Goal: Information Seeking & Learning: Learn about a topic

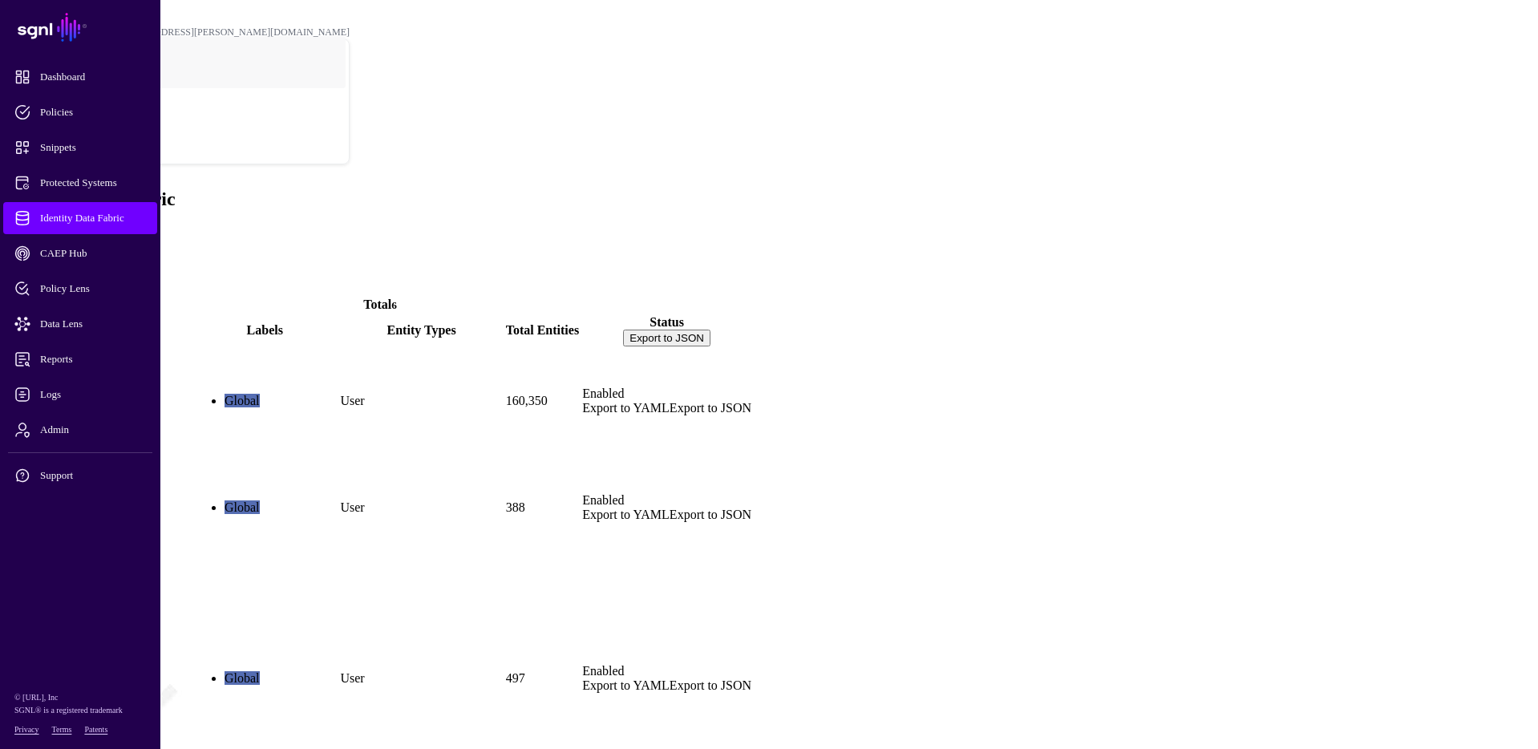
click at [94, 528] on link "AD_memberOf" at bounding box center [51, 535] width 85 height 14
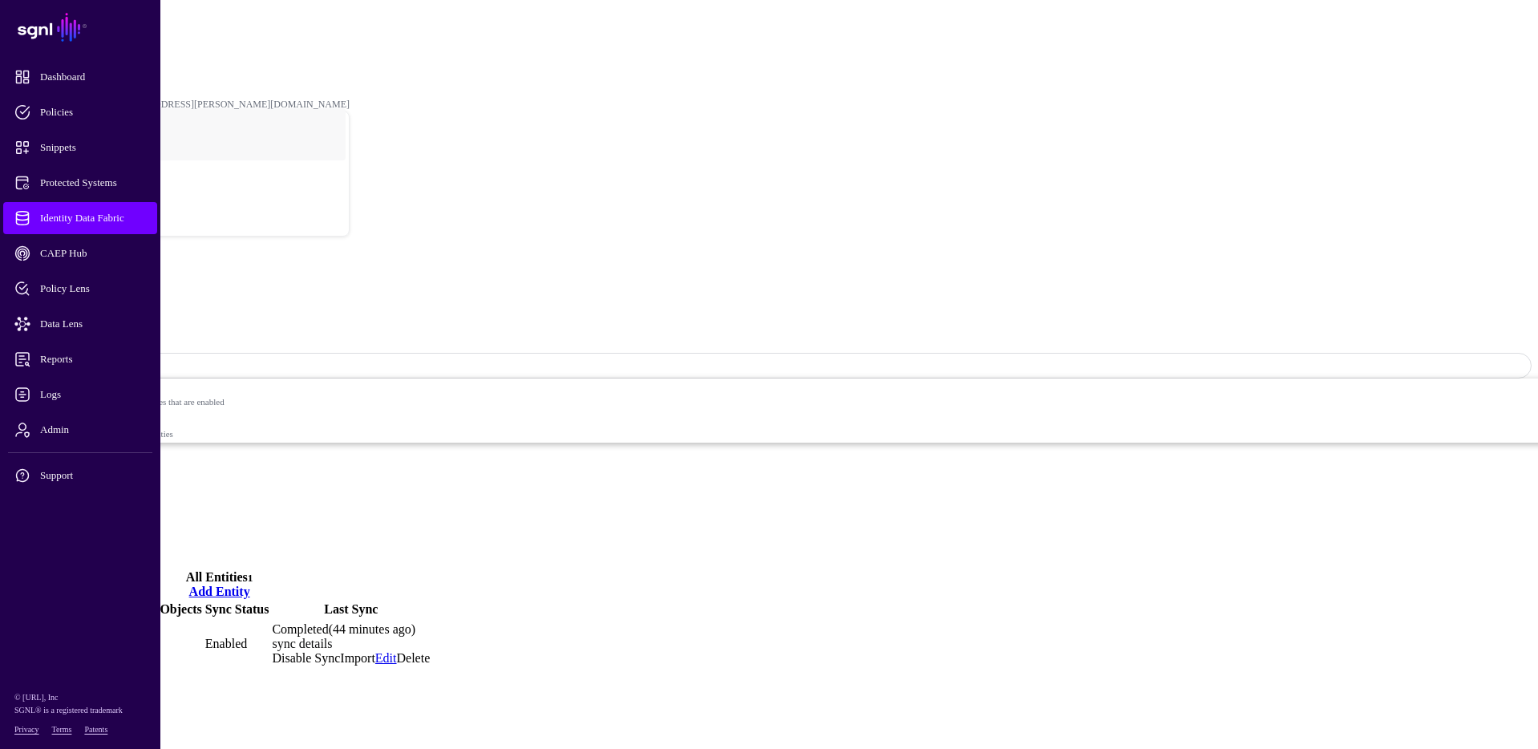
click at [332, 637] on link "sync details" at bounding box center [302, 644] width 60 height 14
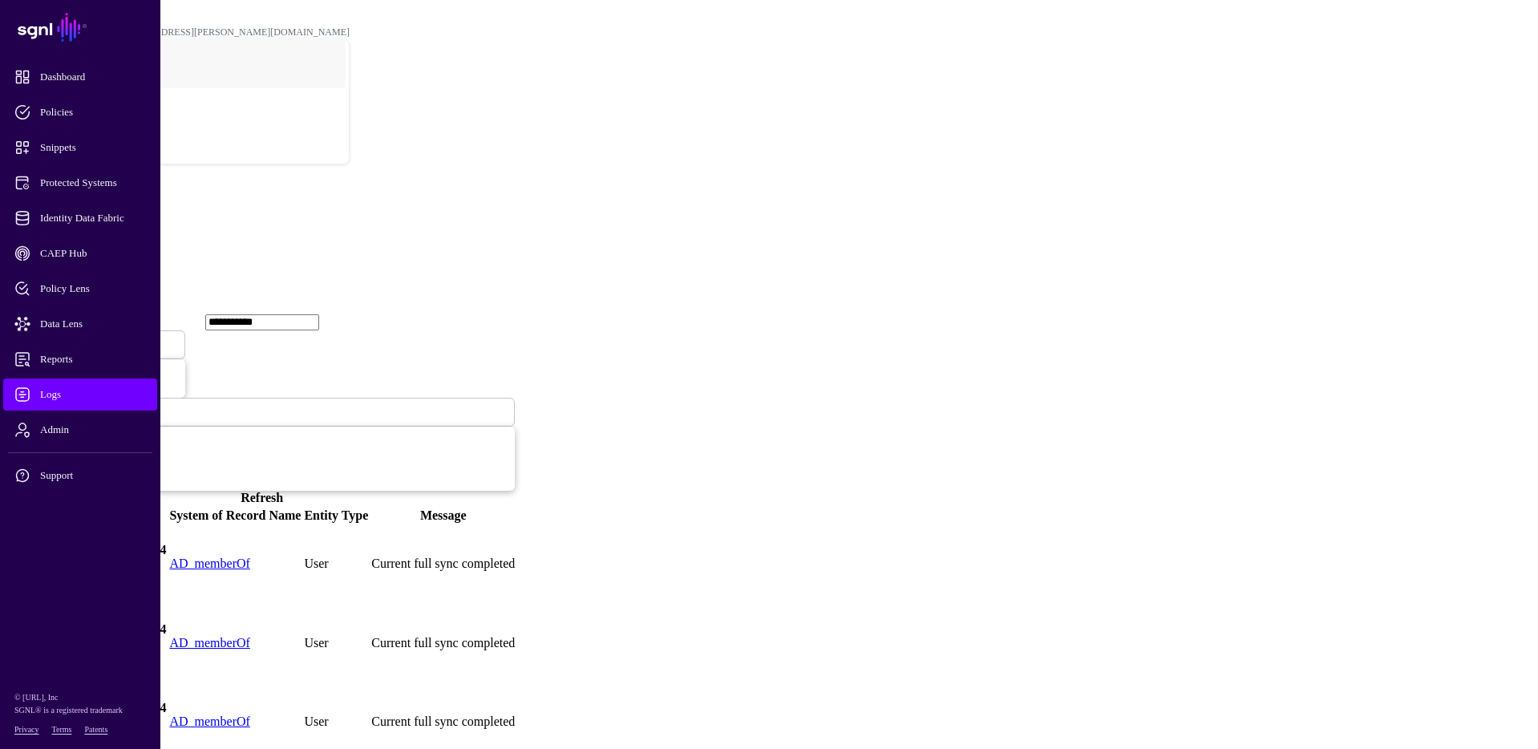
click at [9, 564] on link at bounding box center [9, 564] width 0 height 0
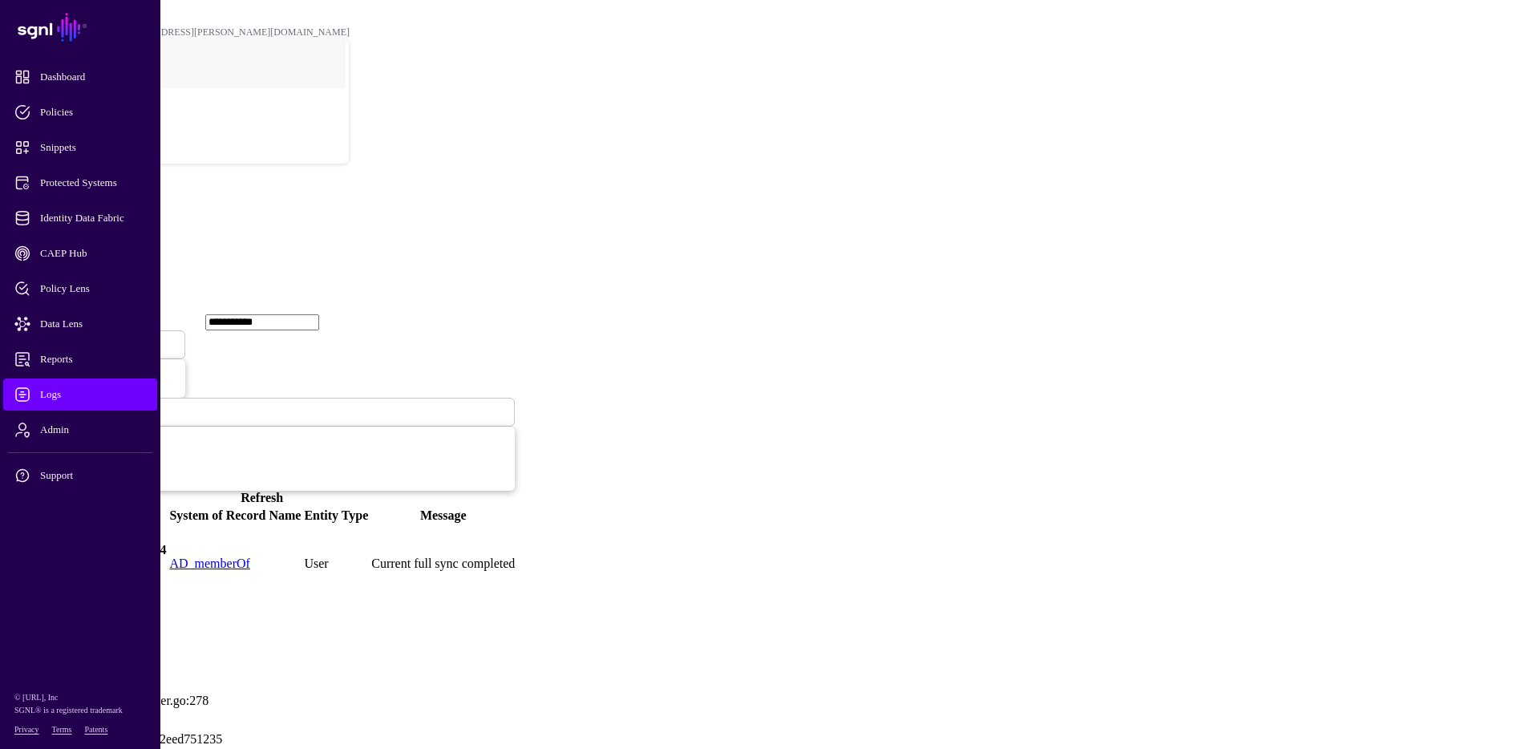
click at [456, 188] on h2 "Logs" at bounding box center [763, 199] width 1514 height 22
click at [96, 217] on span "Identity Data Fabric" at bounding box center [92, 218] width 157 height 16
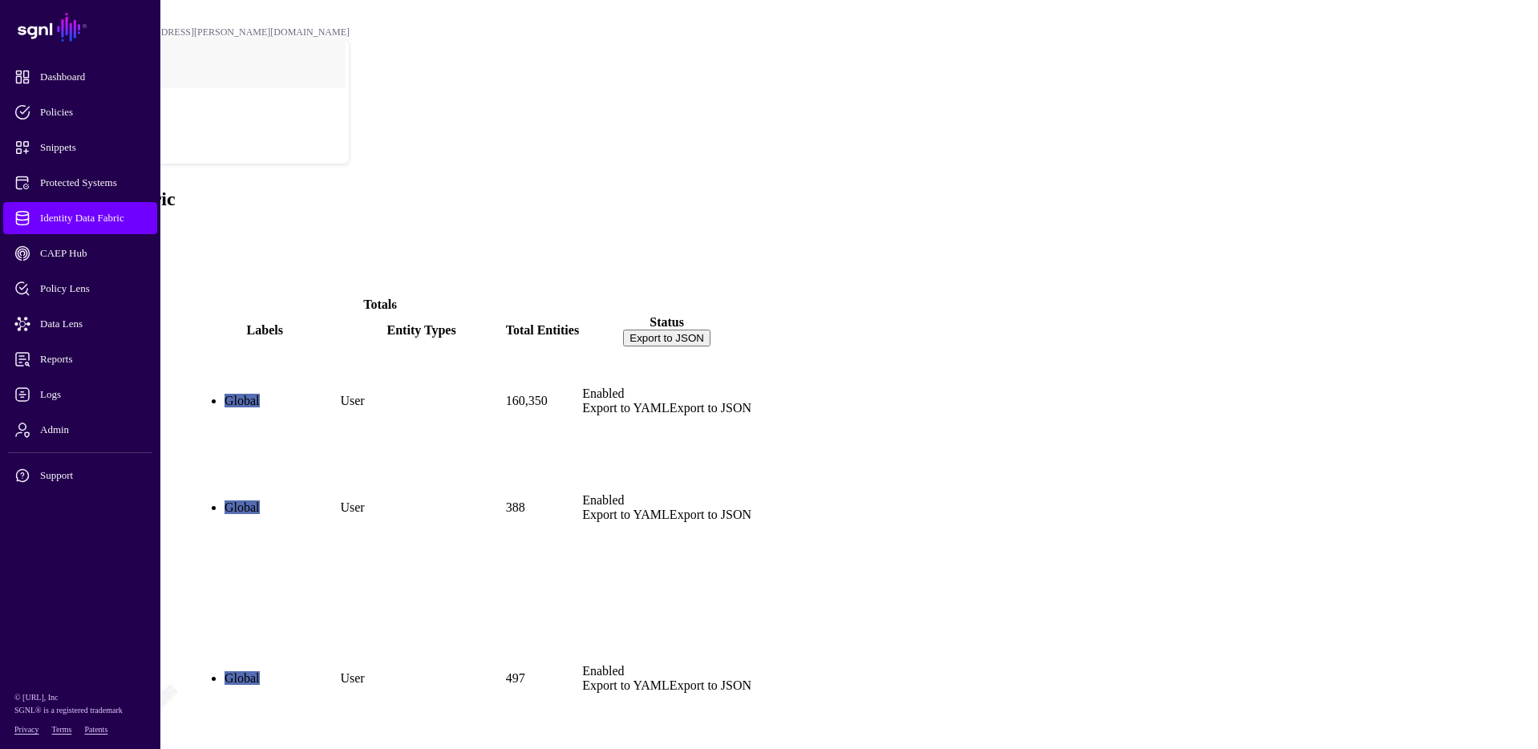
click at [94, 528] on link "AD_memberOf" at bounding box center [51, 535] width 85 height 14
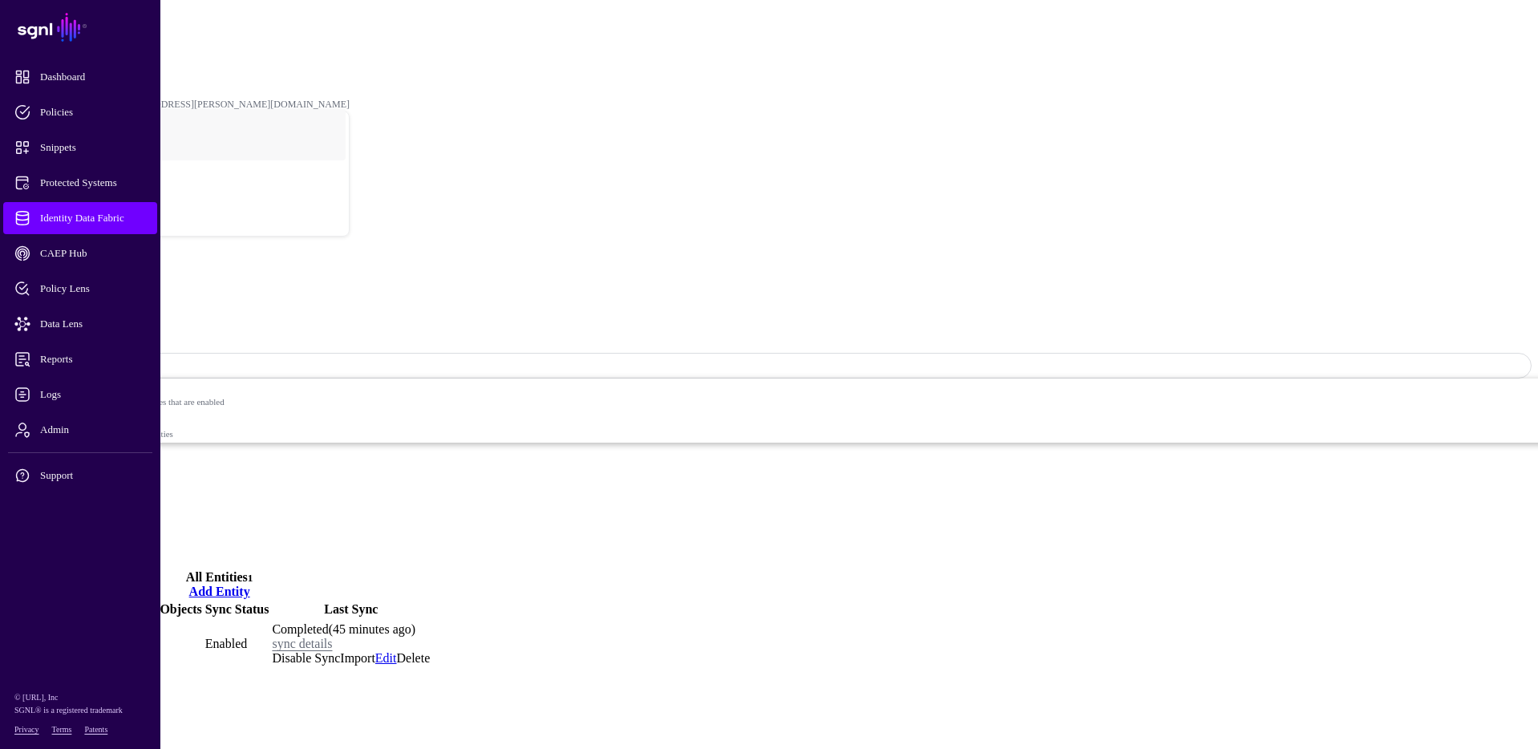
click at [108, 512] on link "Relationships" at bounding box center [74, 519] width 70 height 14
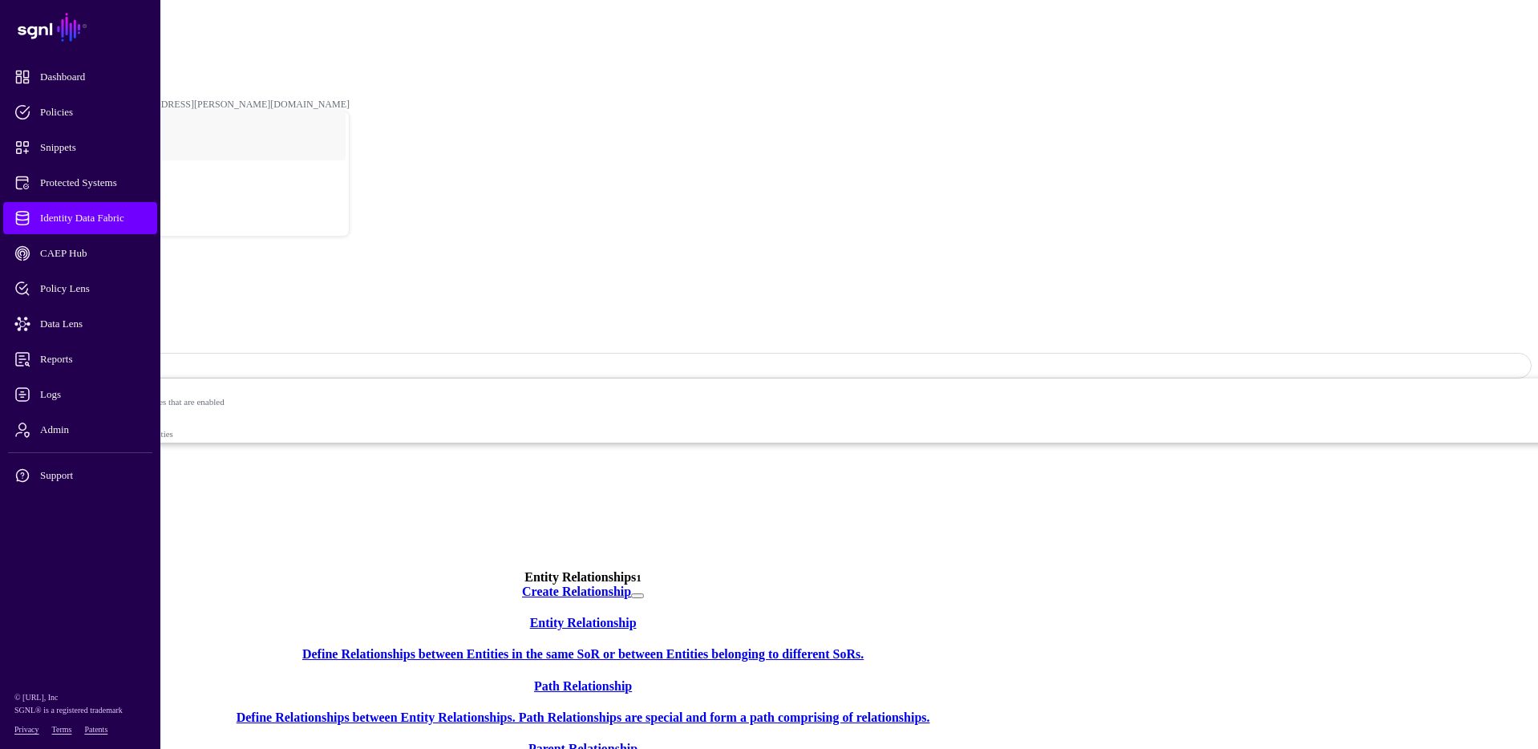
click at [91, 526] on link "Visualizer" at bounding box center [65, 533] width 52 height 14
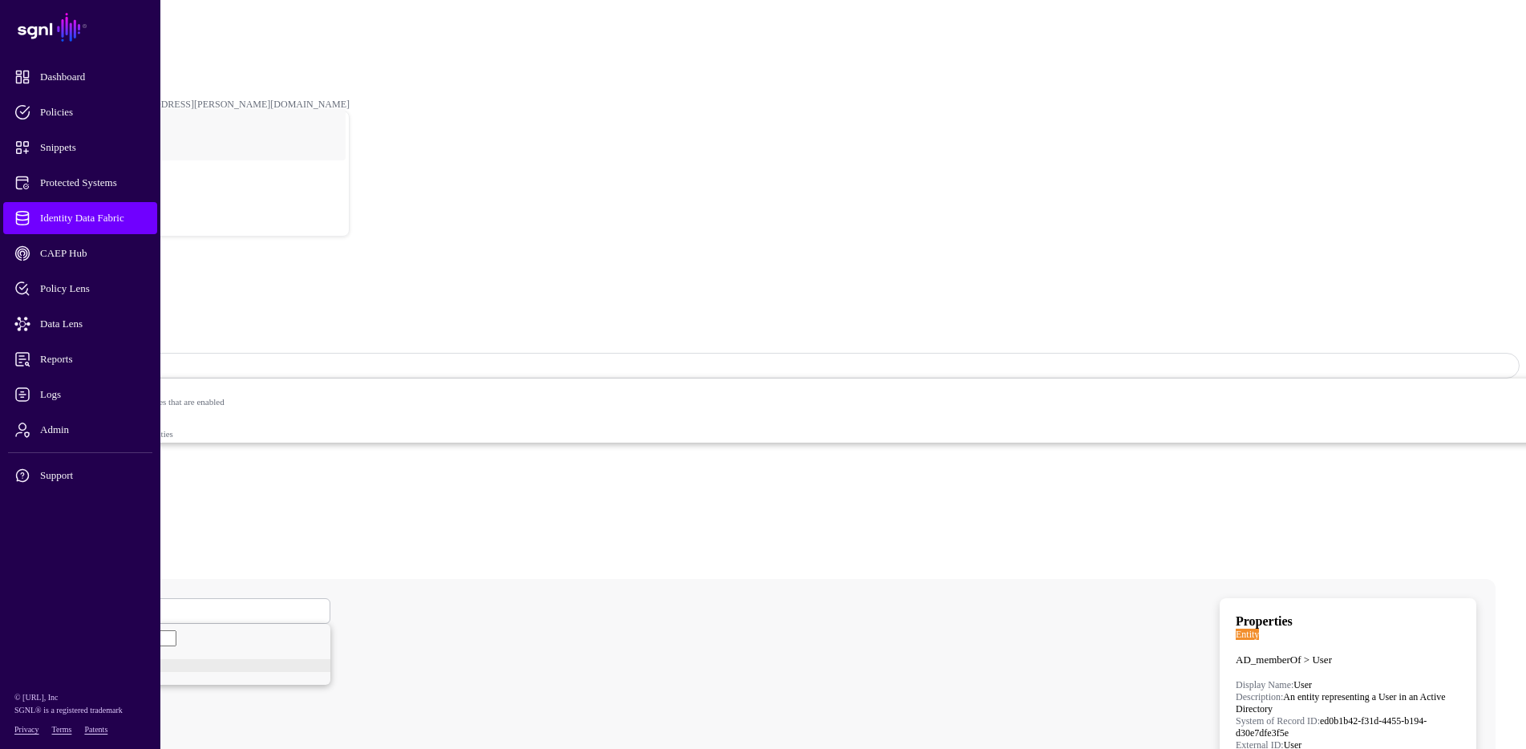
click at [80, 541] on link "Settings" at bounding box center [60, 548] width 42 height 14
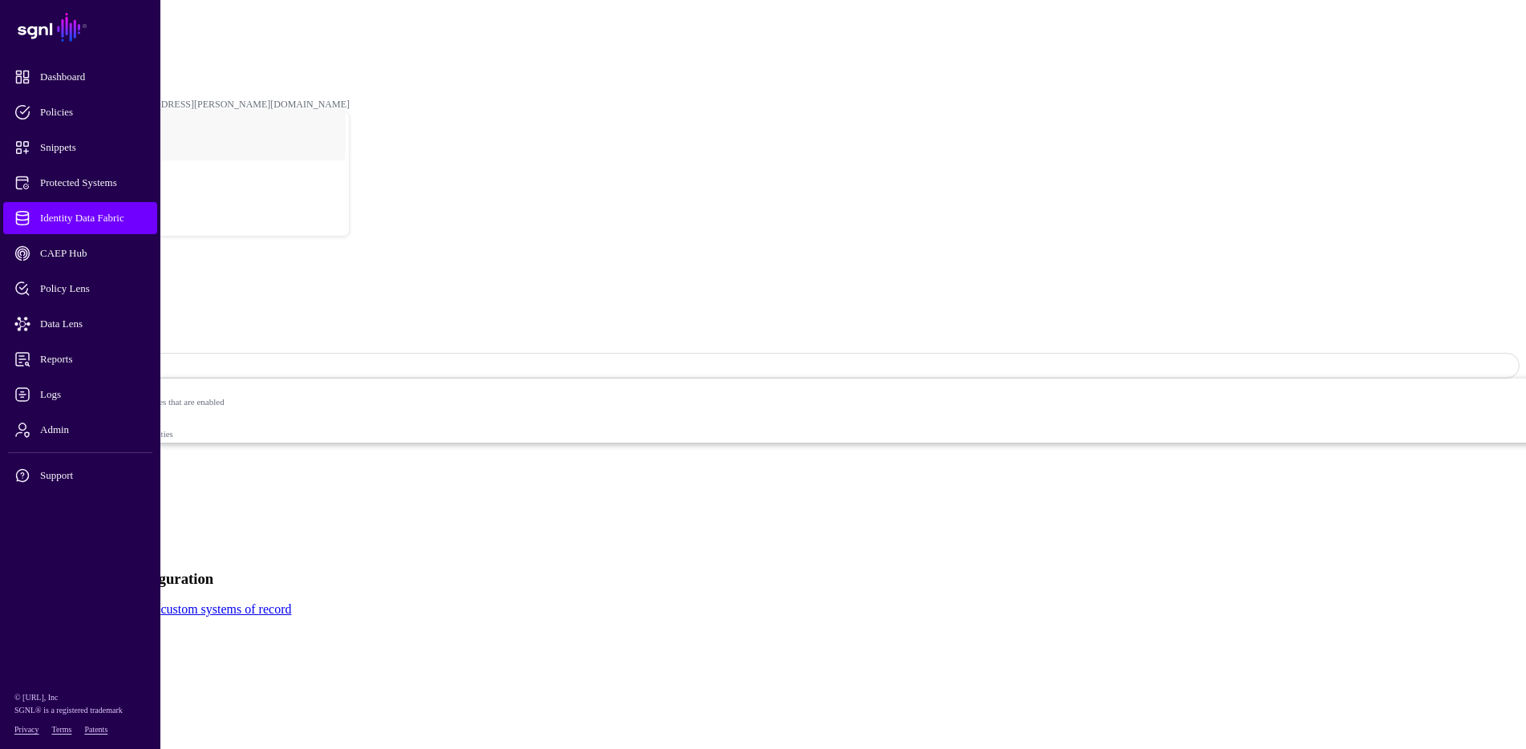
click at [78, 497] on link "Entities" at bounding box center [58, 504] width 39 height 14
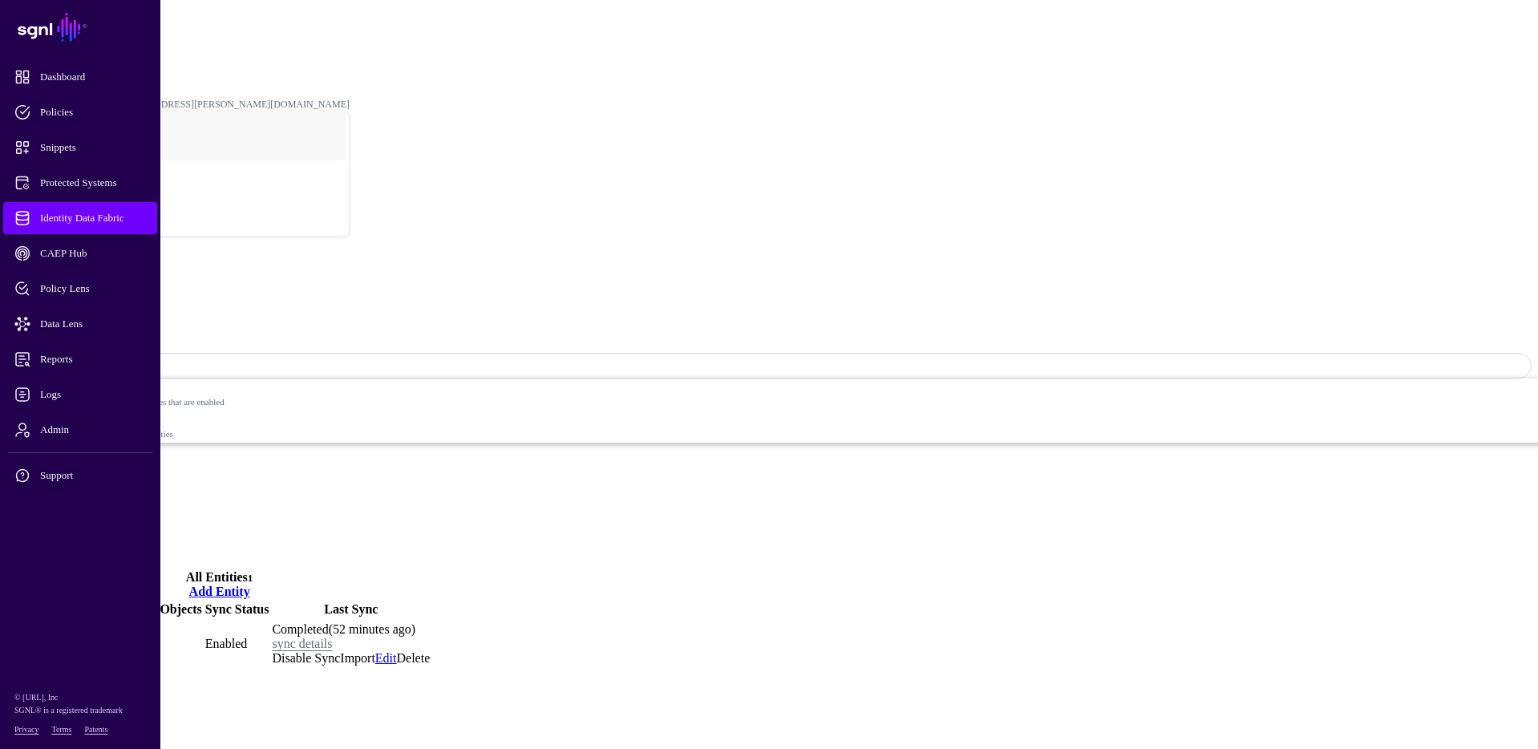
click at [108, 512] on link "Relationships" at bounding box center [74, 519] width 70 height 14
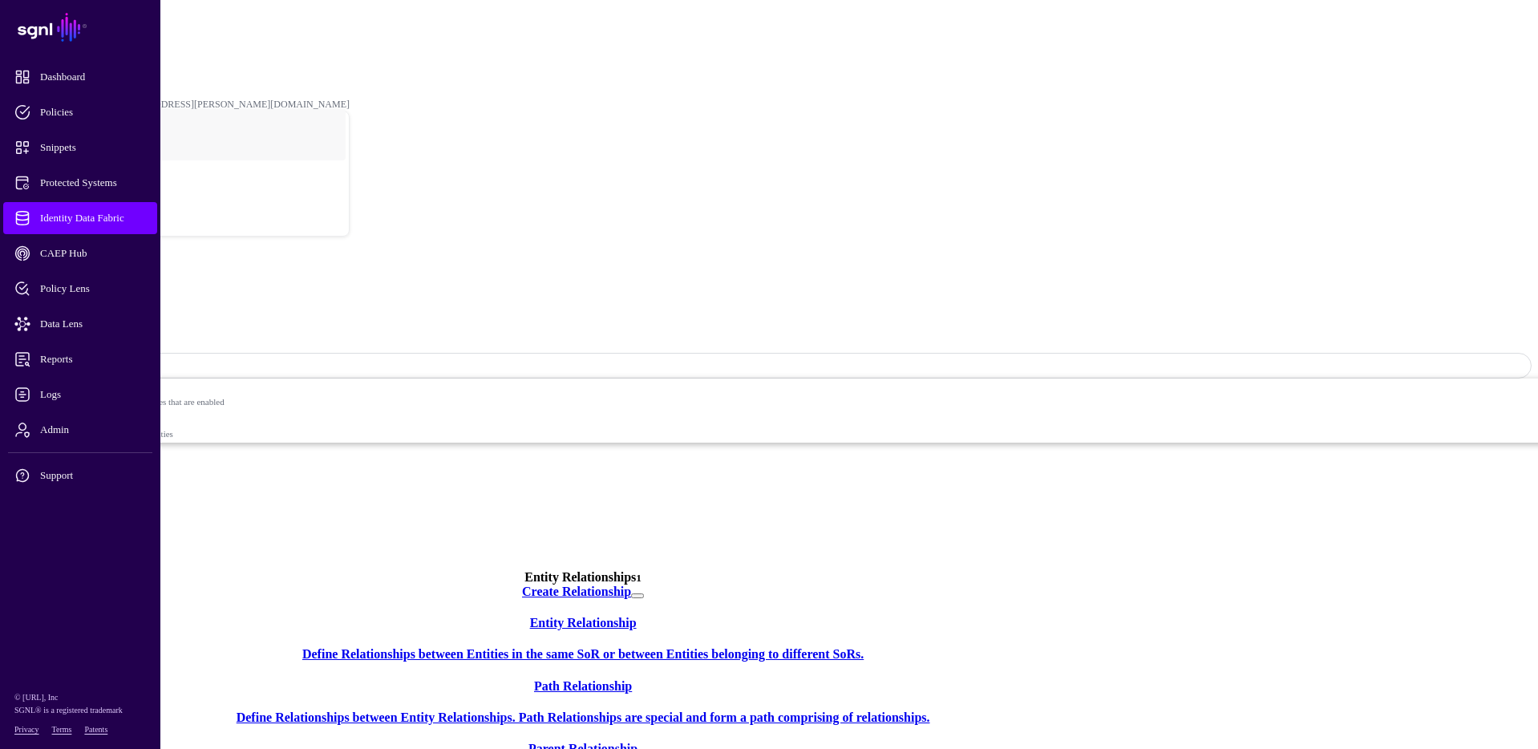
click at [78, 497] on link "Entities" at bounding box center [58, 504] width 39 height 14
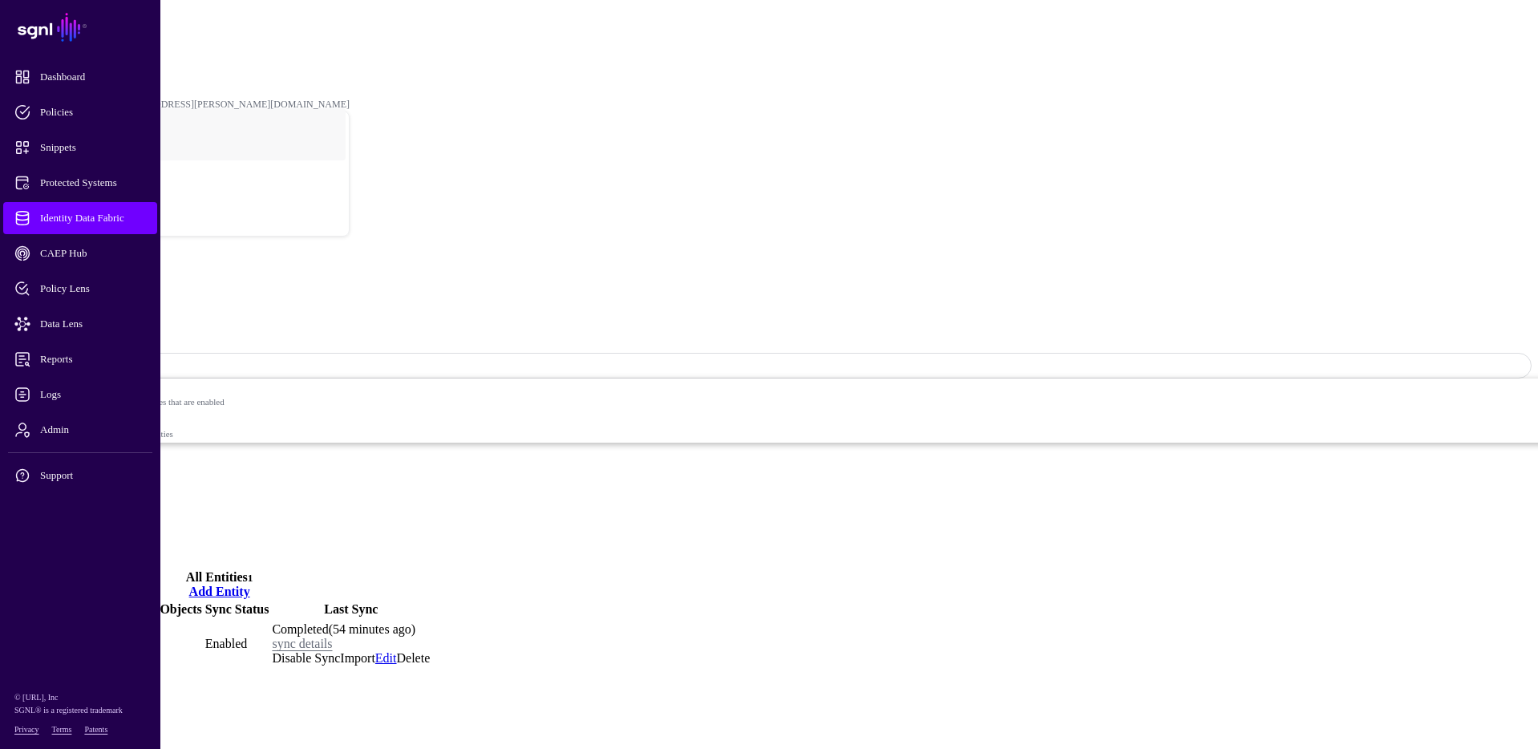
click at [509, 488] on main "SGNL Dashboard Policies Snippets Protected Systems Identity Data Fabric CAEP Hu…" at bounding box center [769, 338] width 1526 height 664
click at [78, 221] on span "Identity Data Fabric" at bounding box center [92, 218] width 157 height 16
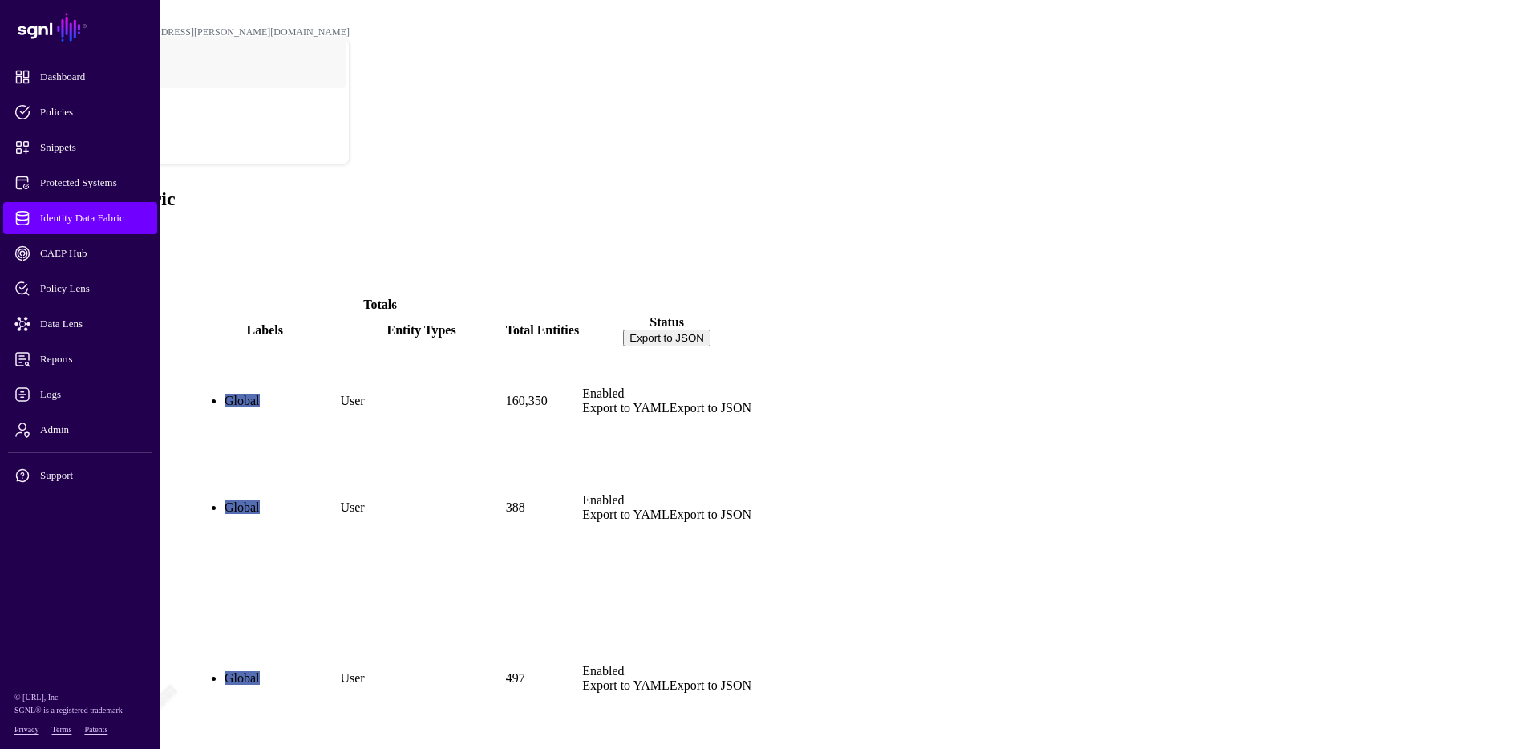
click at [96, 421] on link "ActiveDirectory" at bounding box center [52, 428] width 87 height 14
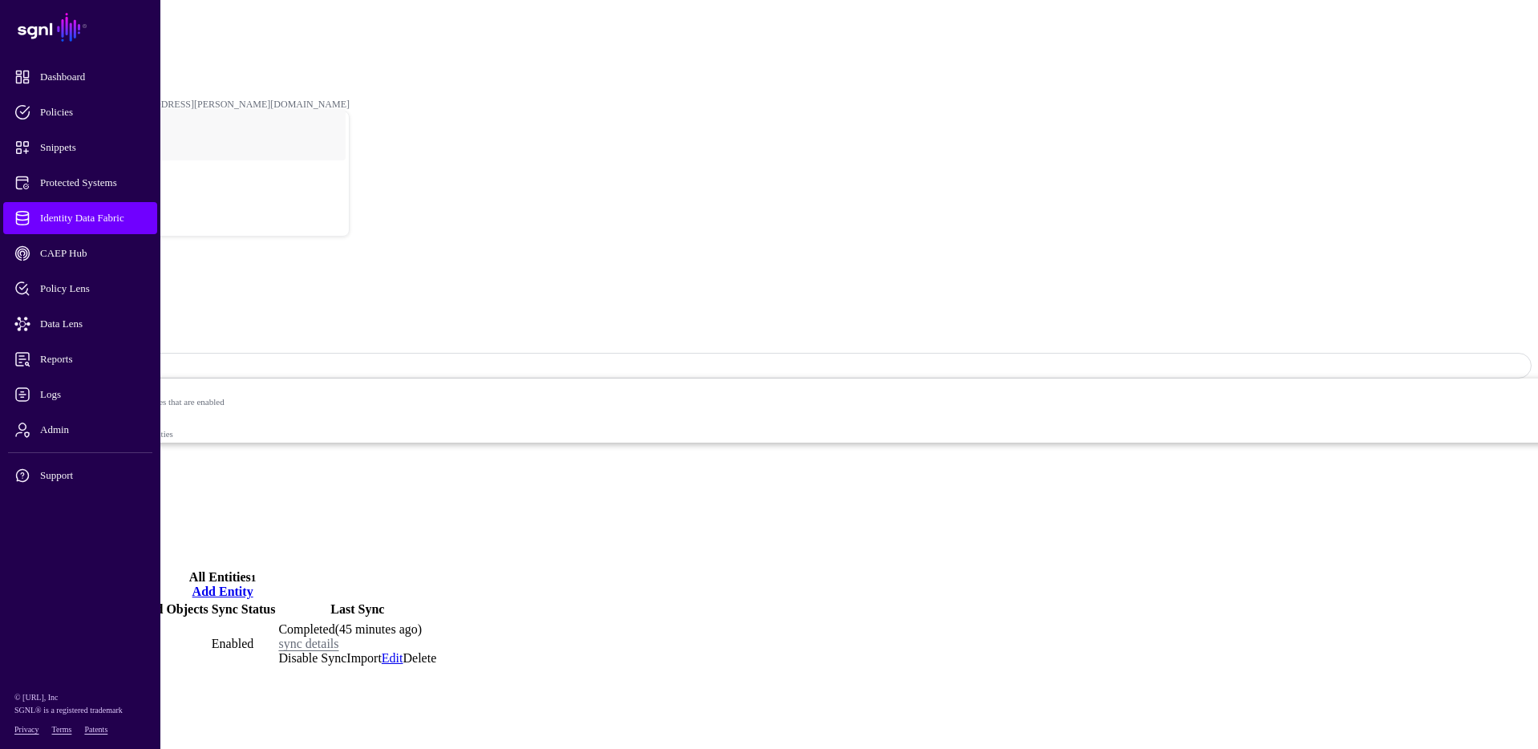
click at [34, 637] on link "User" at bounding box center [22, 644] width 26 height 14
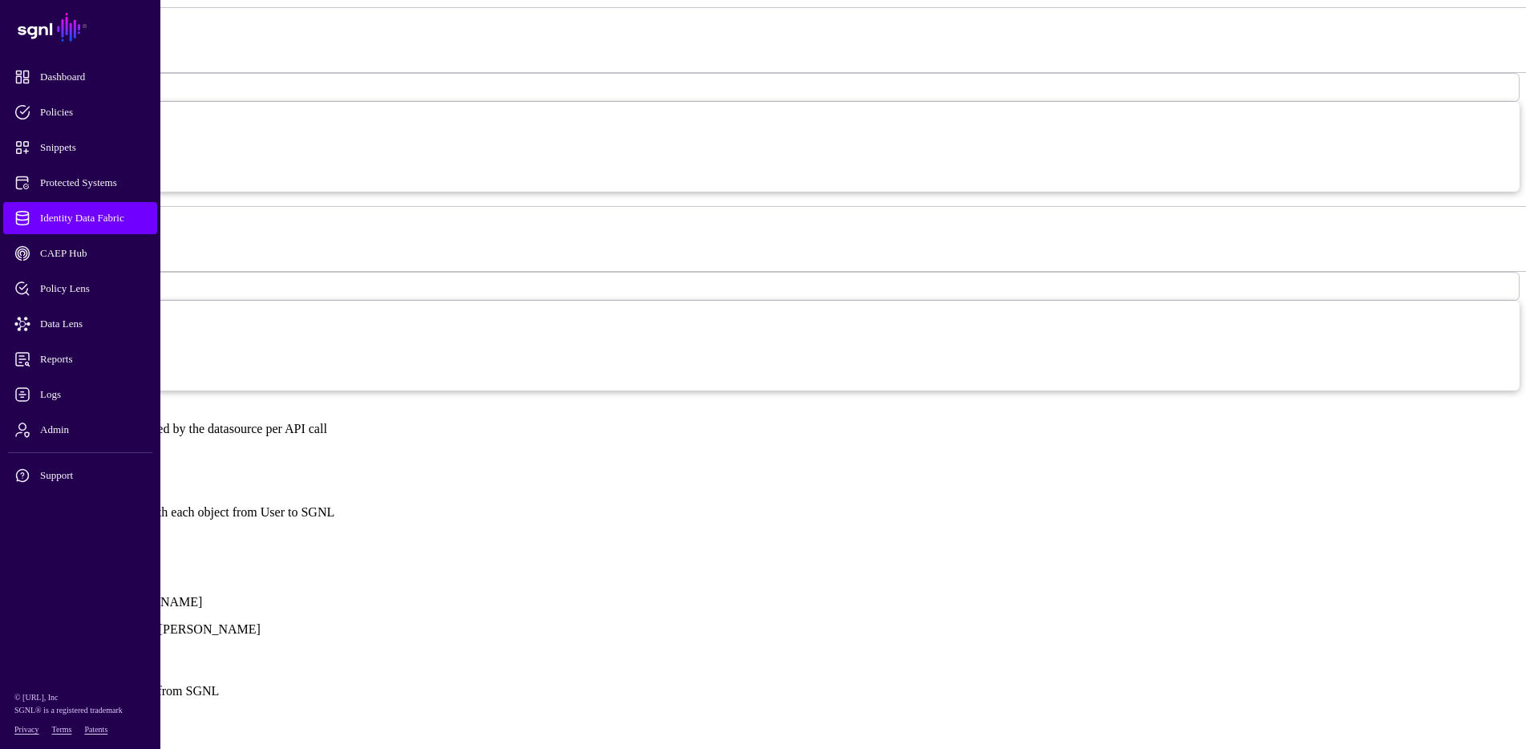
scroll to position [1020, 0]
click at [103, 533] on link "Show all attributes" at bounding box center [54, 540] width 96 height 14
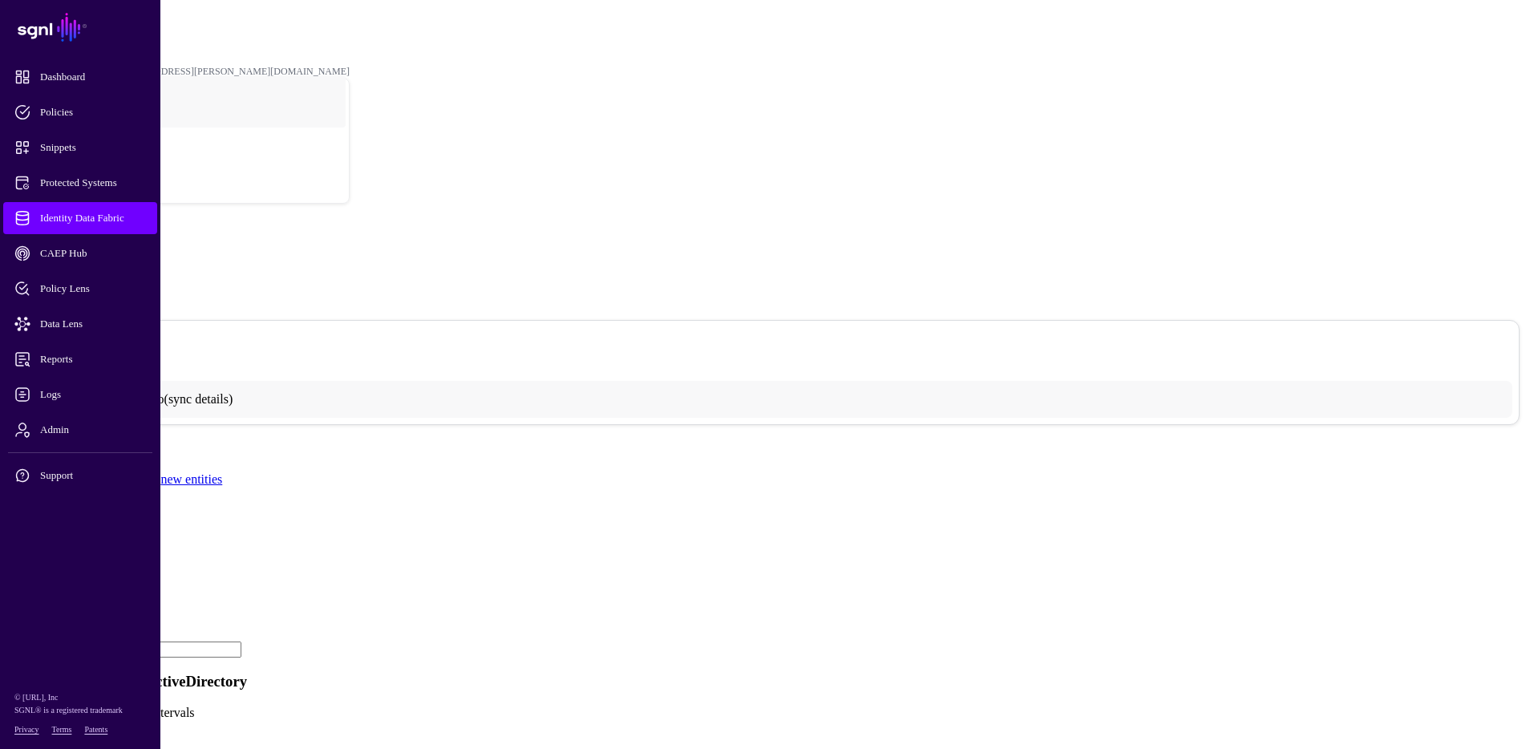
scroll to position [0, 0]
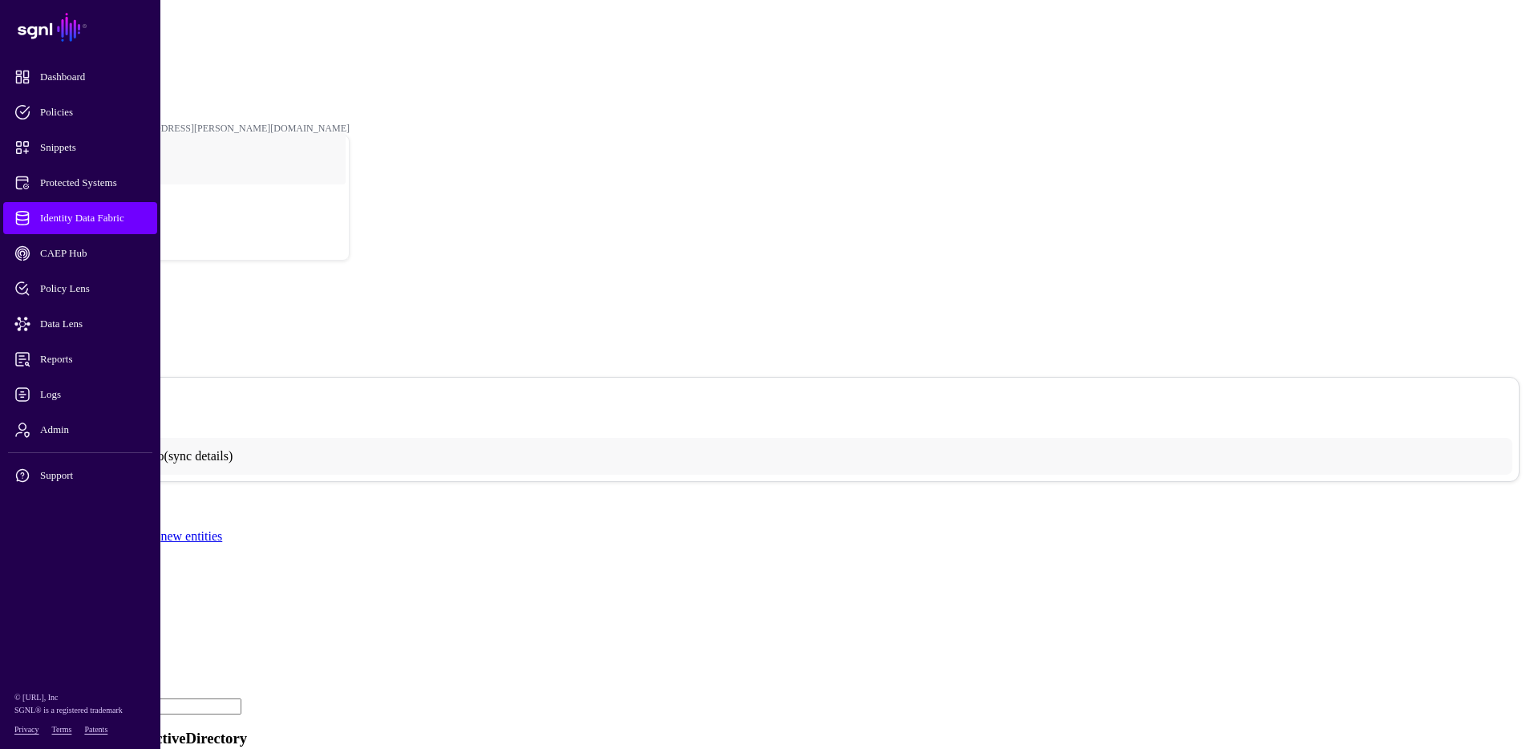
click at [647, 497] on div "**********" at bounding box center [763, 606] width 1514 height 218
click at [95, 63] on link "ActiveDirectory" at bounding box center [63, 68] width 63 height 11
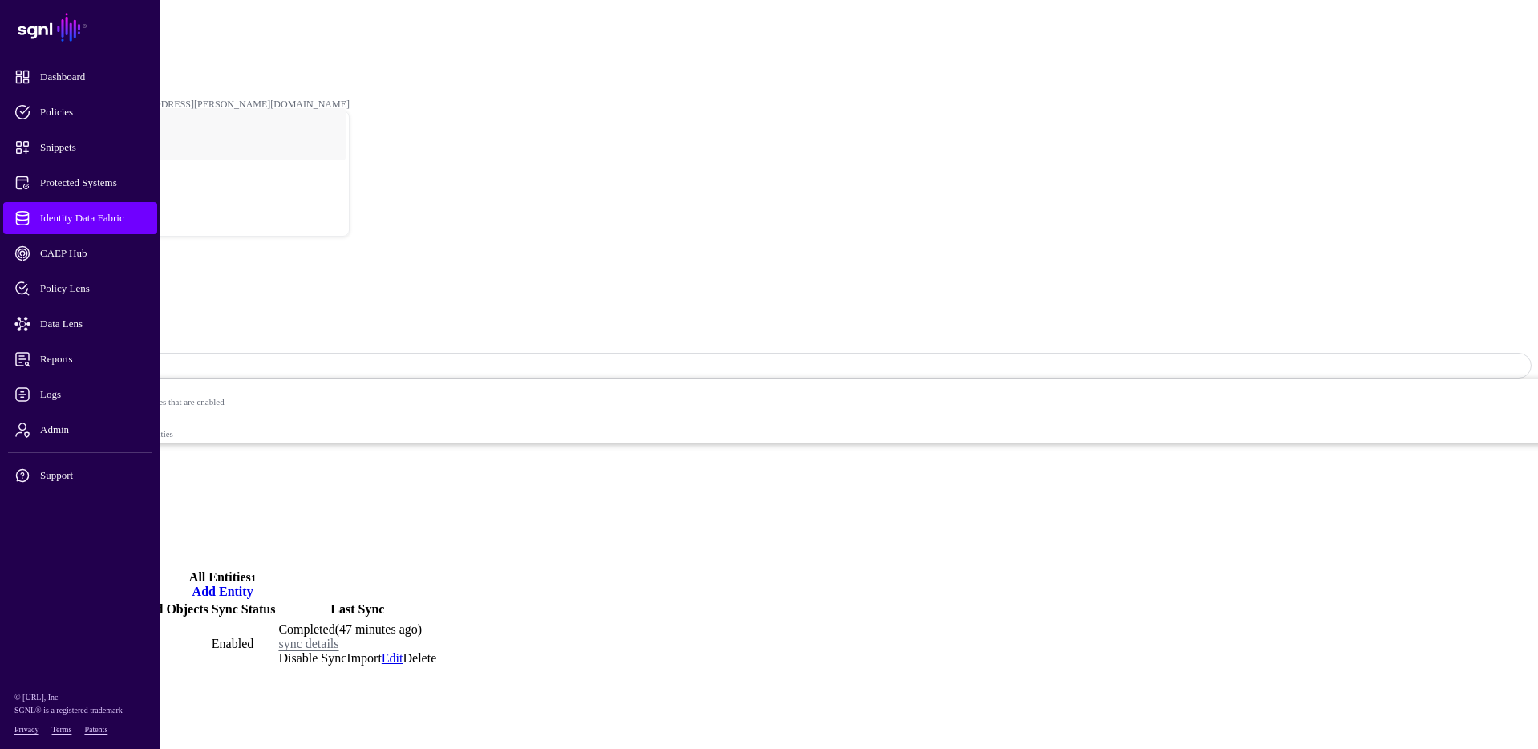
click at [95, 63] on link "ActiveDirectory" at bounding box center [63, 68] width 63 height 11
click at [110, 39] on link "Identity Data Fabric" at bounding box center [71, 44] width 78 height 11
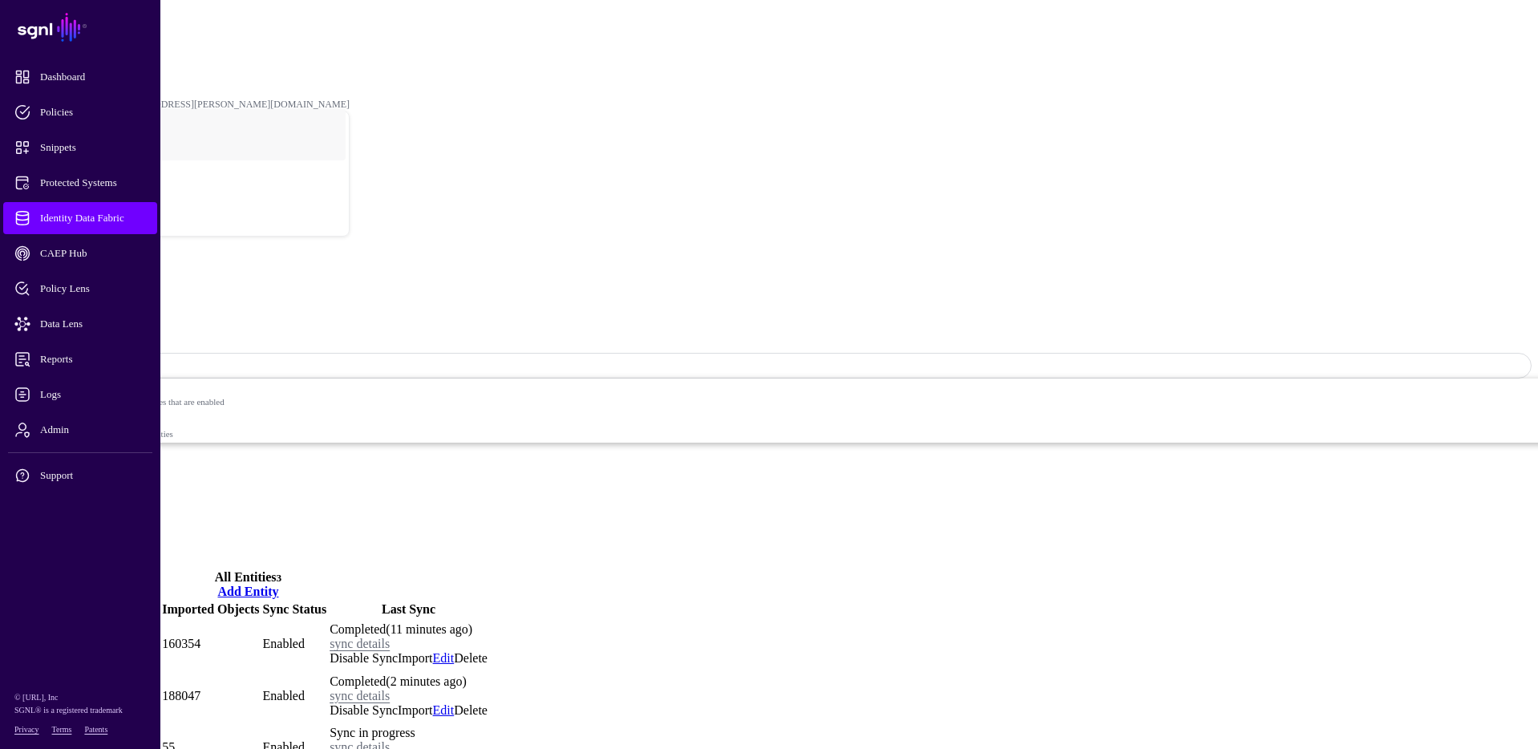
click at [80, 541] on link "Settings" at bounding box center [60, 548] width 42 height 14
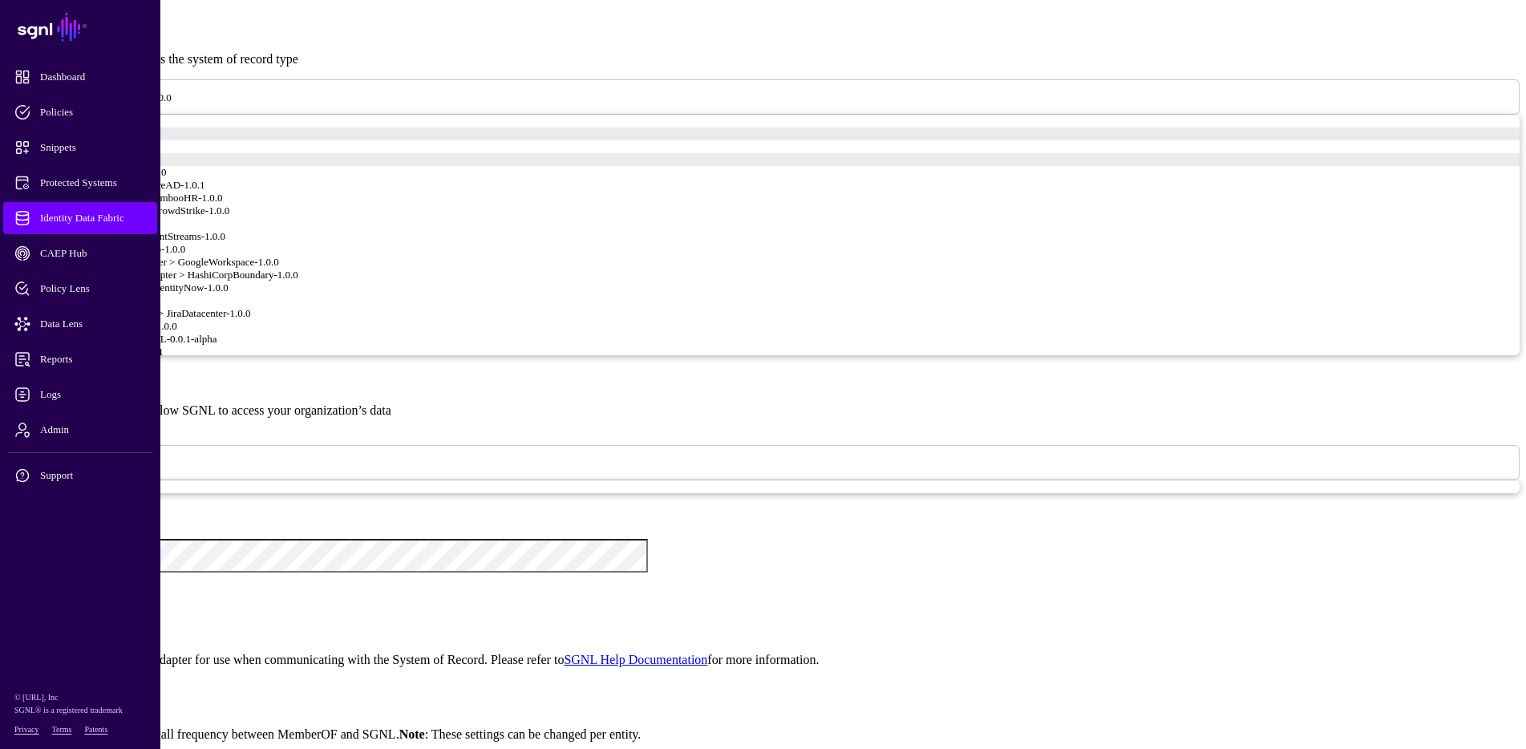
scroll to position [1203, 0]
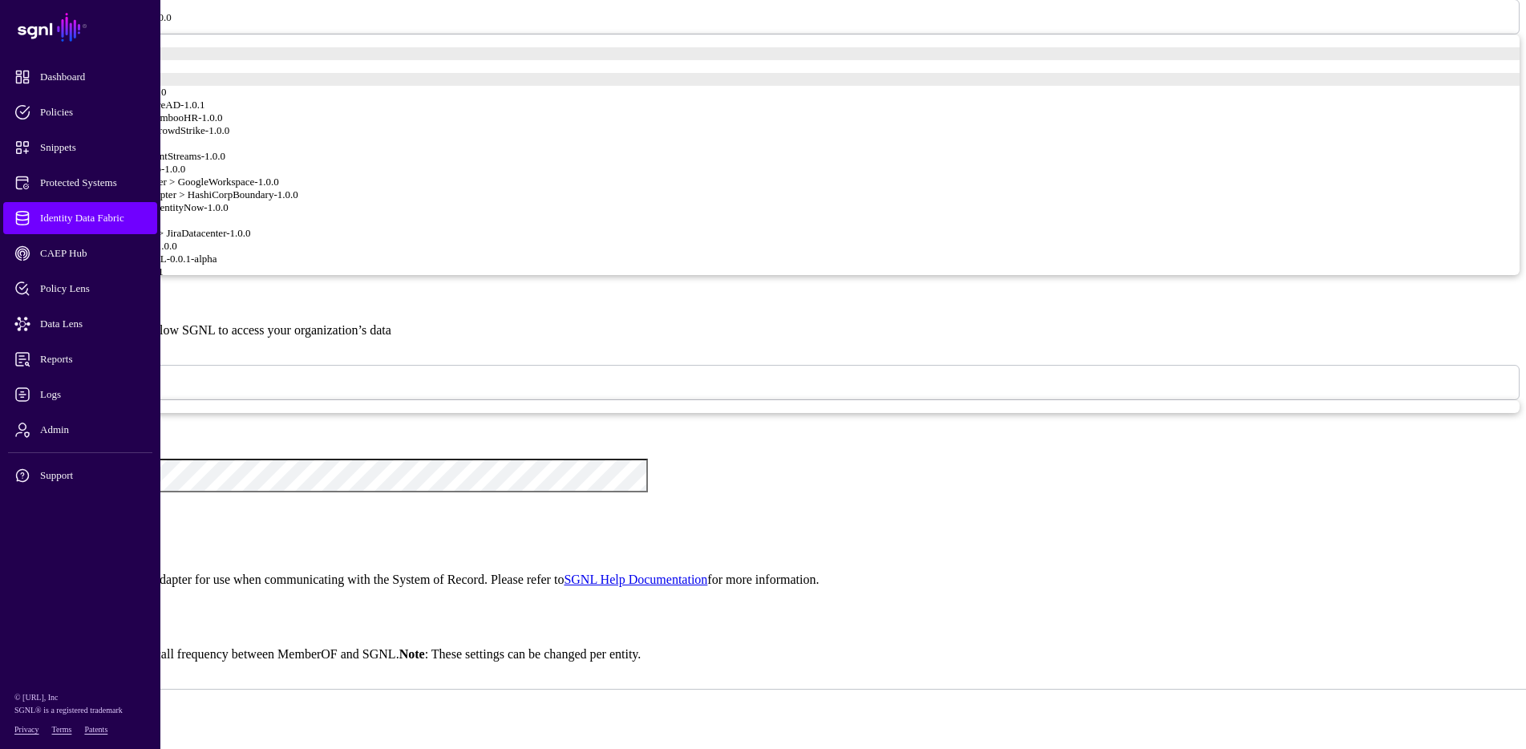
click at [266, 289] on app-datasources-details-form "**********" at bounding box center [763, 318] width 1514 height 1902
click at [56, 397] on span "Logs" at bounding box center [92, 395] width 157 height 16
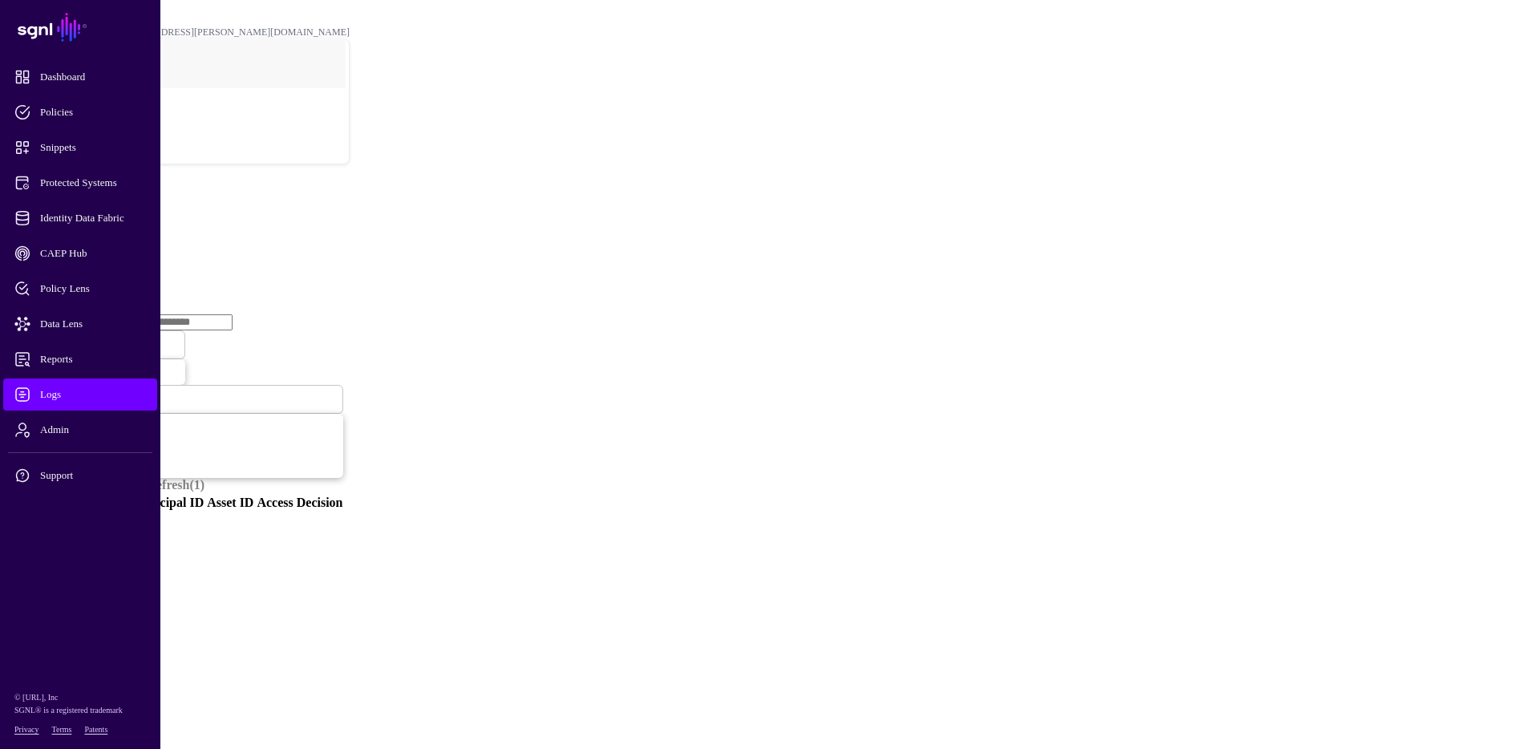
click at [128, 241] on link "Ingestion Service" at bounding box center [84, 248] width 90 height 14
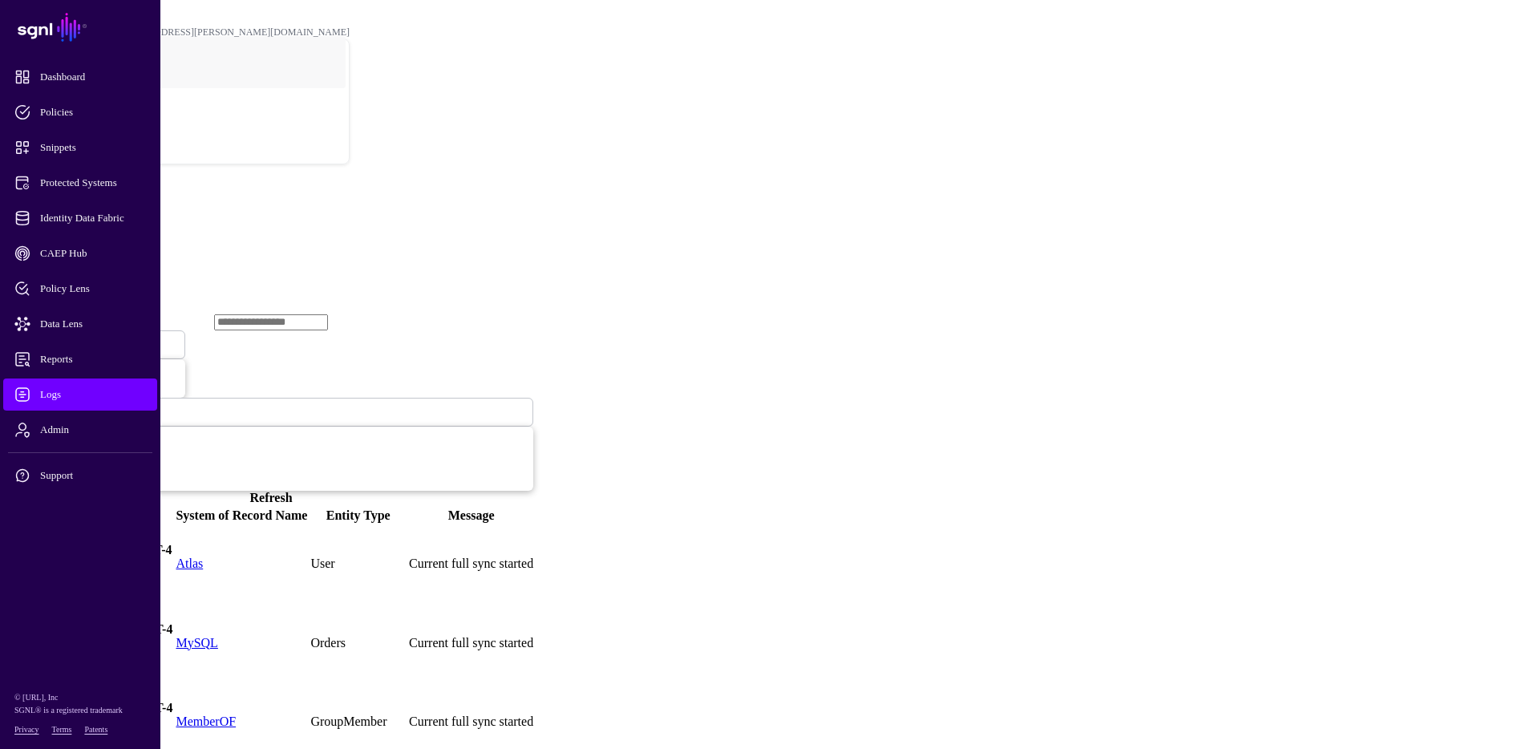
click at [236, 715] on link "MemberOF" at bounding box center [206, 722] width 60 height 14
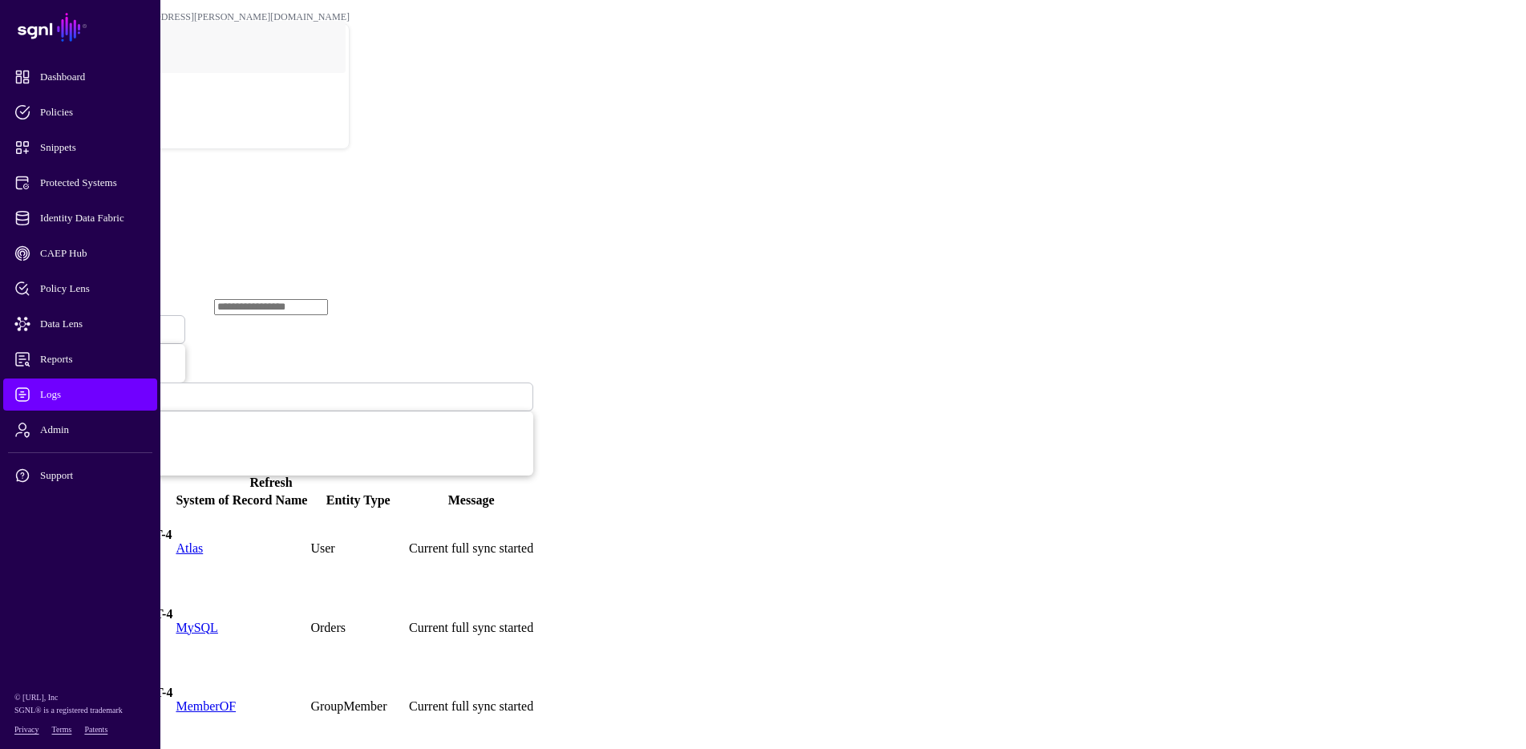
scroll to position [18, 0]
click at [69, 325] on span "Data Lens" at bounding box center [92, 324] width 157 height 16
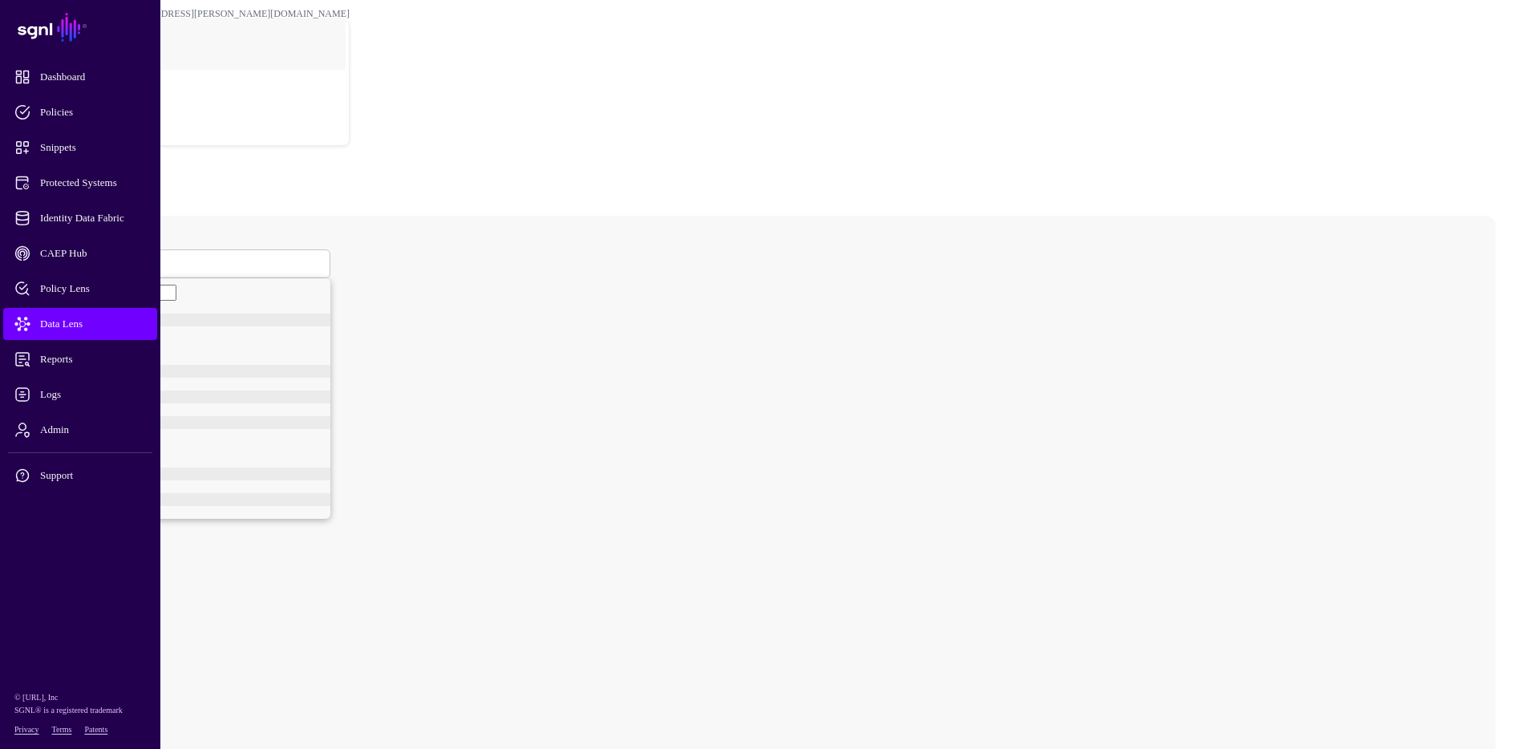
click at [70, 257] on span at bounding box center [70, 264] width 0 height 14
click at [86, 318] on span "User" at bounding box center [76, 324] width 20 height 12
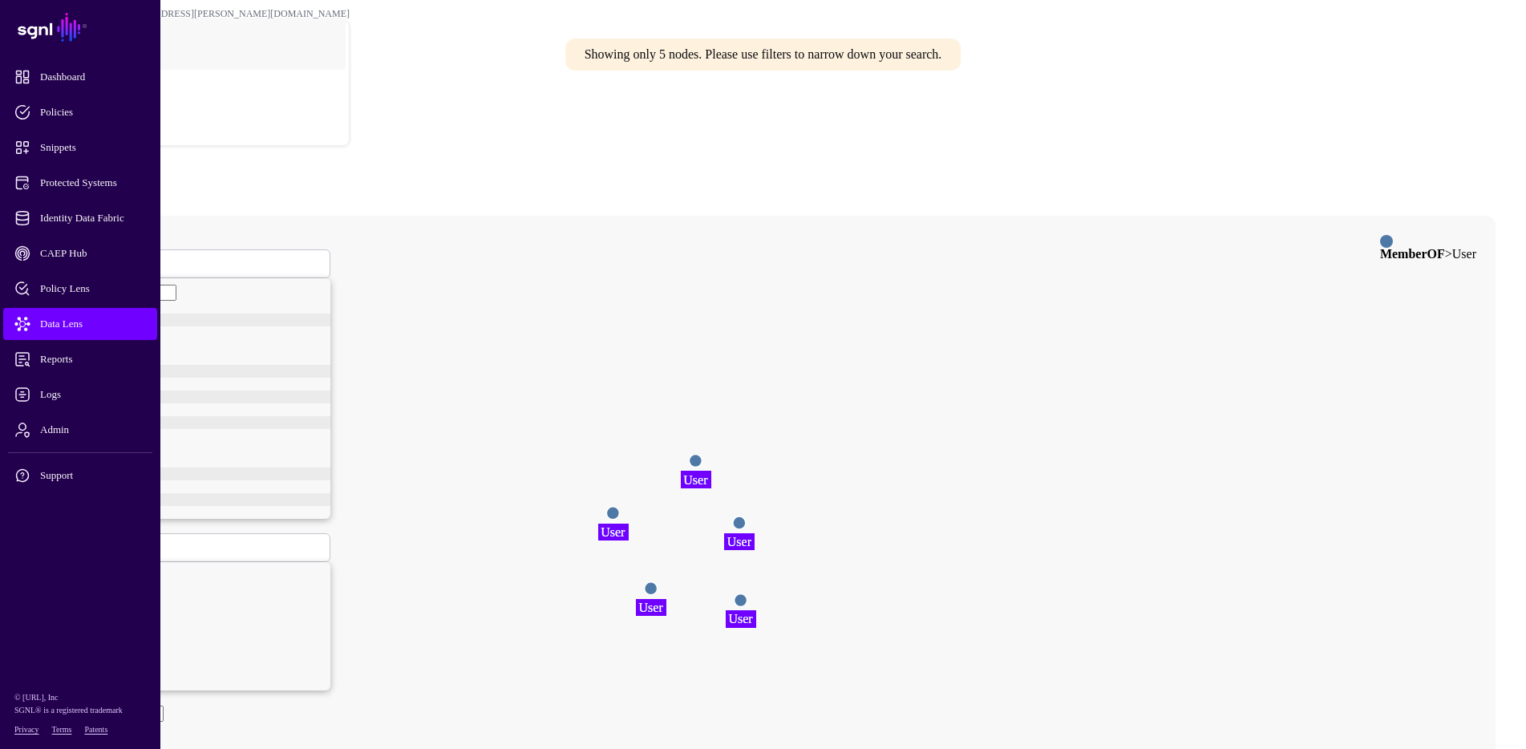
click at [658, 582] on circle at bounding box center [651, 588] width 13 height 13
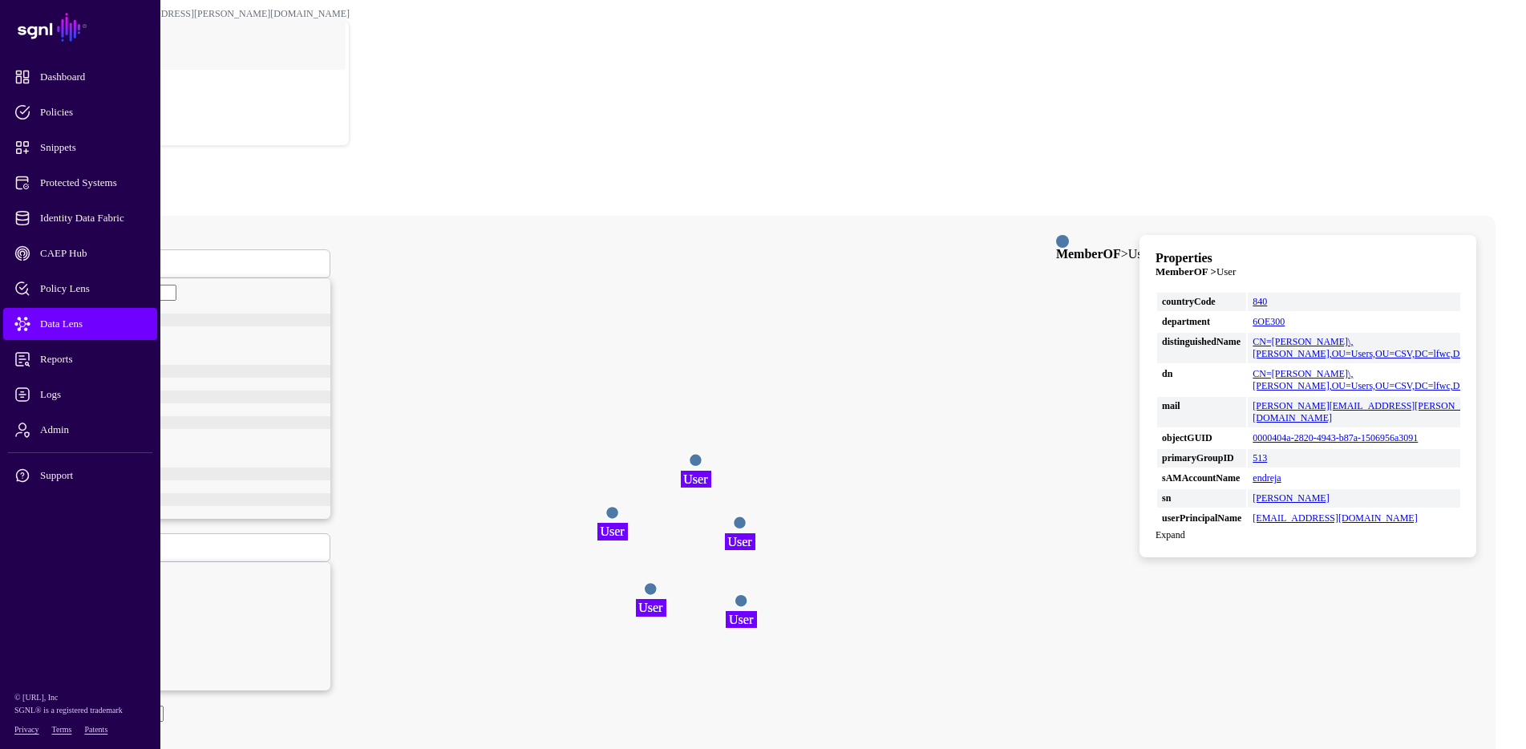
click at [748, 594] on circle at bounding box center [741, 600] width 13 height 13
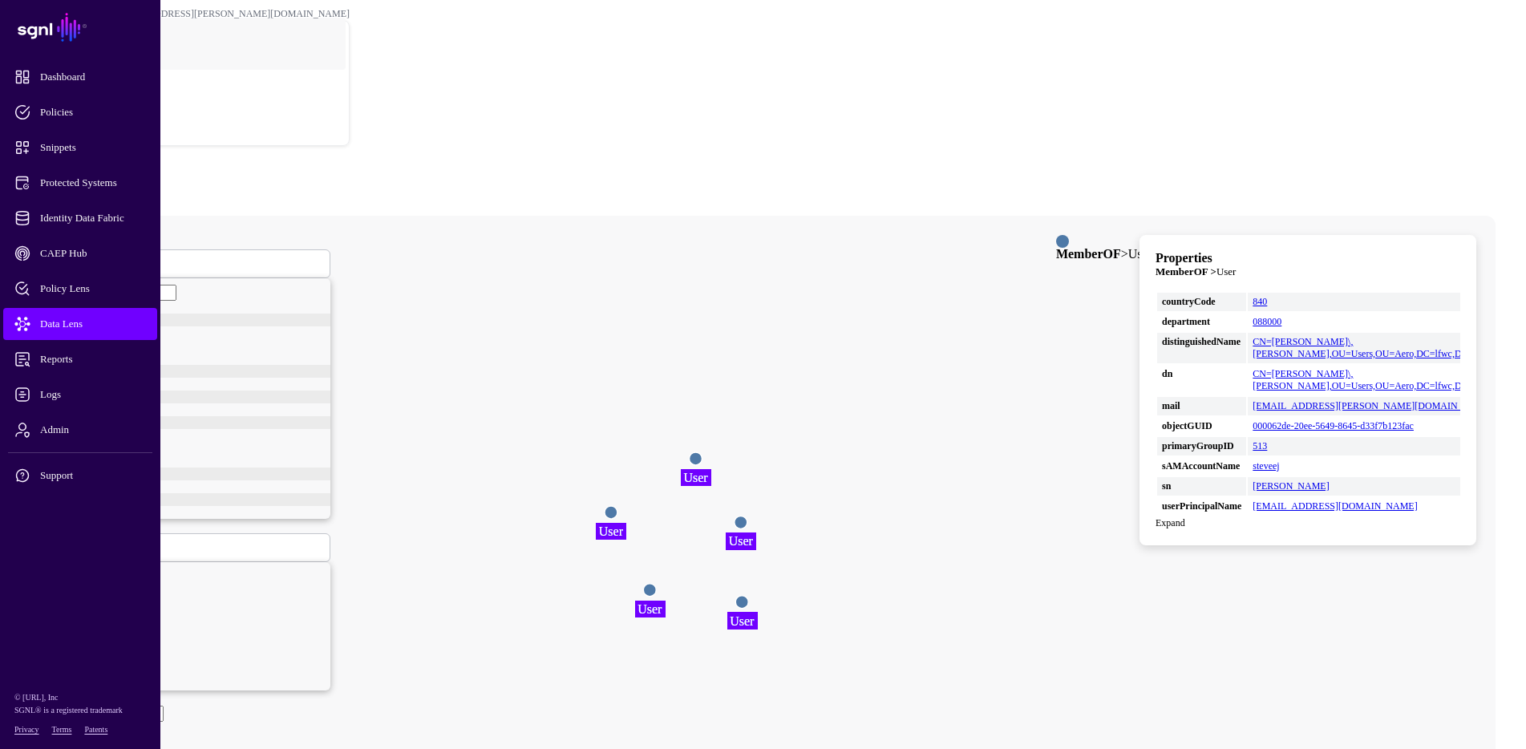
click at [748, 516] on circle at bounding box center [741, 522] width 13 height 13
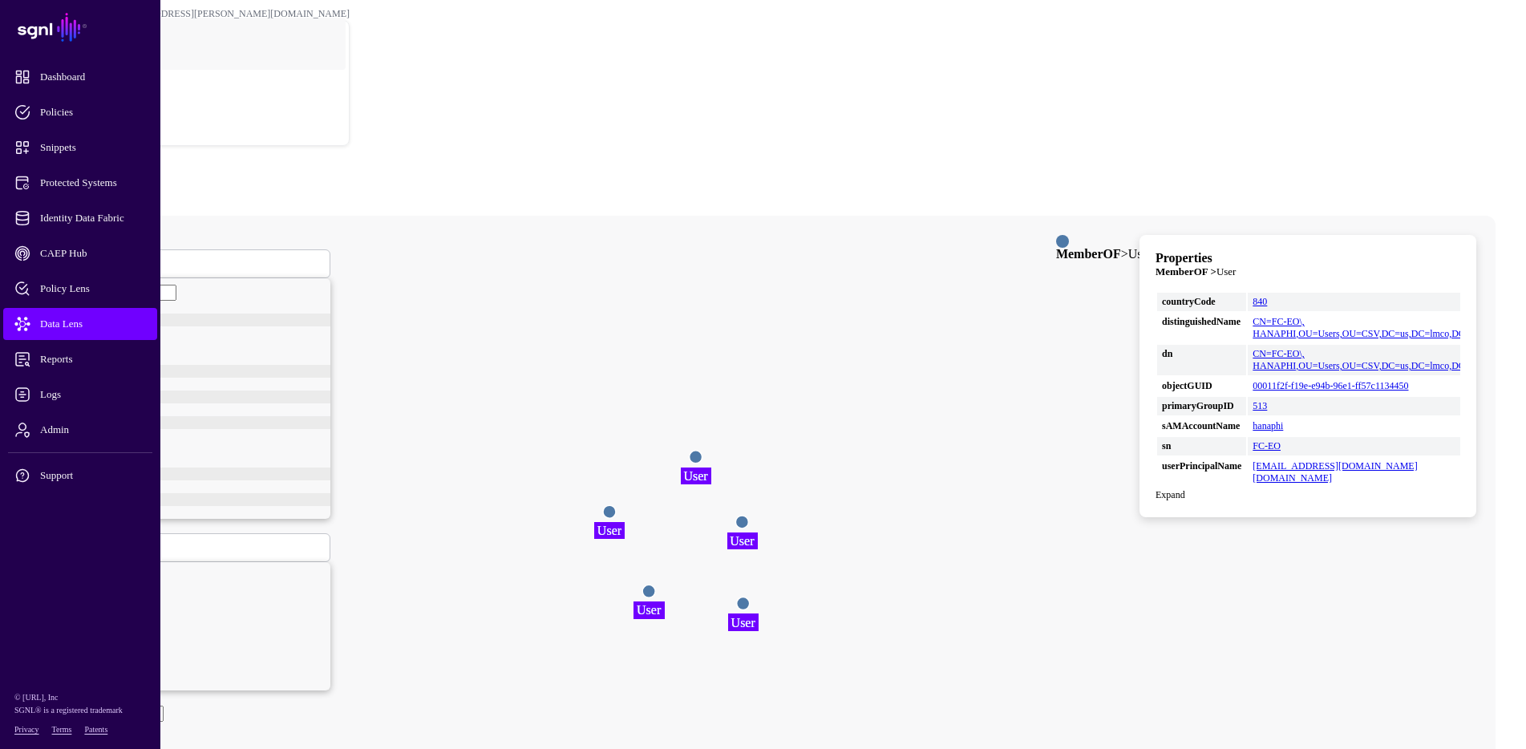
click at [703, 451] on circle at bounding box center [696, 457] width 13 height 13
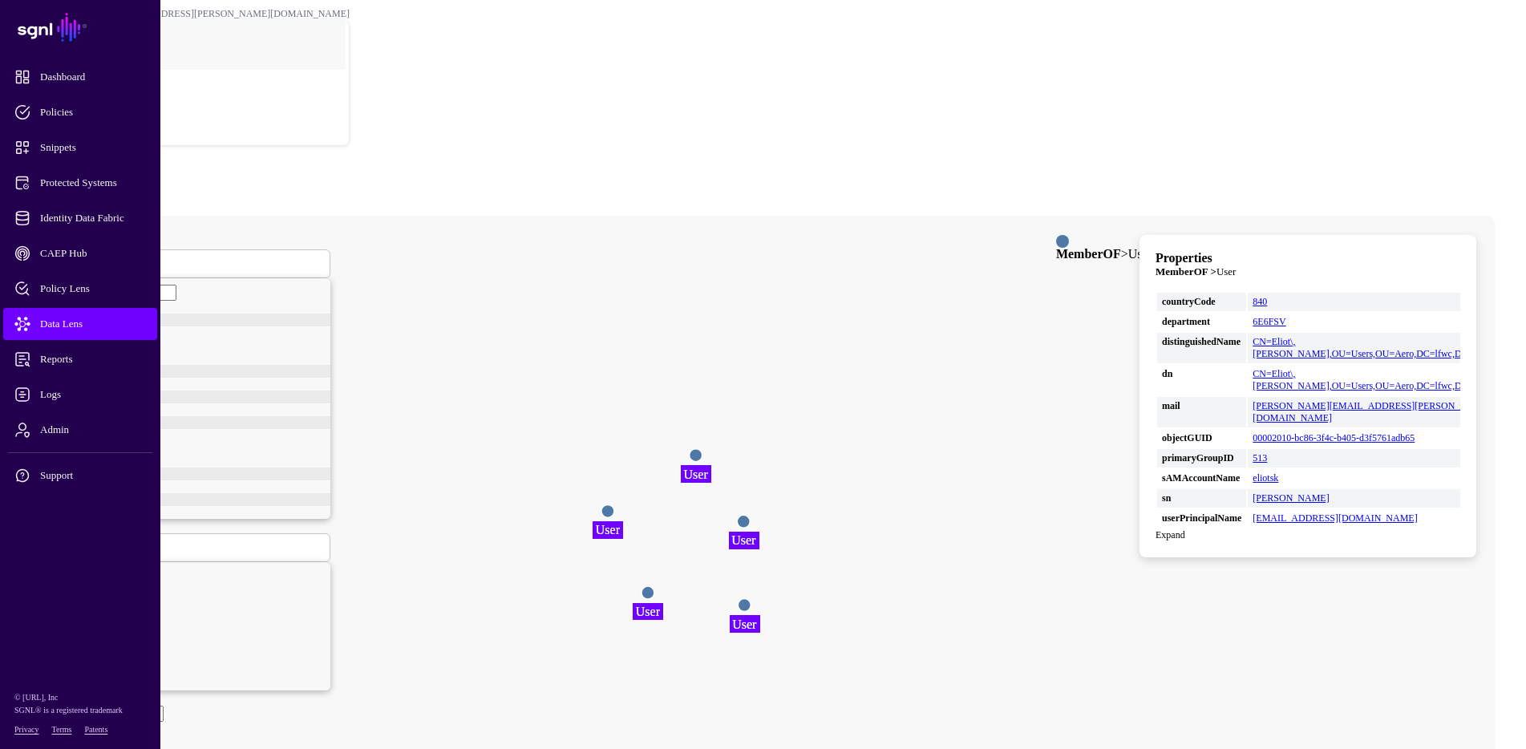
click at [614, 505] on circle at bounding box center [608, 511] width 13 height 13
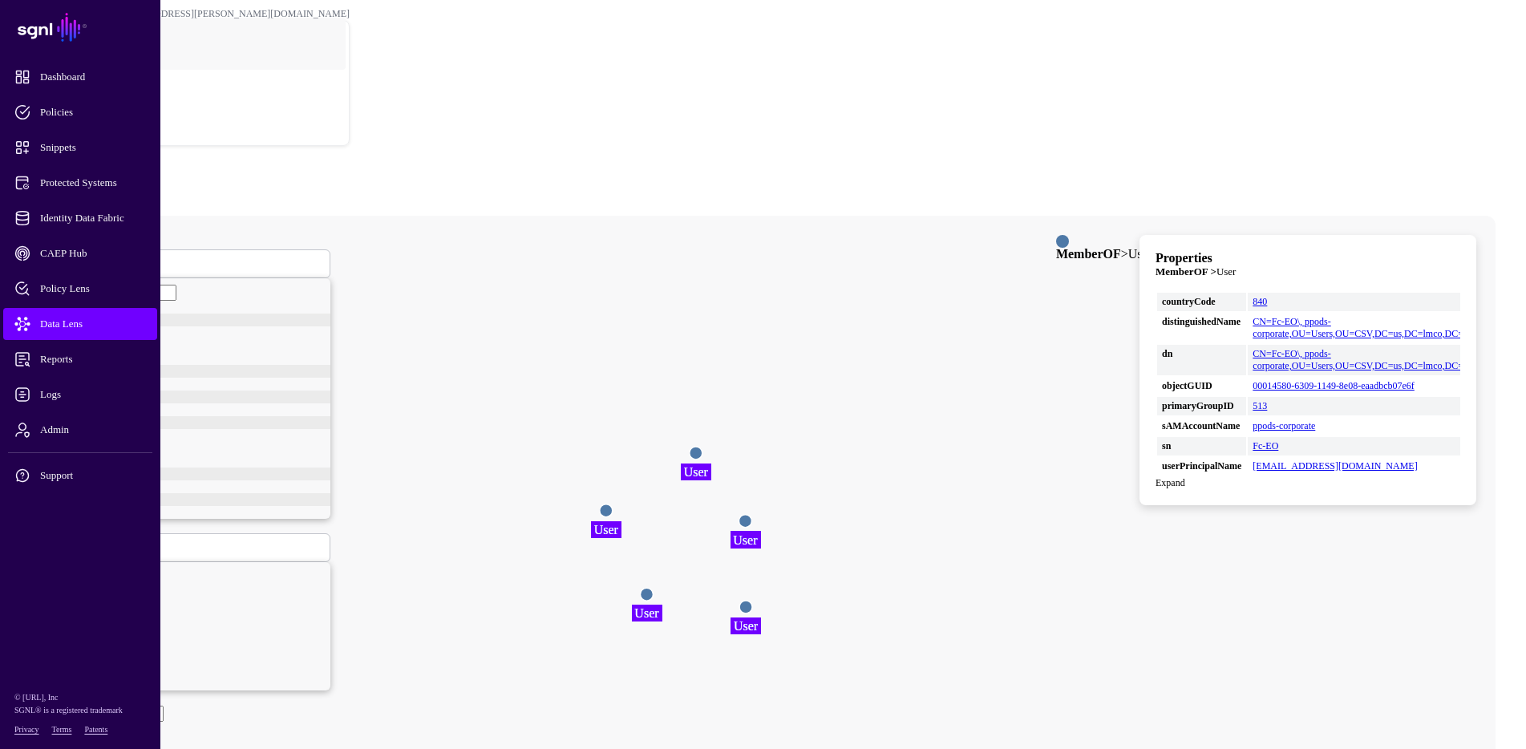
click at [80, 257] on span "User" at bounding box center [70, 264] width 20 height 14
click at [287, 331] on div "Group" at bounding box center [198, 337] width 265 height 13
click at [638, 406] on icon "User User User User User User User User User User" at bounding box center [689, 537] width 1318 height 642
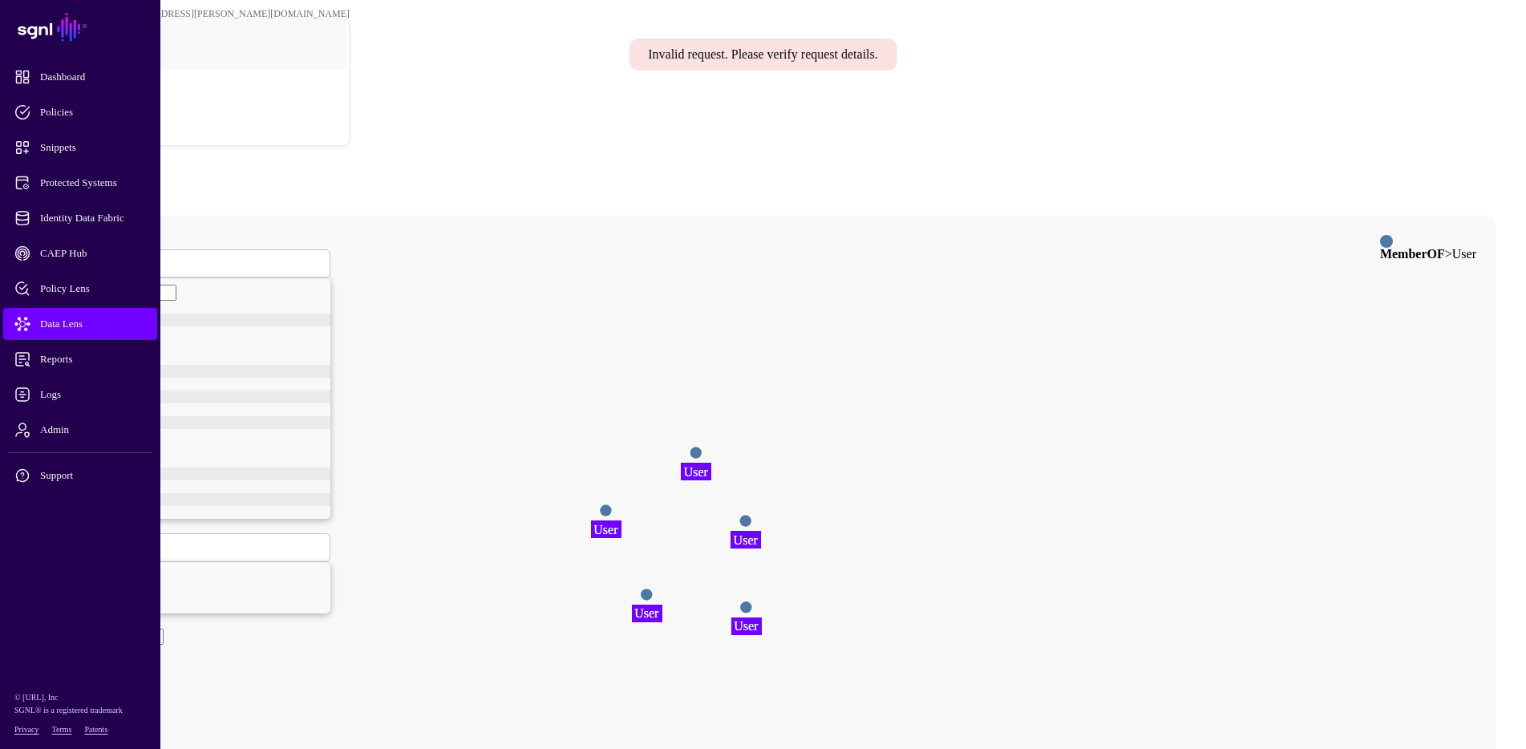
click at [761, 396] on icon "User User User User User User User User User User" at bounding box center [689, 537] width 1318 height 642
click at [612, 505] on circle at bounding box center [605, 511] width 13 height 13
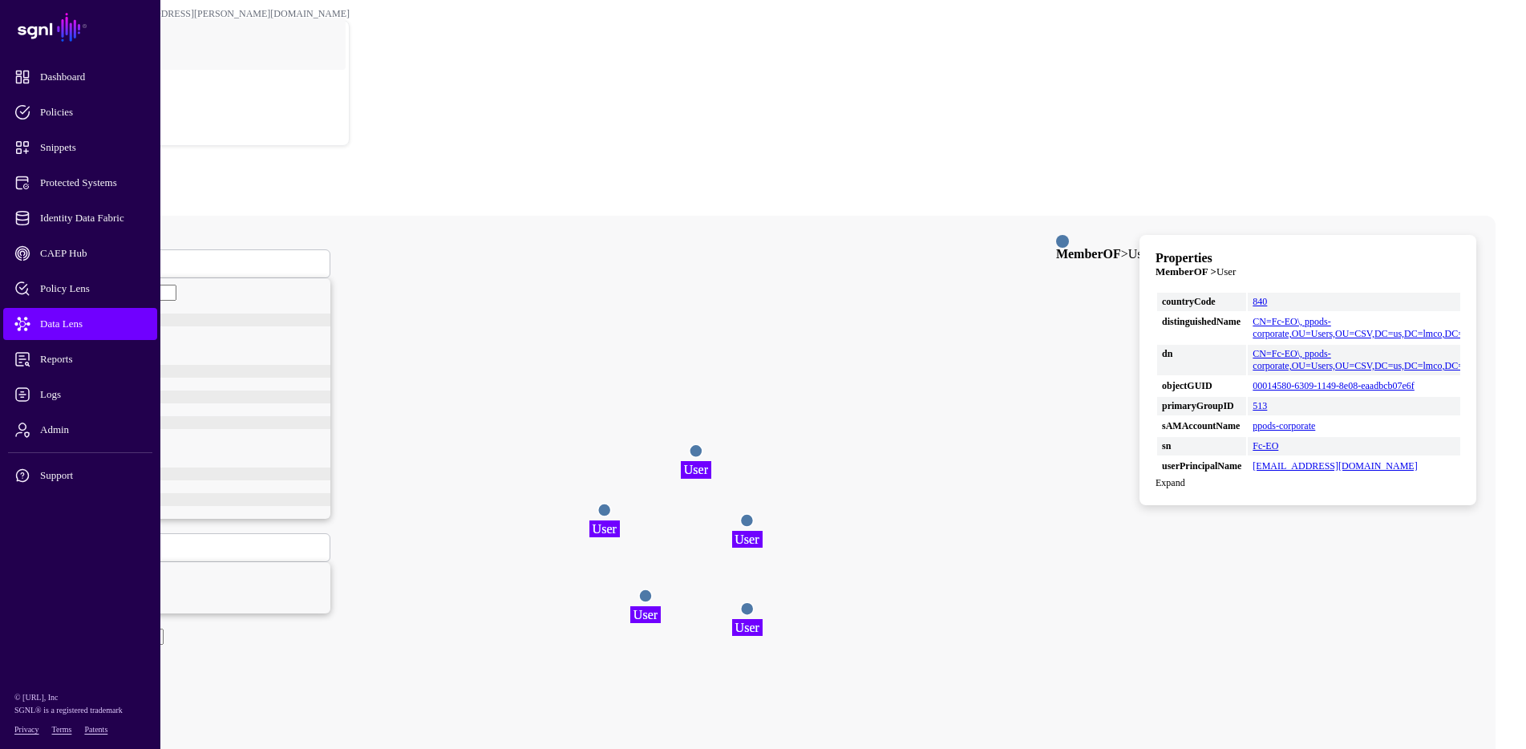
click at [96, 257] on span at bounding box center [96, 264] width 0 height 14
click at [330, 347] on div "GroupMember" at bounding box center [198, 350] width 265 height 13
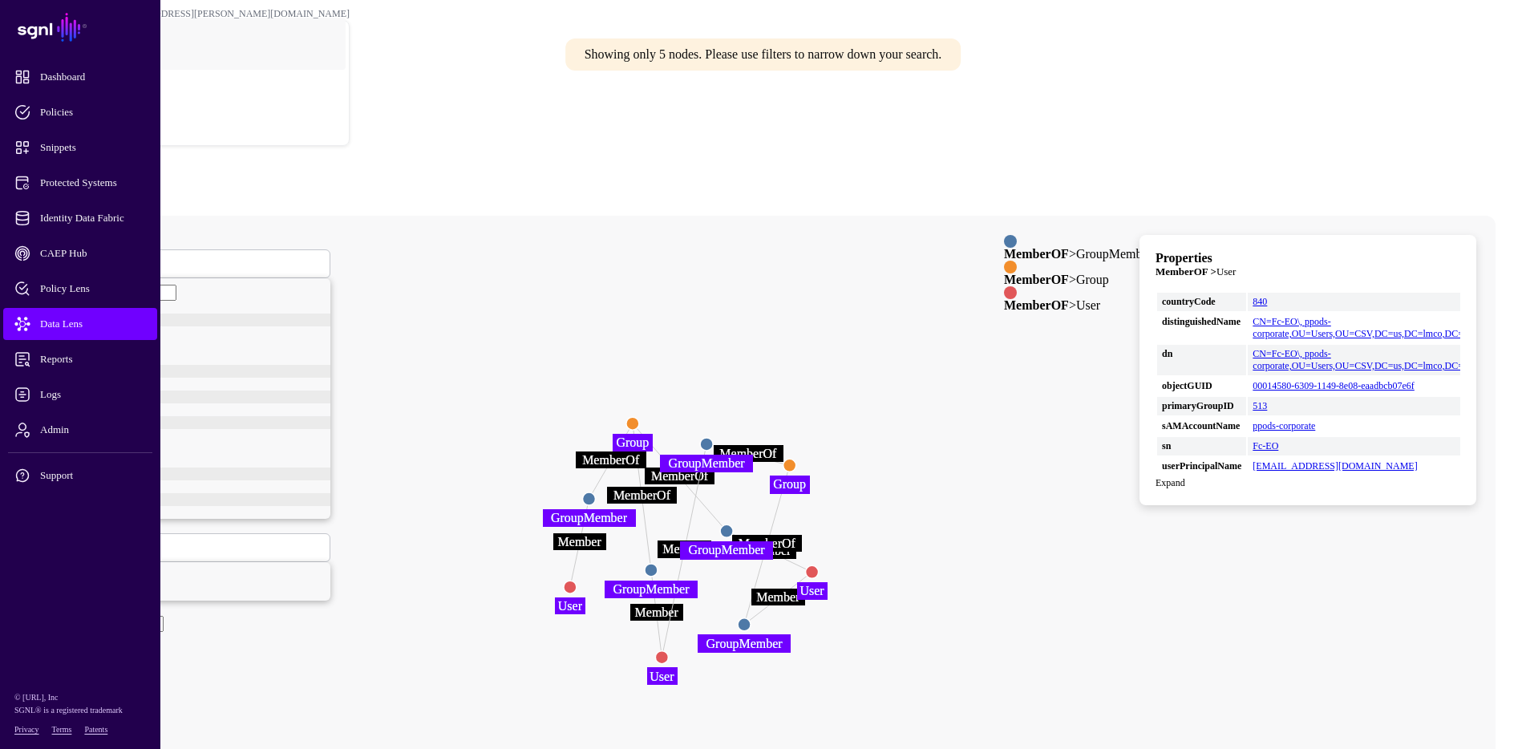
click at [819, 565] on circle at bounding box center [812, 571] width 13 height 13
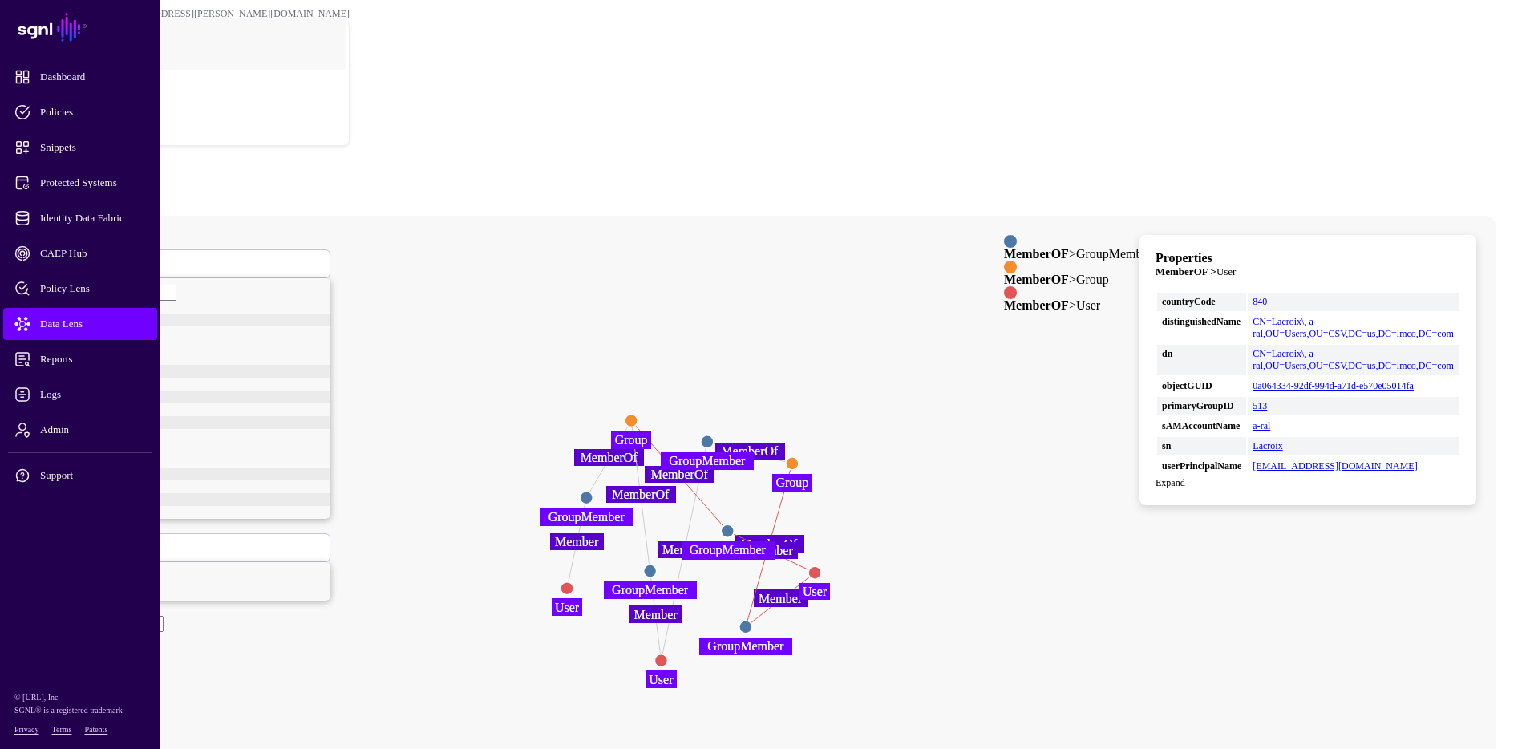
click at [752, 621] on circle at bounding box center [746, 627] width 13 height 13
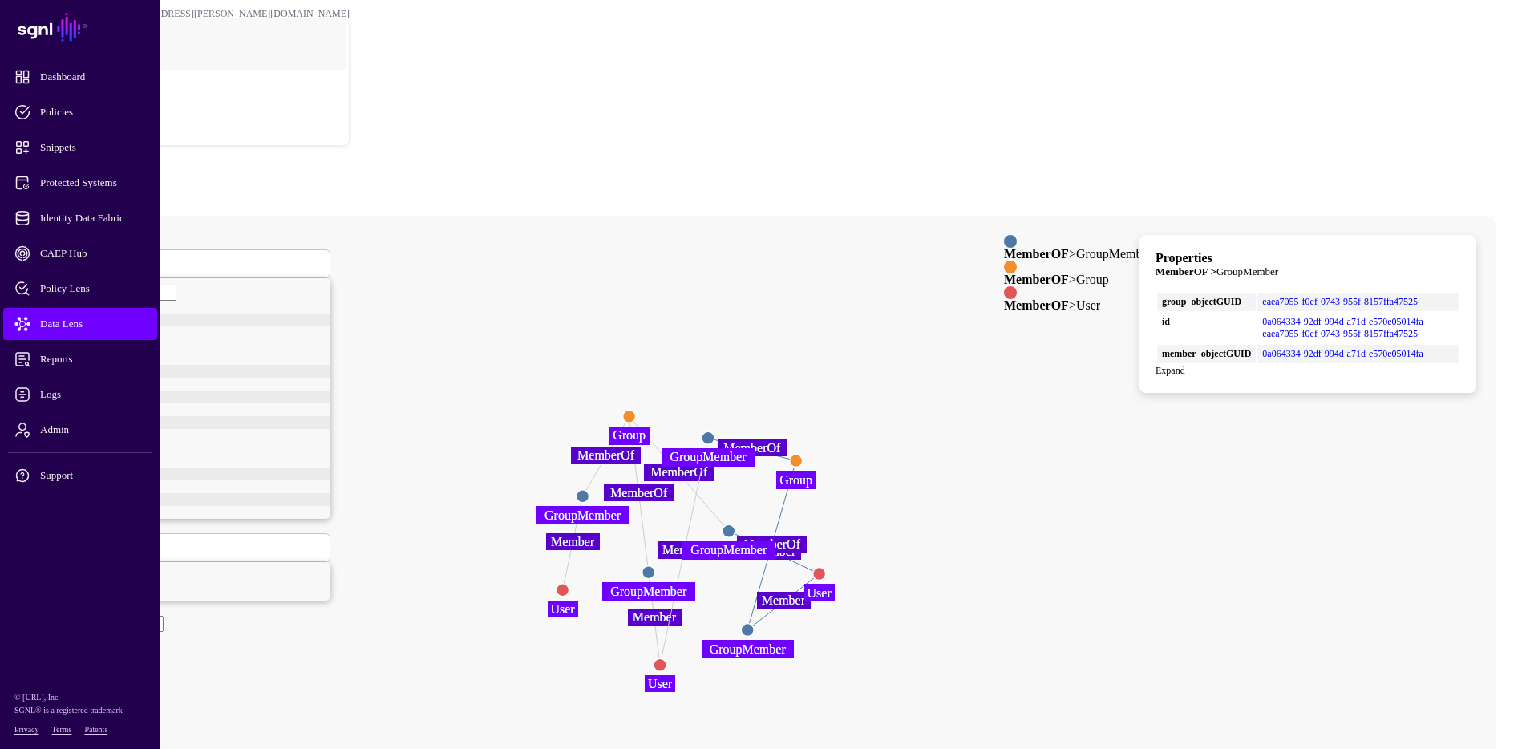
click at [736, 525] on circle at bounding box center [729, 531] width 13 height 13
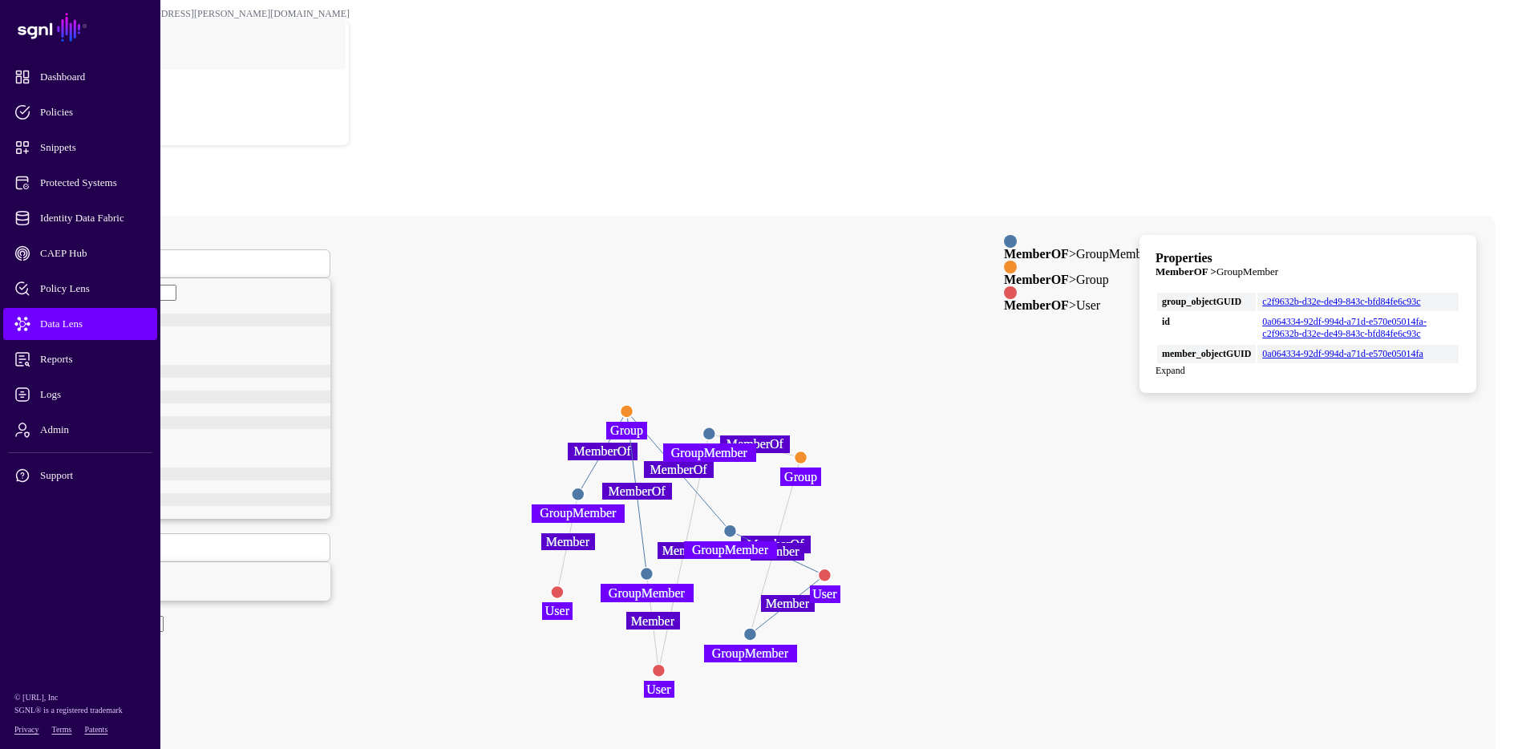
click at [653, 567] on circle at bounding box center [646, 573] width 13 height 13
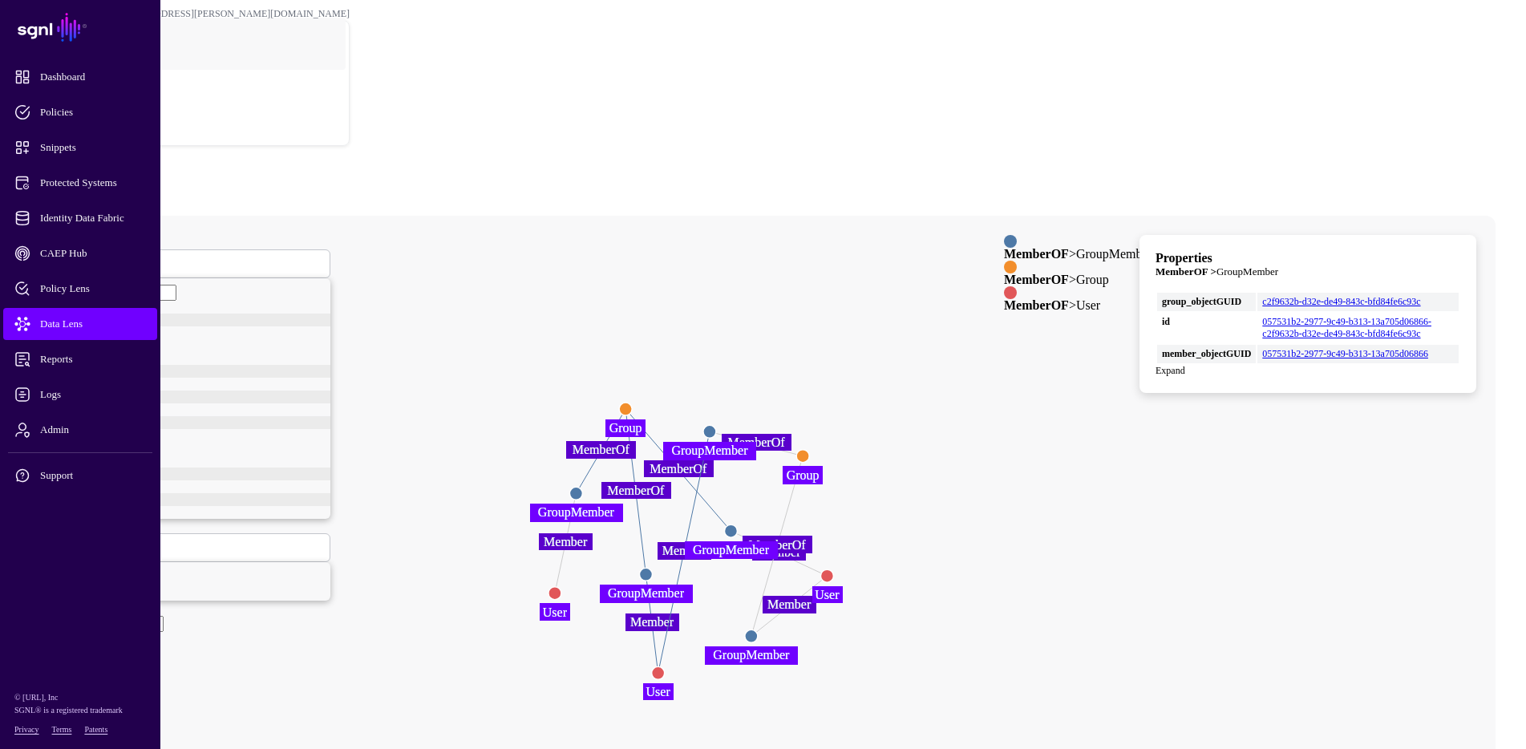
click at [582, 487] on circle at bounding box center [576, 493] width 13 height 13
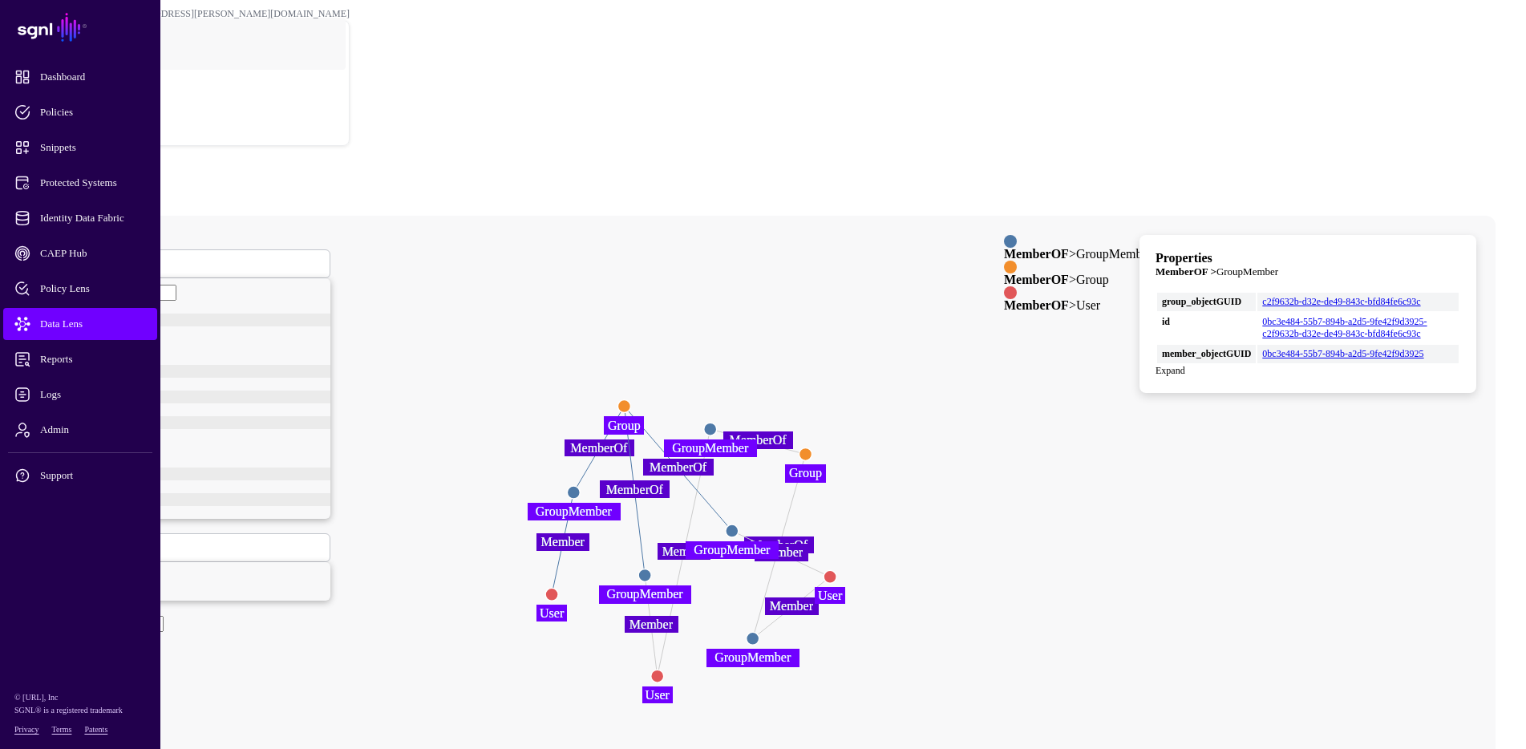
click at [651, 569] on circle at bounding box center [644, 575] width 13 height 13
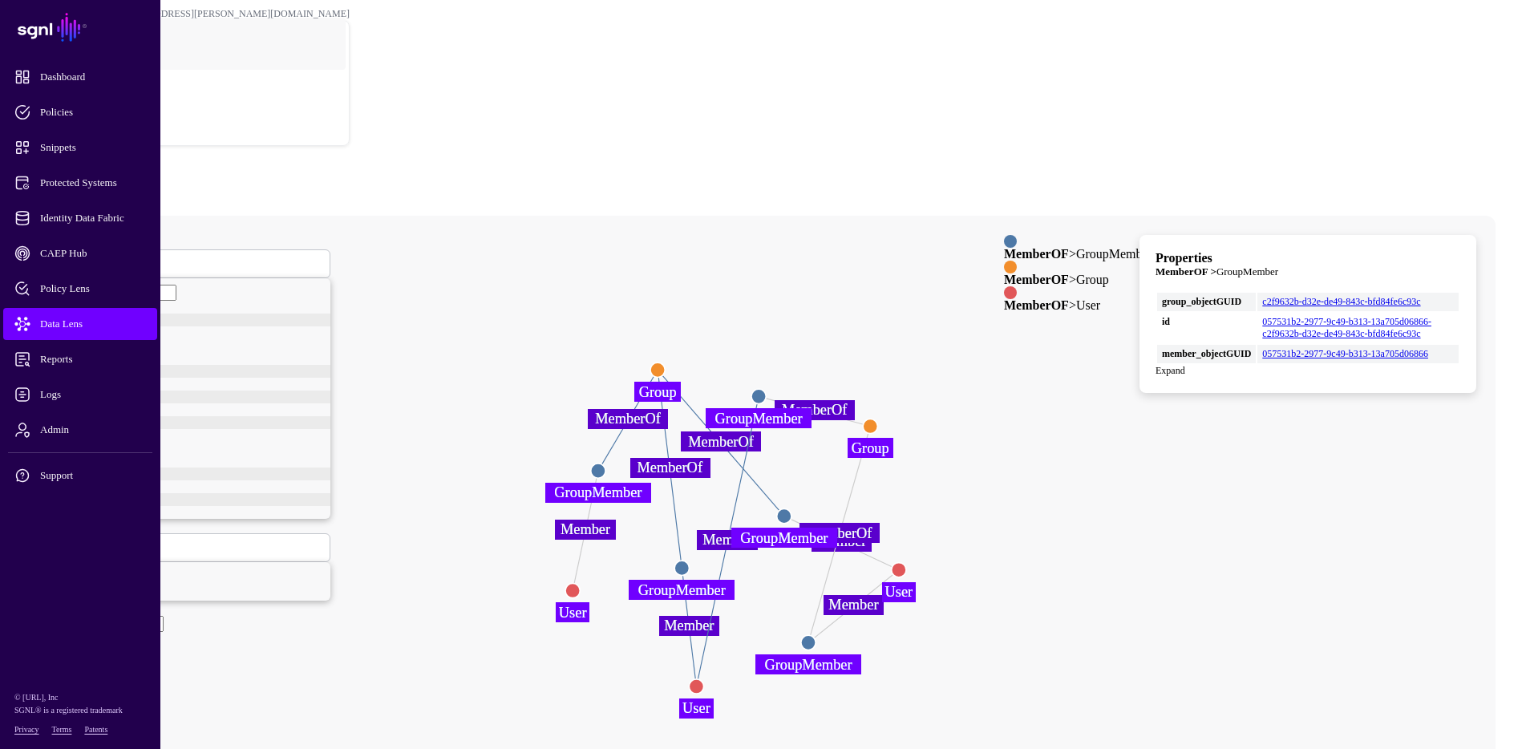
click at [70, 541] on span at bounding box center [70, 548] width 0 height 14
click at [614, 216] on icon "Member Member Member MemberOf MemberOf MemberOf MemberOf MemberOf Member Member…" at bounding box center [689, 537] width 1318 height 642
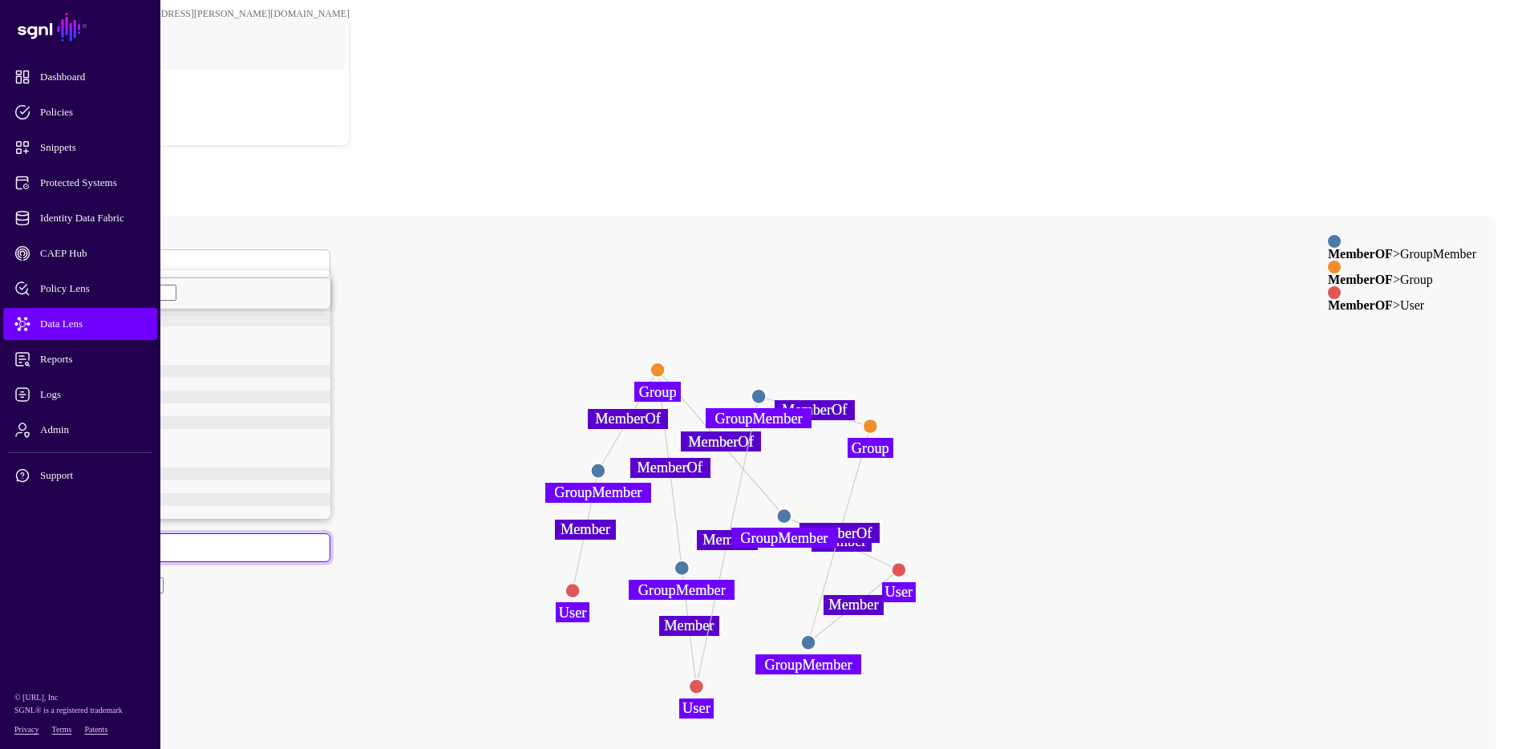
click at [792, 509] on circle at bounding box center [784, 516] width 14 height 14
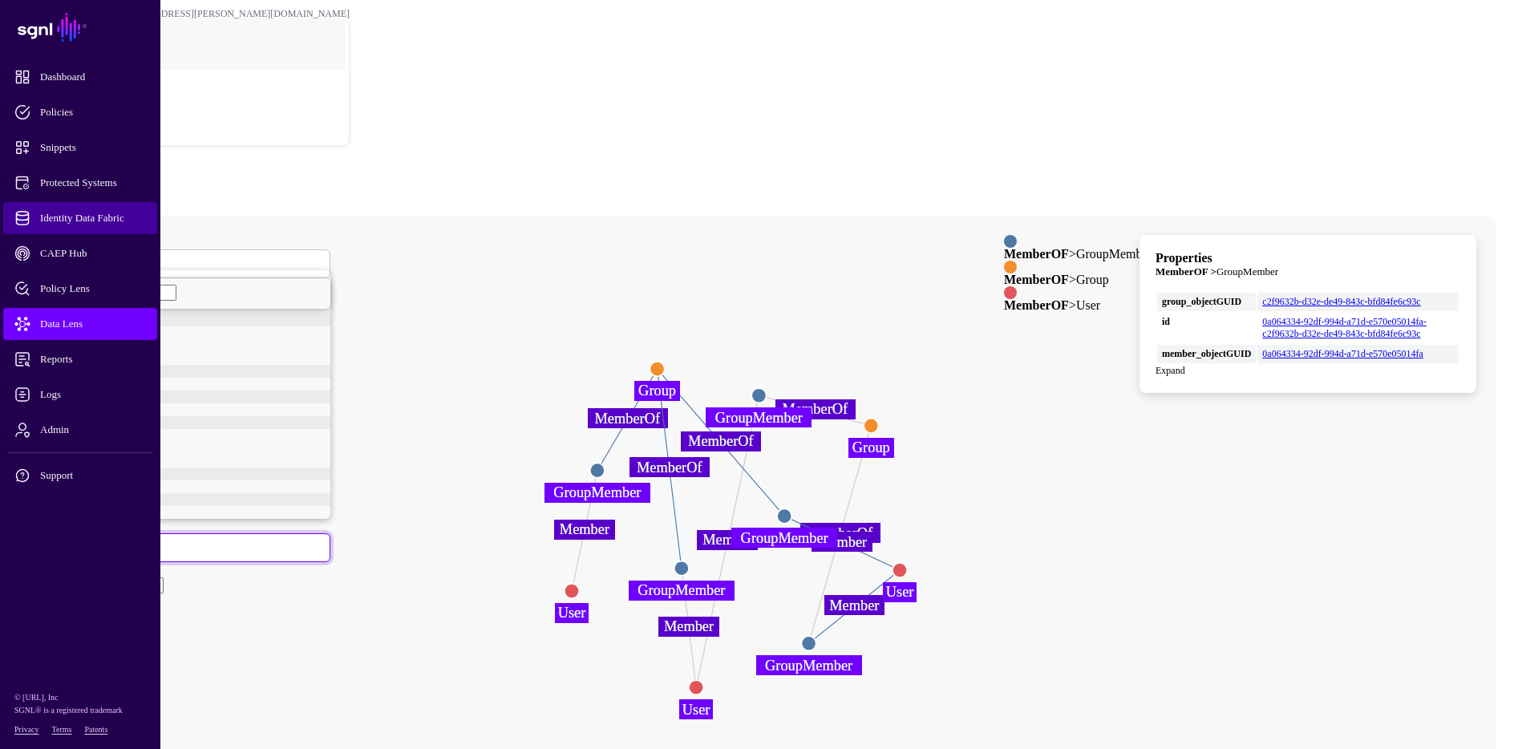
click at [95, 215] on span "Identity Data Fabric" at bounding box center [92, 218] width 157 height 16
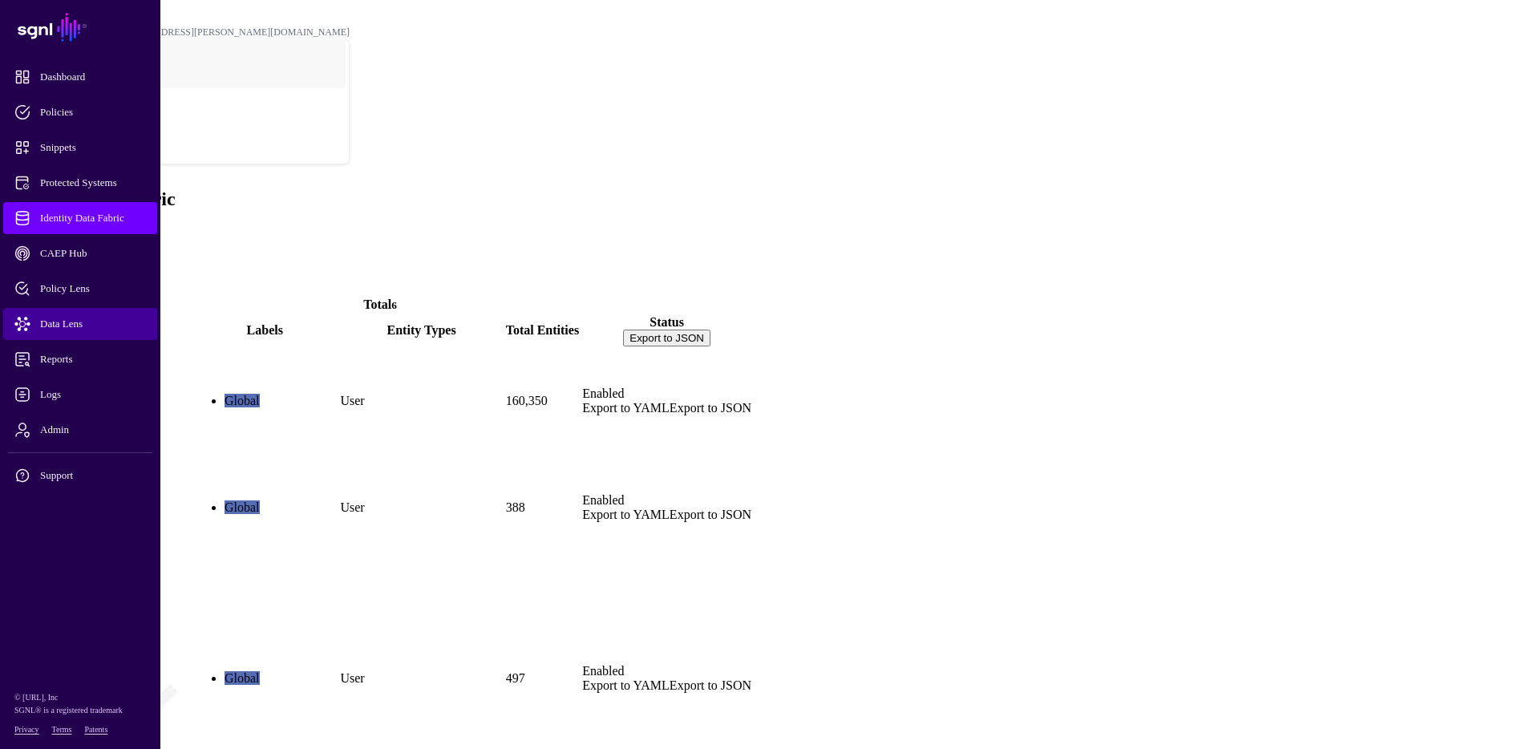
click at [59, 319] on span "Data Lens" at bounding box center [92, 324] width 157 height 16
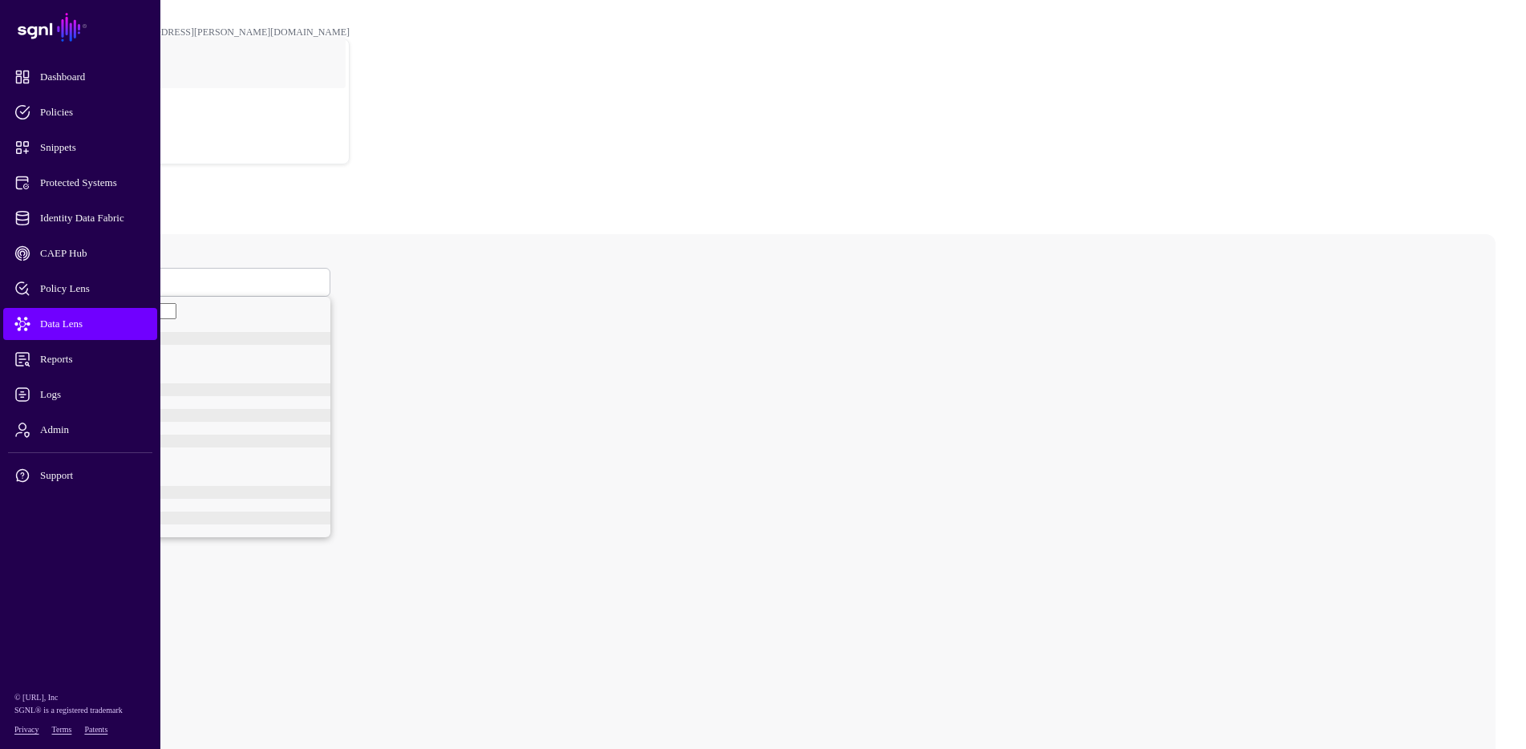
click at [70, 275] on span at bounding box center [65, 282] width 10 height 14
click at [286, 401] on div "User" at bounding box center [198, 394] width 265 height 13
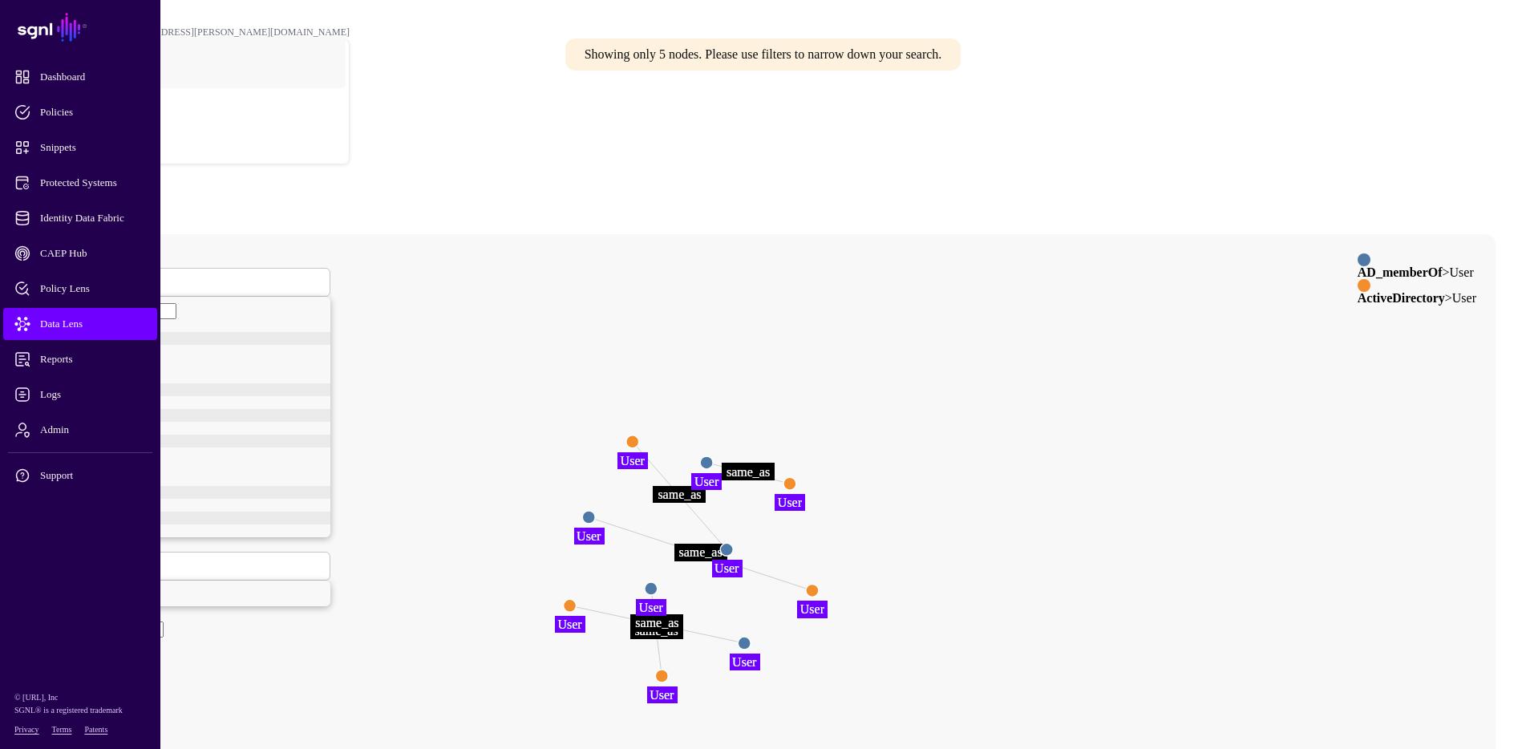
click at [713, 456] on circle at bounding box center [706, 462] width 13 height 13
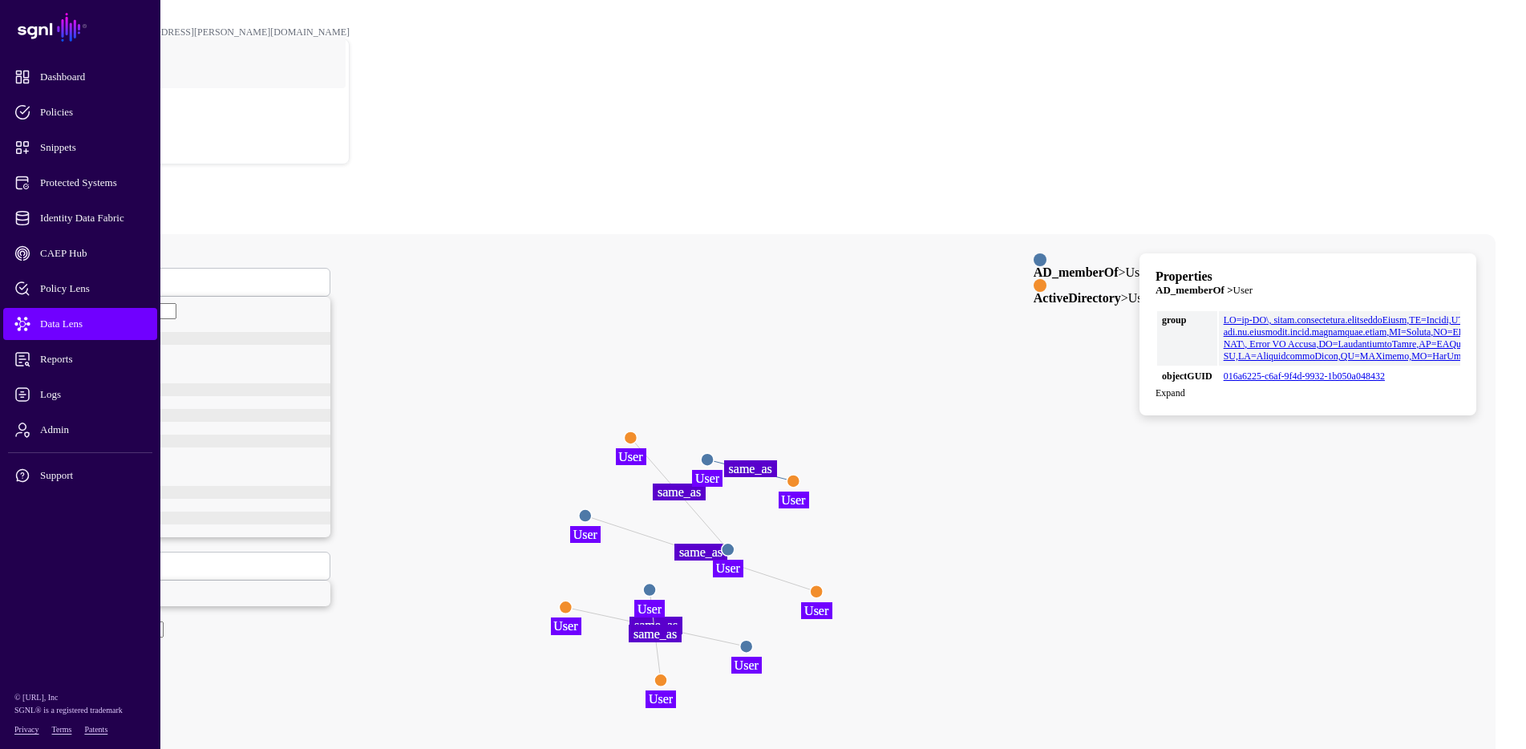
click at [90, 275] on span at bounding box center [90, 282] width 0 height 14
click at [278, 465] on div "Orders" at bounding box center [198, 471] width 265 height 13
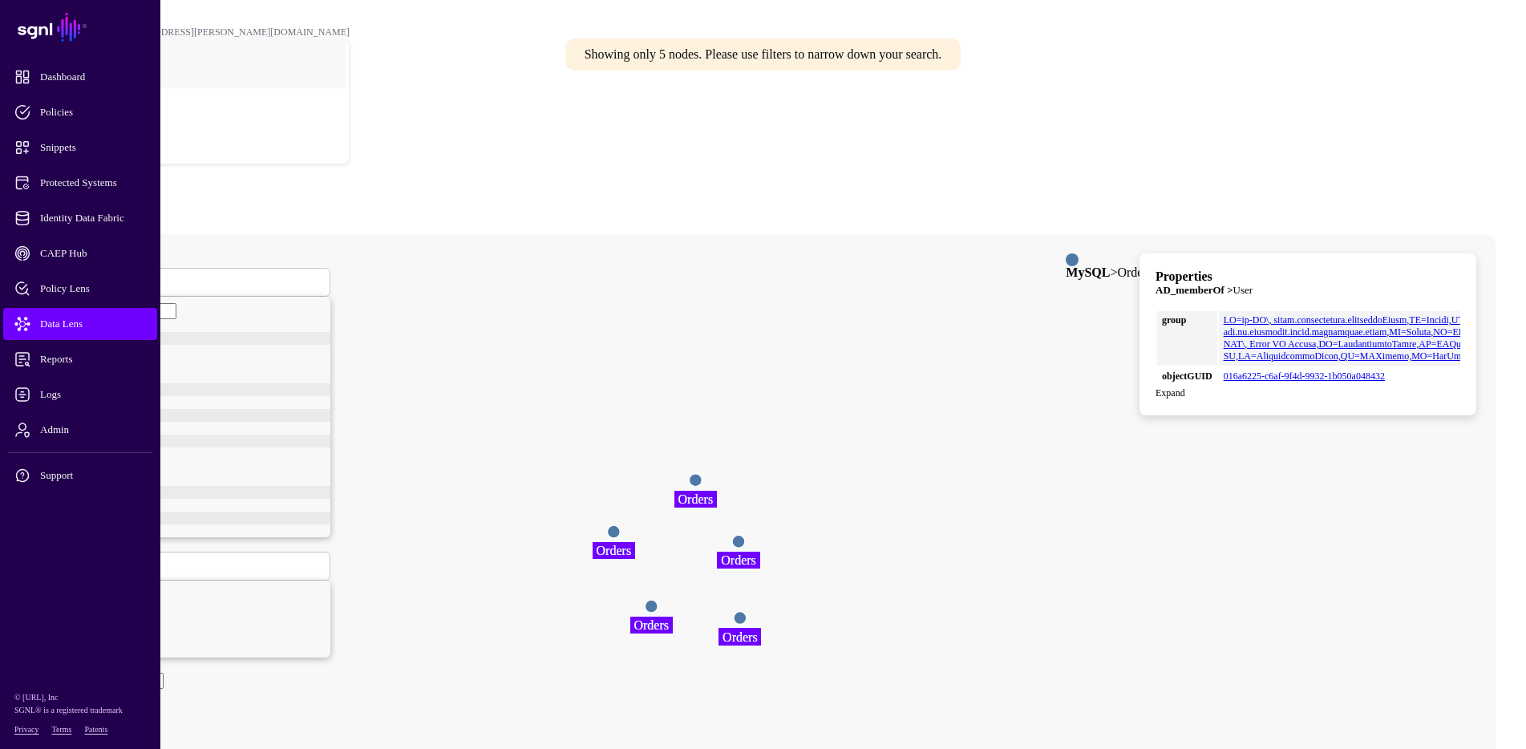
click at [620, 525] on circle at bounding box center [613, 531] width 13 height 13
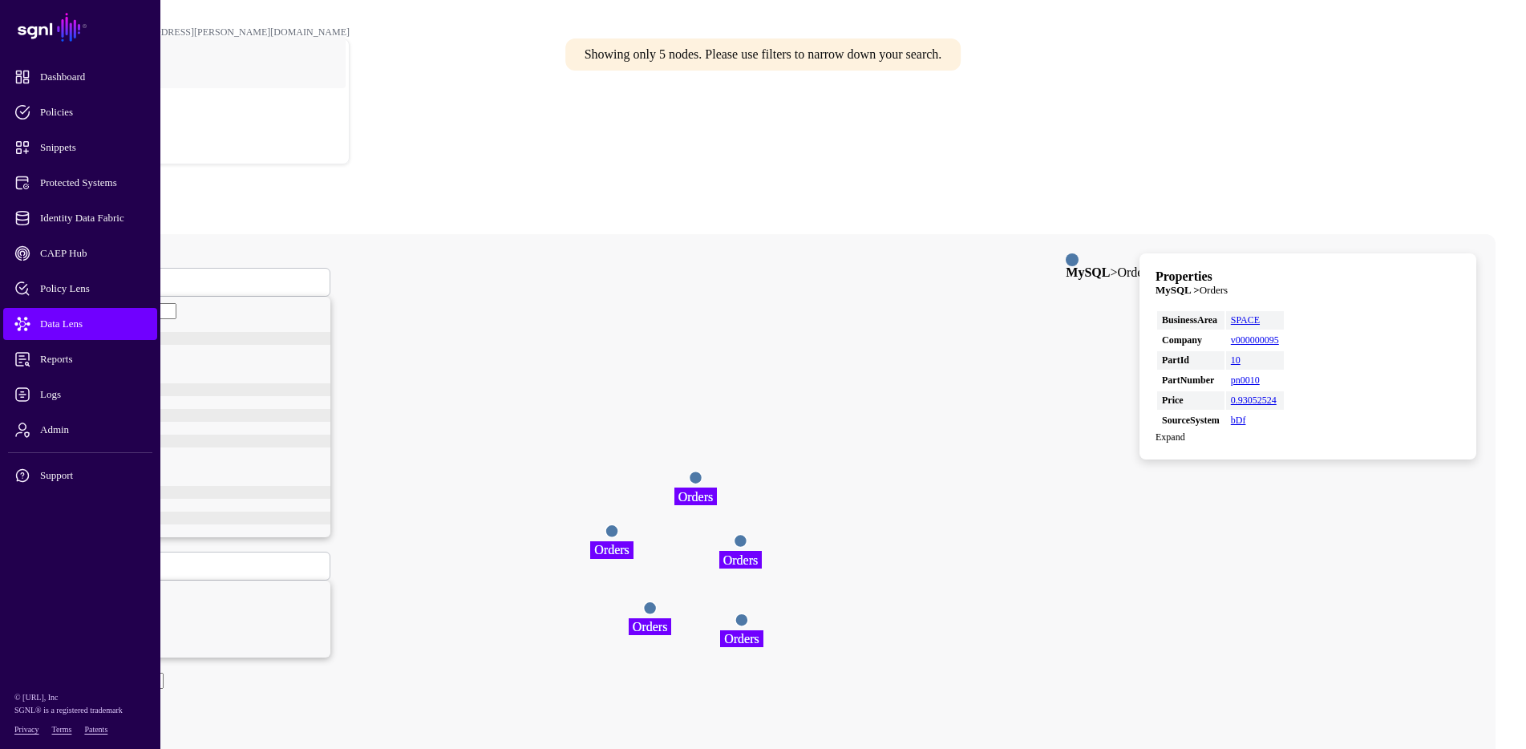
click at [828, 390] on icon "Orders Orders Orders Orders Orders Orders Orders Orders Orders Orders" at bounding box center [689, 555] width 1318 height 642
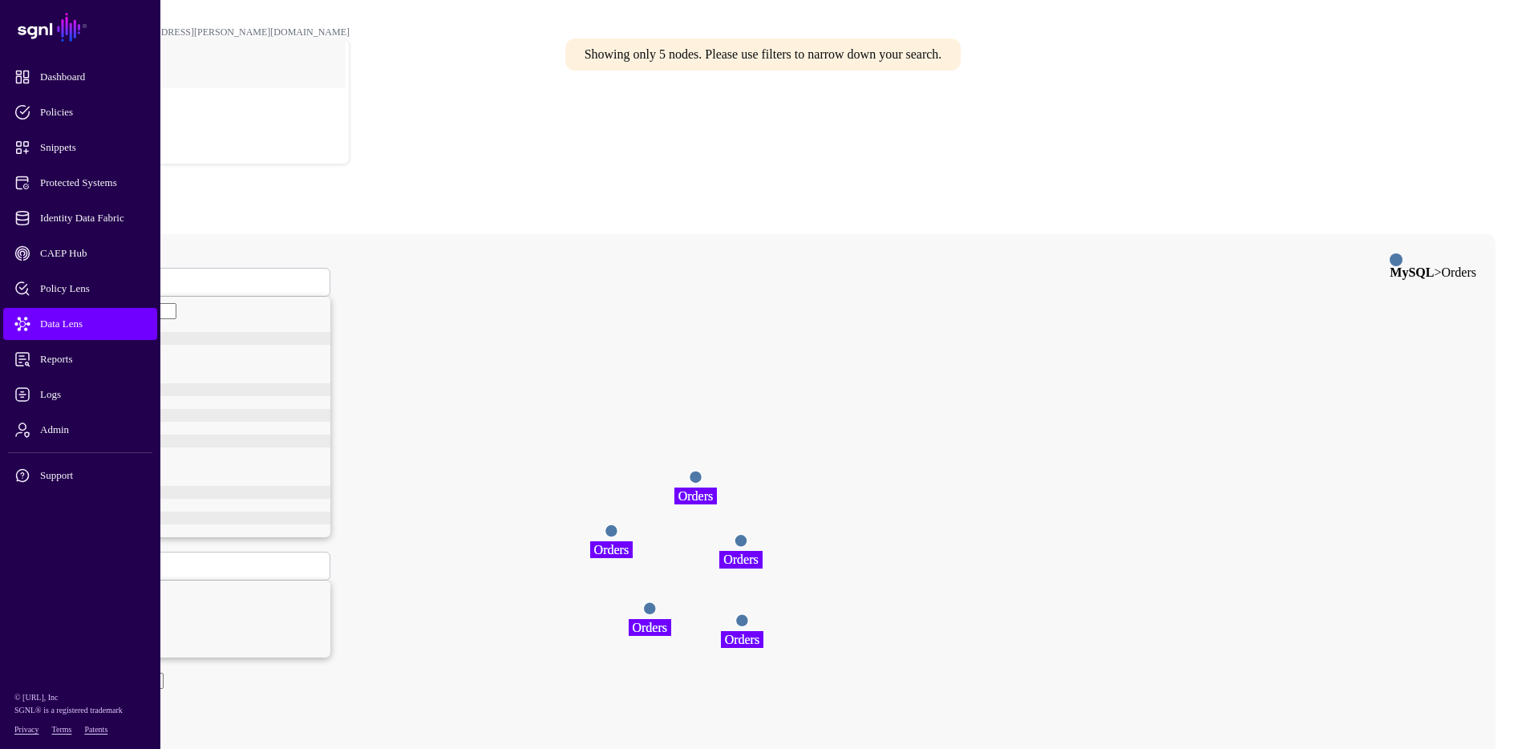
click at [702, 471] on circle at bounding box center [695, 477] width 13 height 13
click at [749, 534] on circle at bounding box center [742, 540] width 13 height 13
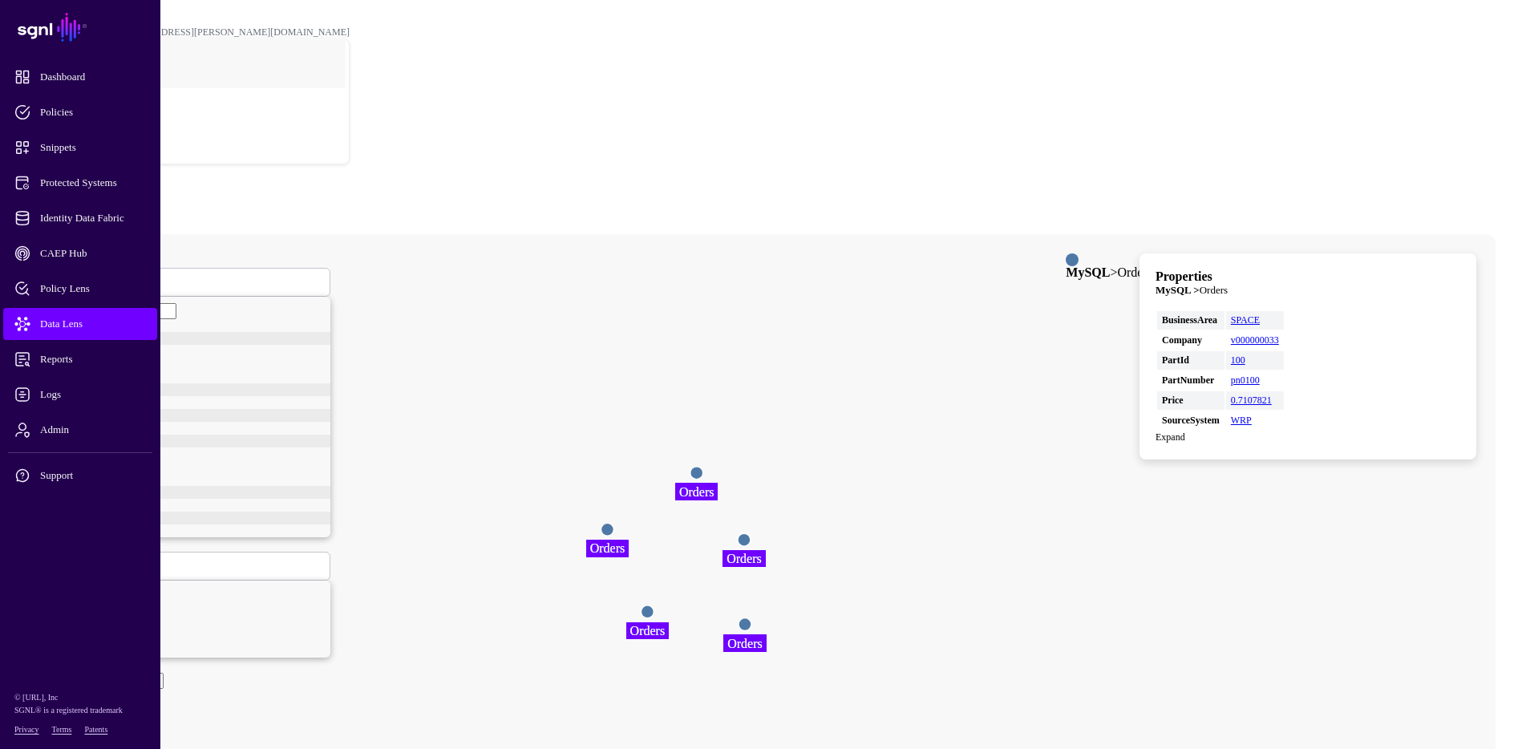
click at [752, 618] on circle at bounding box center [745, 624] width 13 height 13
click at [654, 606] on circle at bounding box center [647, 612] width 13 height 13
click at [611, 522] on circle at bounding box center [604, 528] width 13 height 13
click at [703, 461] on circle at bounding box center [697, 467] width 13 height 13
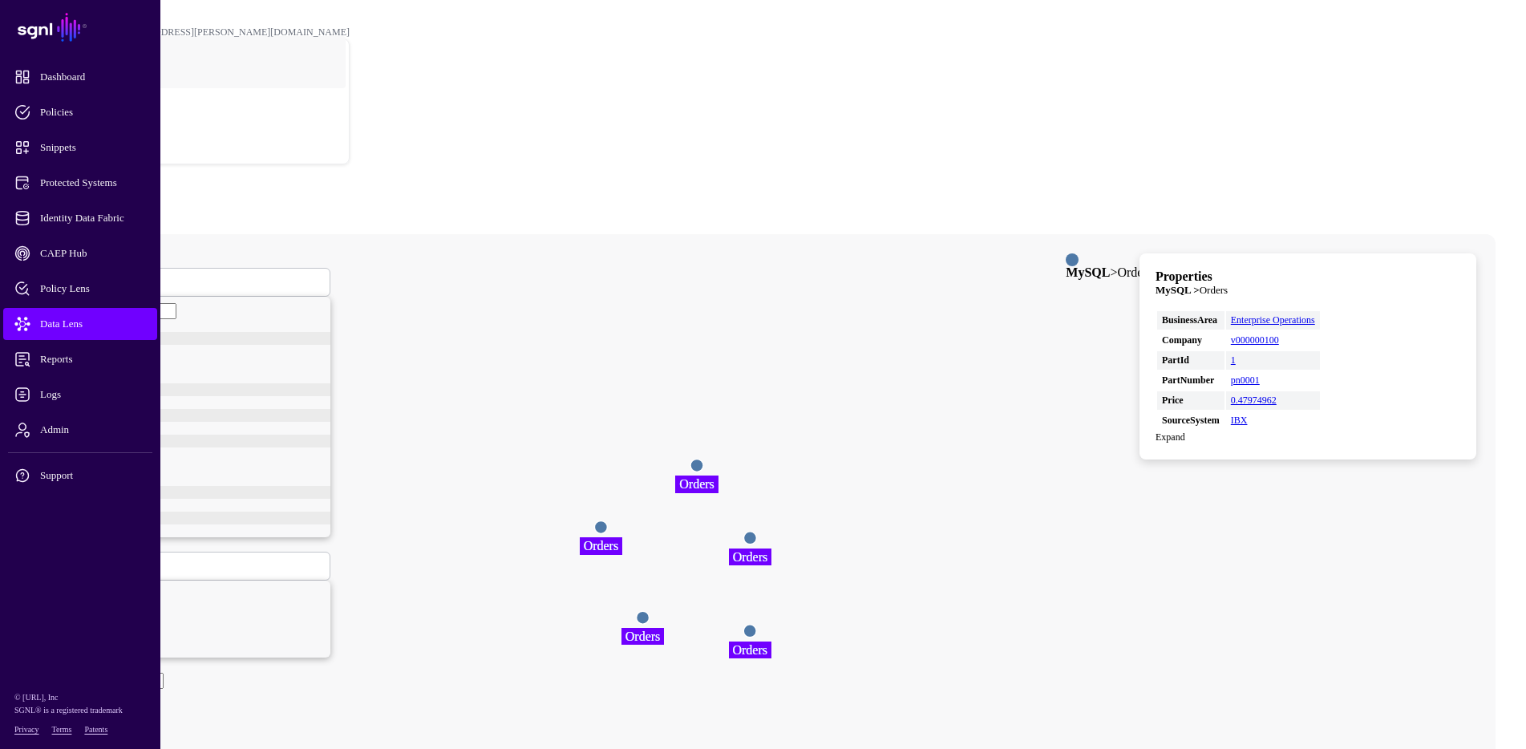
click at [98, 275] on span at bounding box center [98, 282] width 0 height 14
click at [330, 452] on div "Column Attributes" at bounding box center [198, 458] width 265 height 13
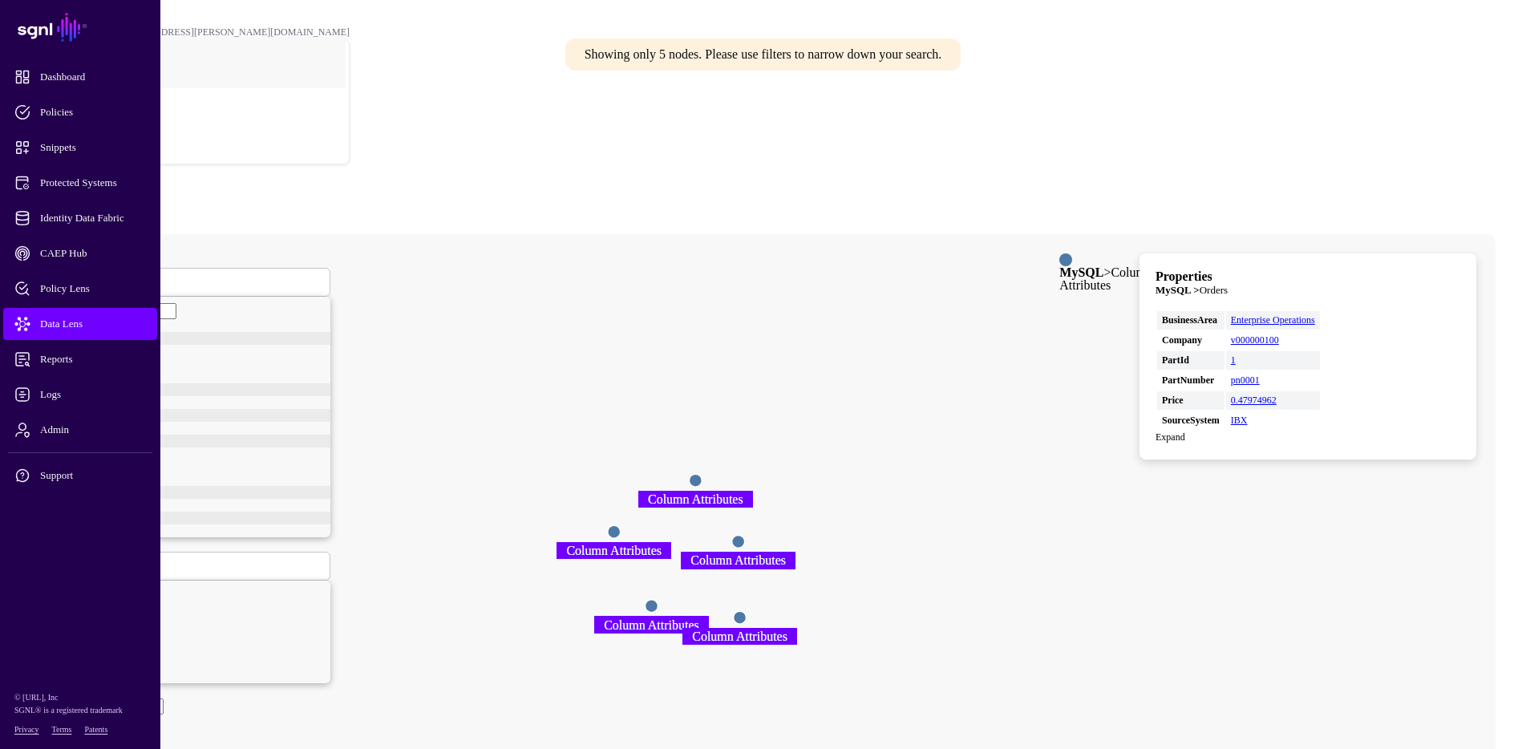
click at [702, 474] on circle at bounding box center [695, 480] width 13 height 13
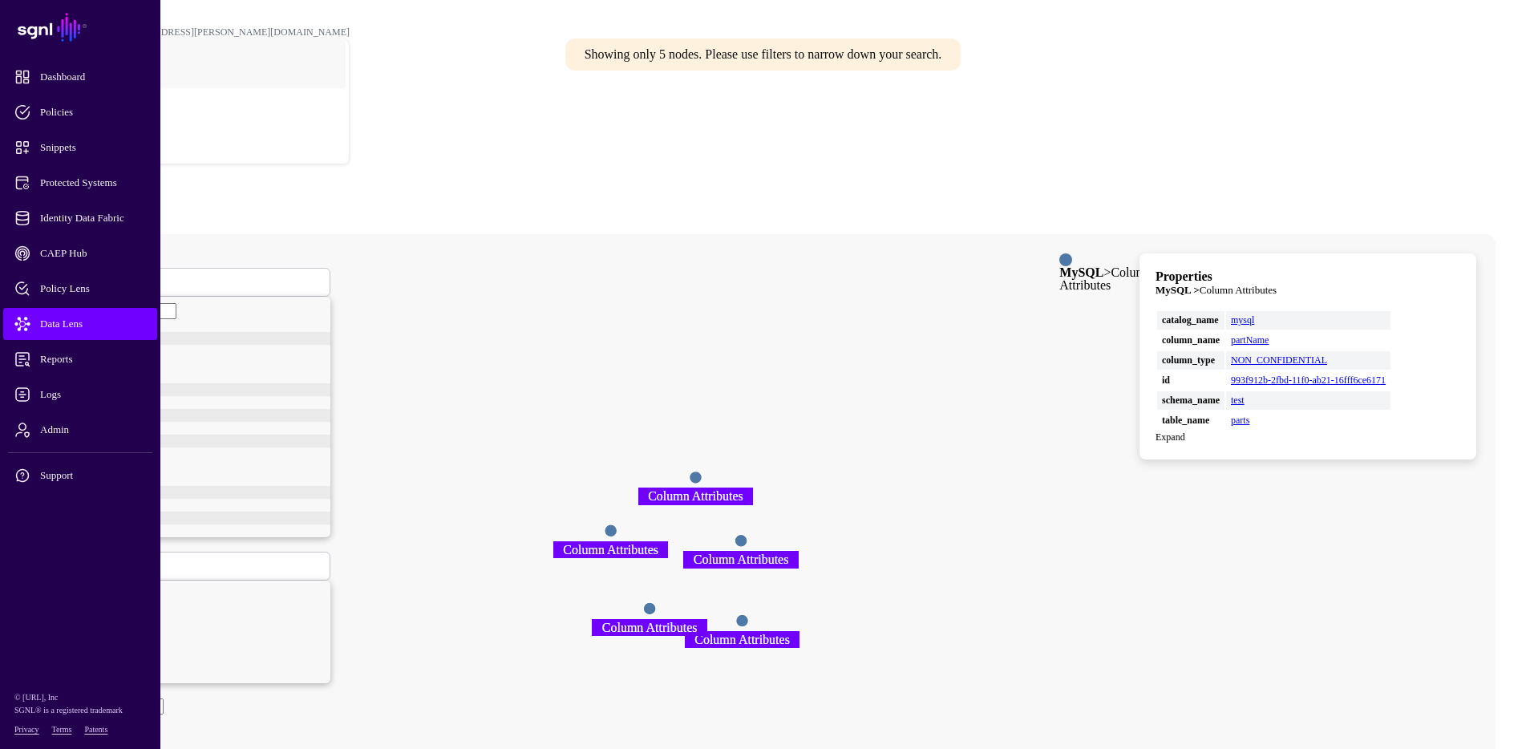
click at [748, 534] on circle at bounding box center [741, 540] width 13 height 13
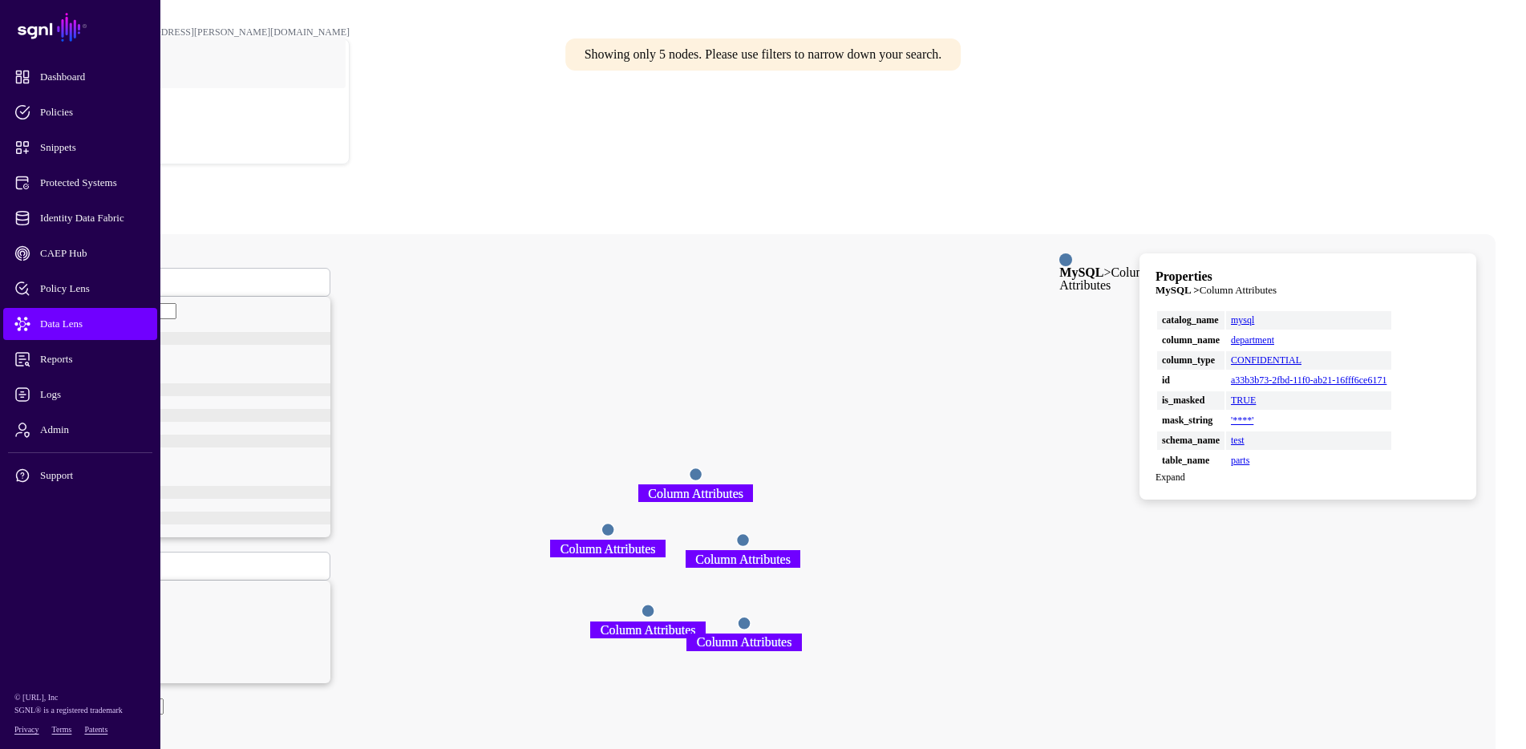
click at [751, 617] on circle at bounding box center [744, 623] width 13 height 13
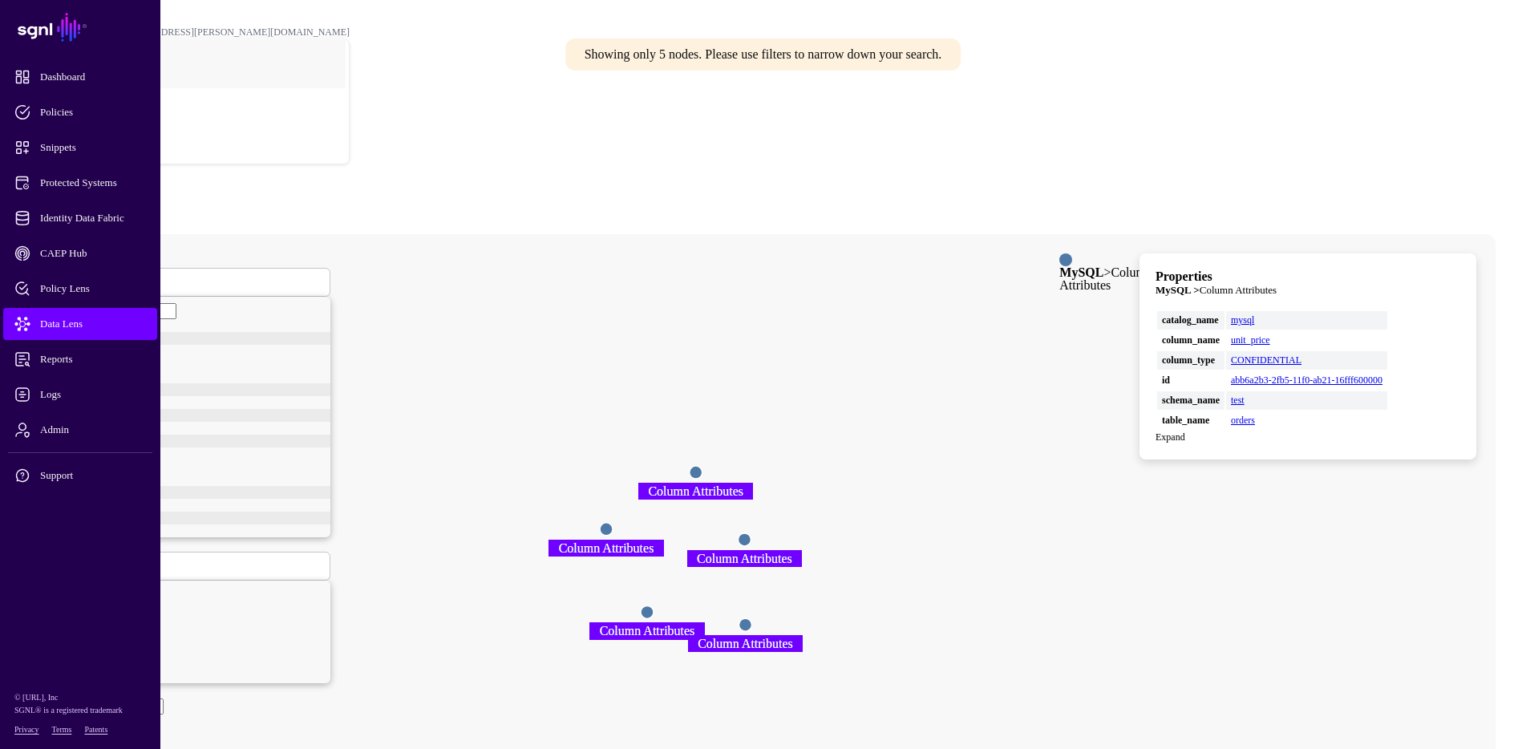
click at [654, 606] on circle at bounding box center [647, 612] width 13 height 13
click at [612, 522] on circle at bounding box center [605, 528] width 13 height 13
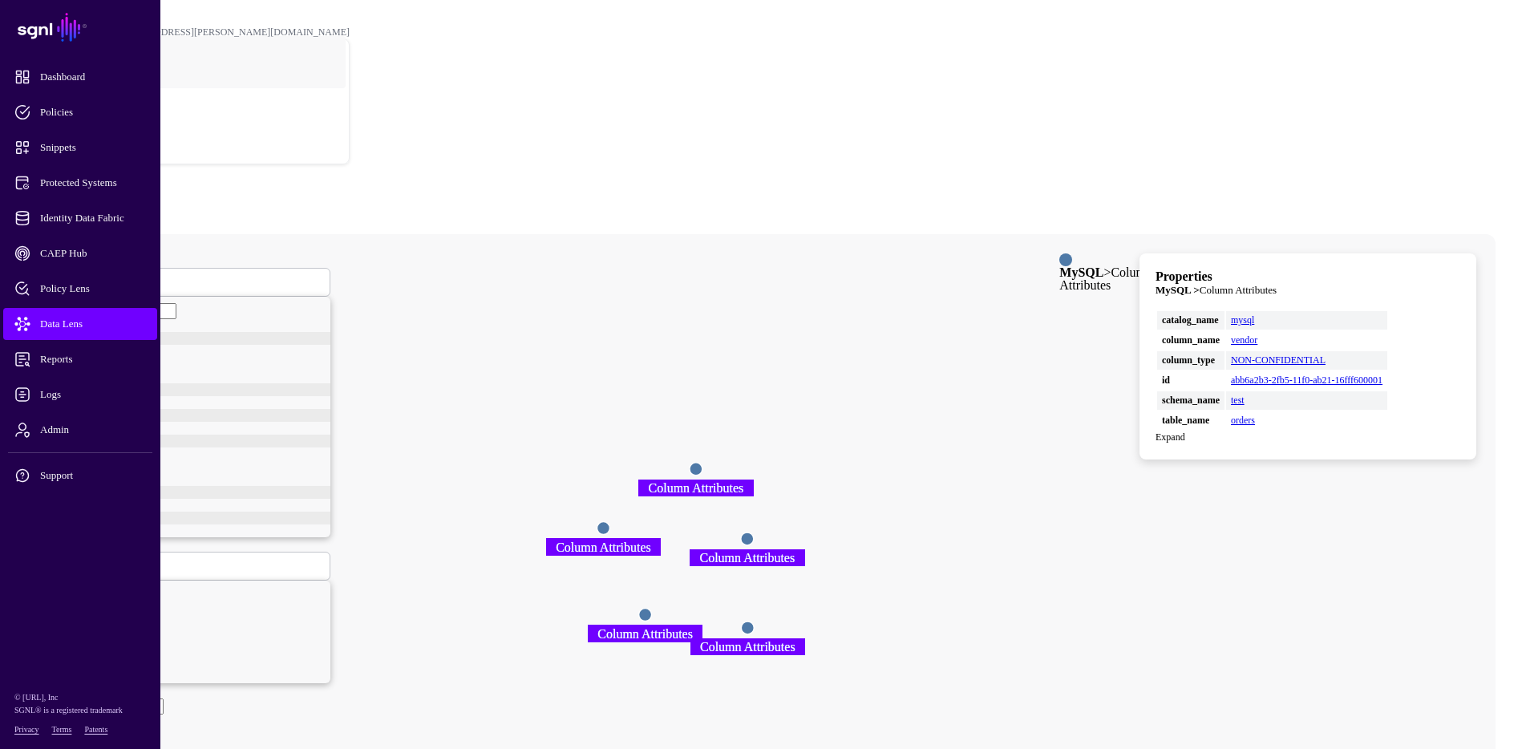
click at [147, 275] on span at bounding box center [147, 282] width 0 height 14
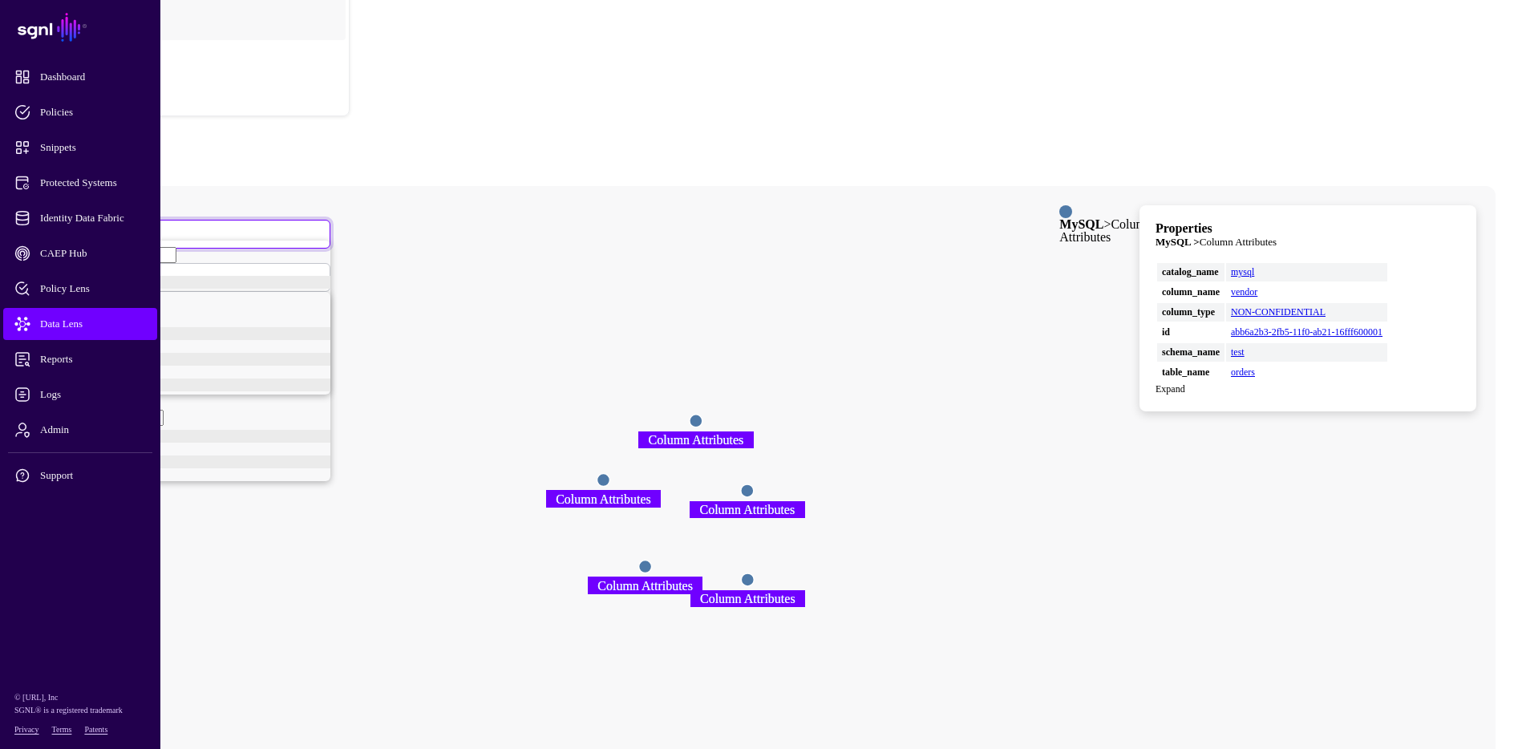
click at [294, 443] on div "User" at bounding box center [198, 449] width 265 height 13
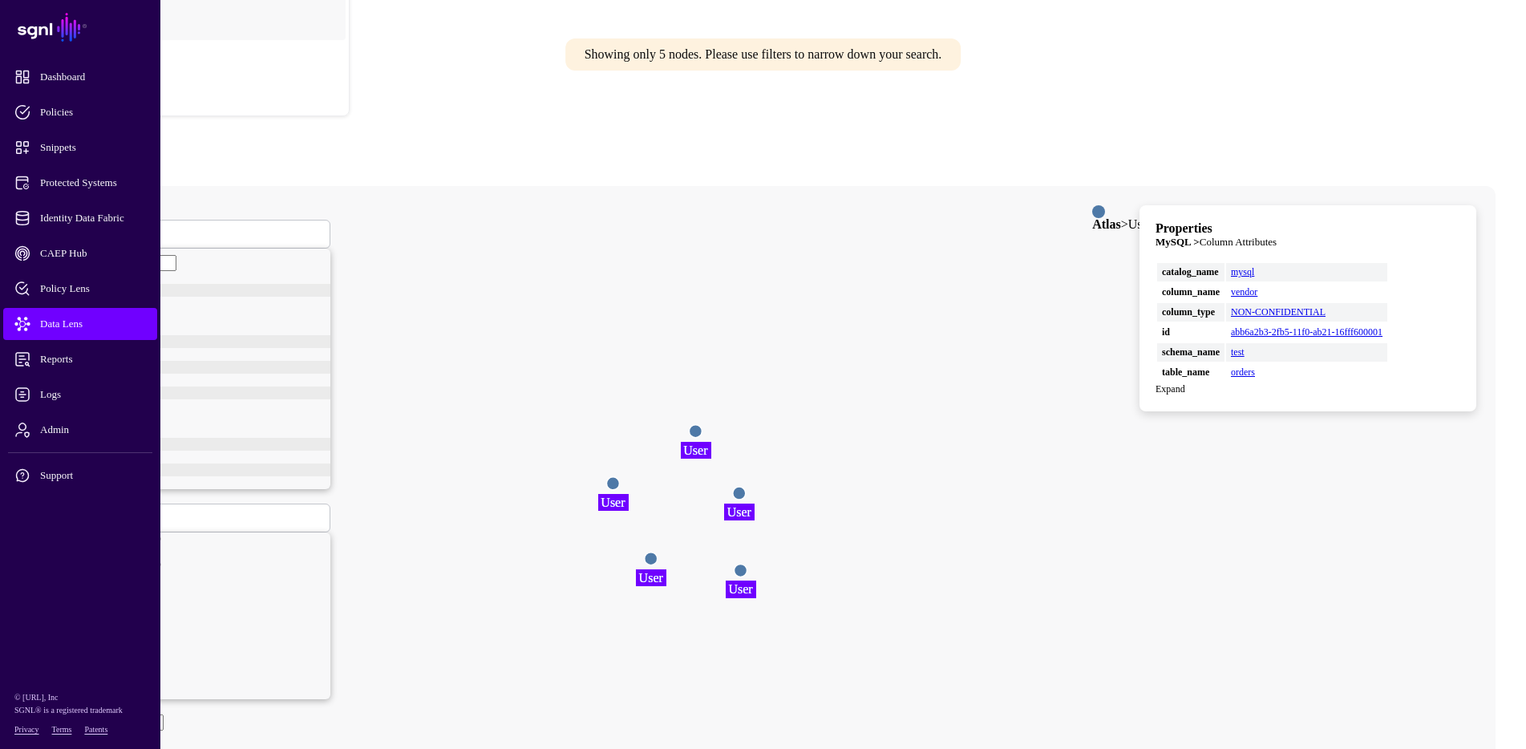
click at [702, 425] on circle at bounding box center [695, 431] width 13 height 13
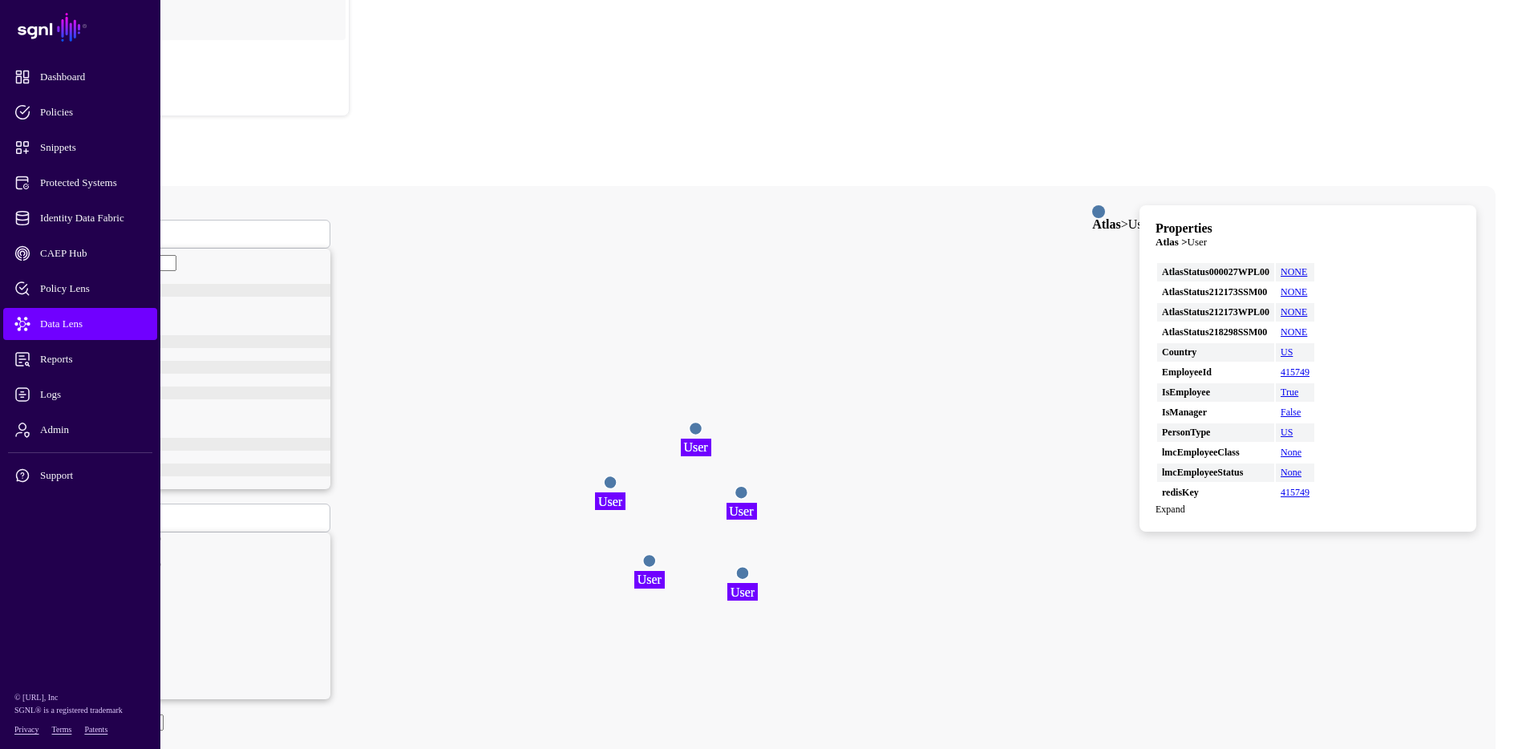
click at [748, 486] on circle at bounding box center [741, 492] width 13 height 13
click at [614, 475] on circle at bounding box center [607, 481] width 13 height 13
click at [653, 559] on circle at bounding box center [646, 565] width 13 height 13
click at [80, 227] on span "User" at bounding box center [70, 234] width 20 height 14
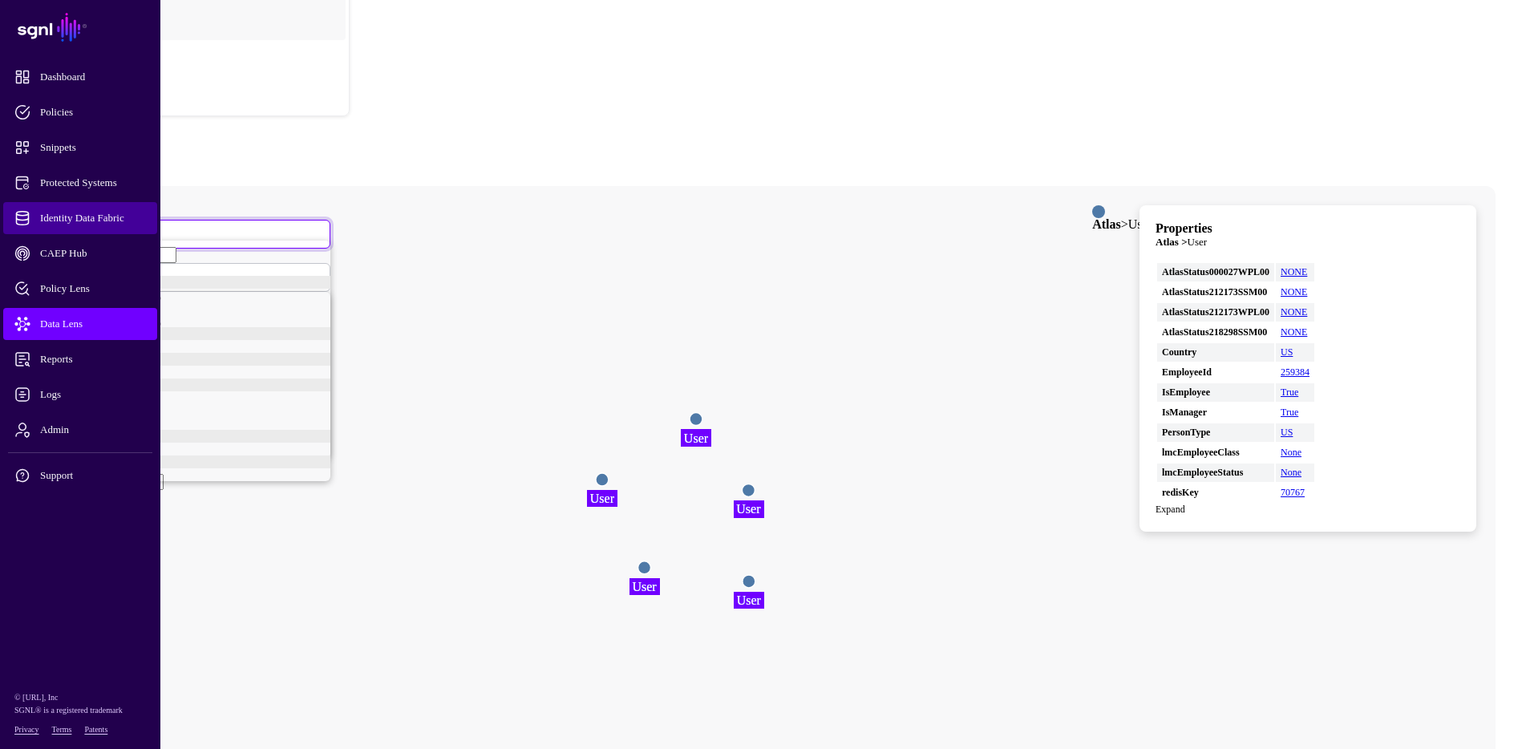
click at [87, 211] on span "Identity Data Fabric" at bounding box center [92, 218] width 157 height 16
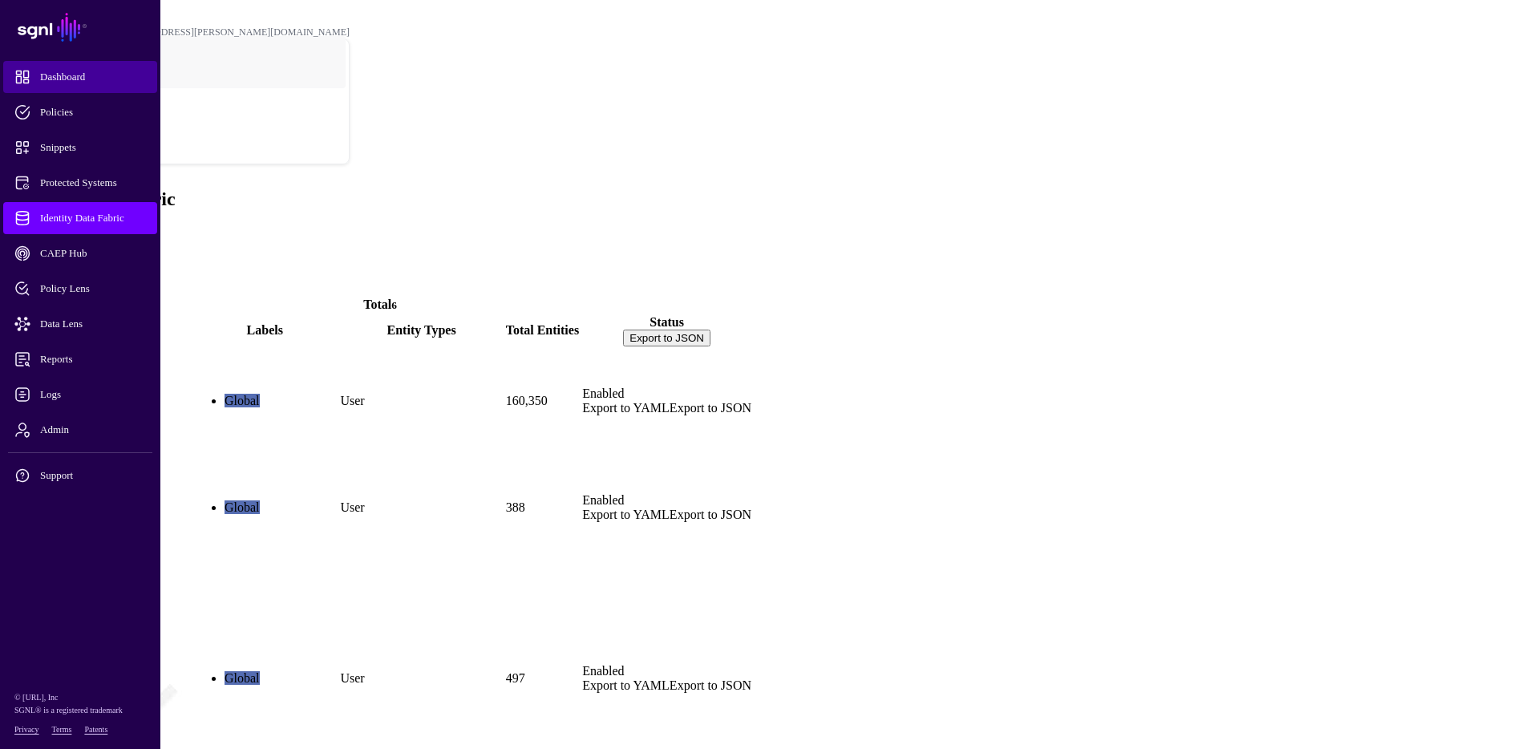
click at [75, 82] on span "Dashboard" at bounding box center [92, 77] width 157 height 16
